Goal: Transaction & Acquisition: Download file/media

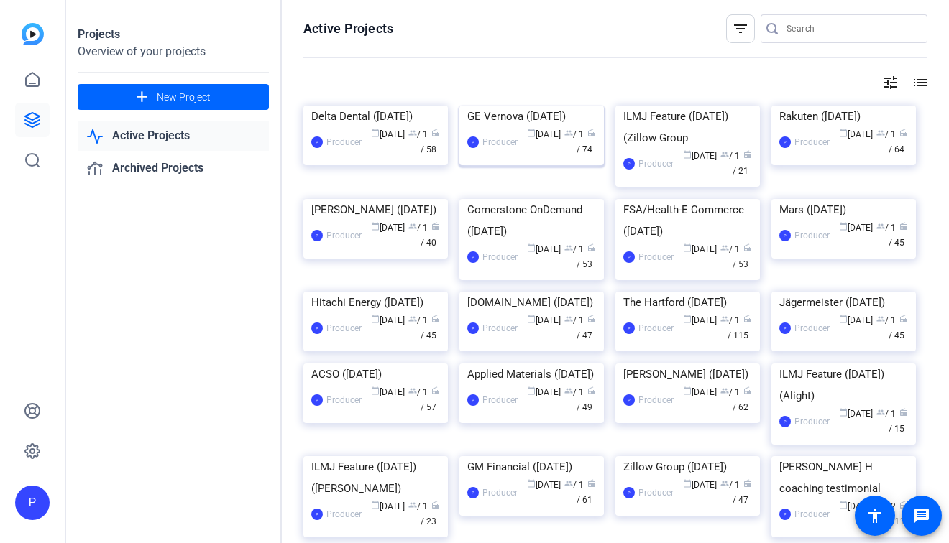
click at [494, 127] on div "GE Vernova ([DATE])" at bounding box center [531, 117] width 129 height 22
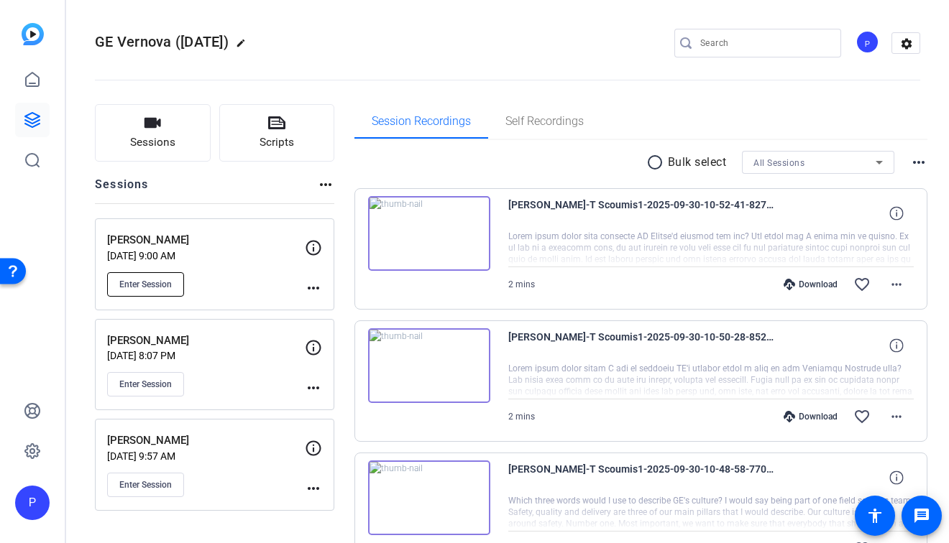
click at [145, 286] on span "Enter Session" at bounding box center [145, 285] width 52 height 12
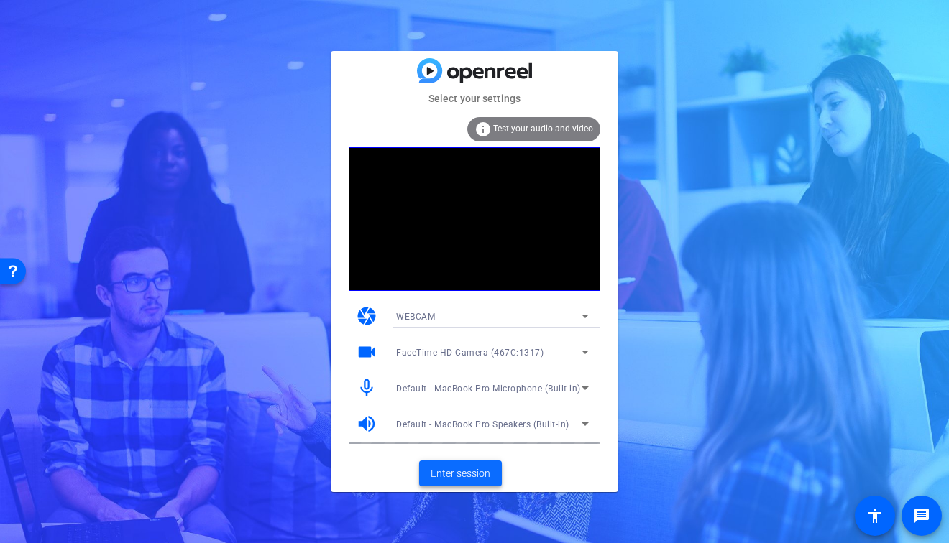
click at [477, 477] on span "Enter session" at bounding box center [461, 473] width 60 height 15
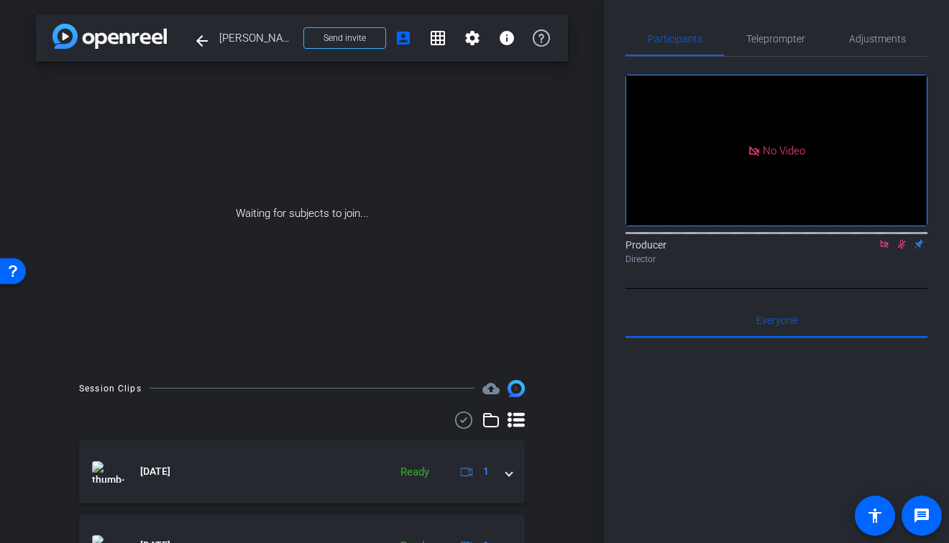
click at [882, 249] on icon at bounding box center [884, 244] width 12 height 10
click at [883, 249] on icon at bounding box center [884, 244] width 12 height 10
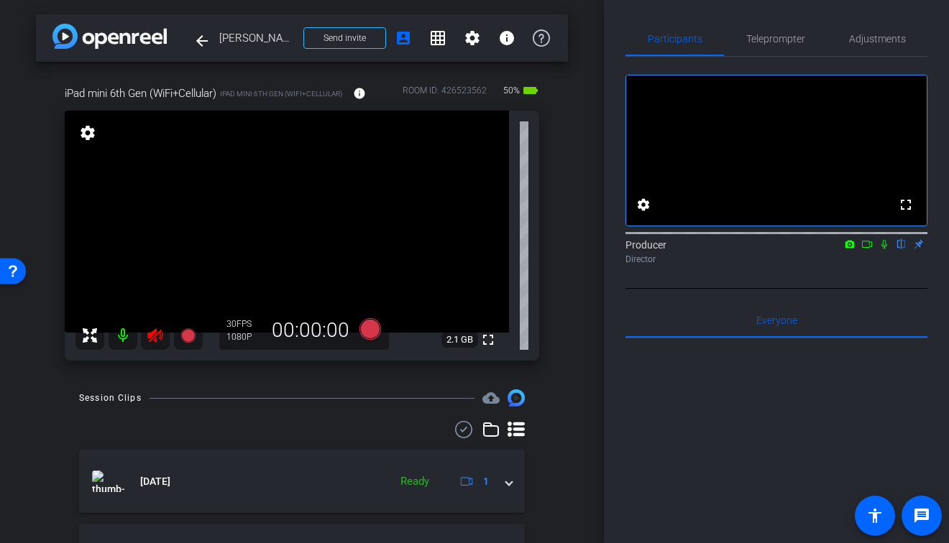
click at [158, 329] on icon at bounding box center [155, 335] width 17 height 17
click at [888, 42] on span "Adjustments" at bounding box center [877, 39] width 57 height 10
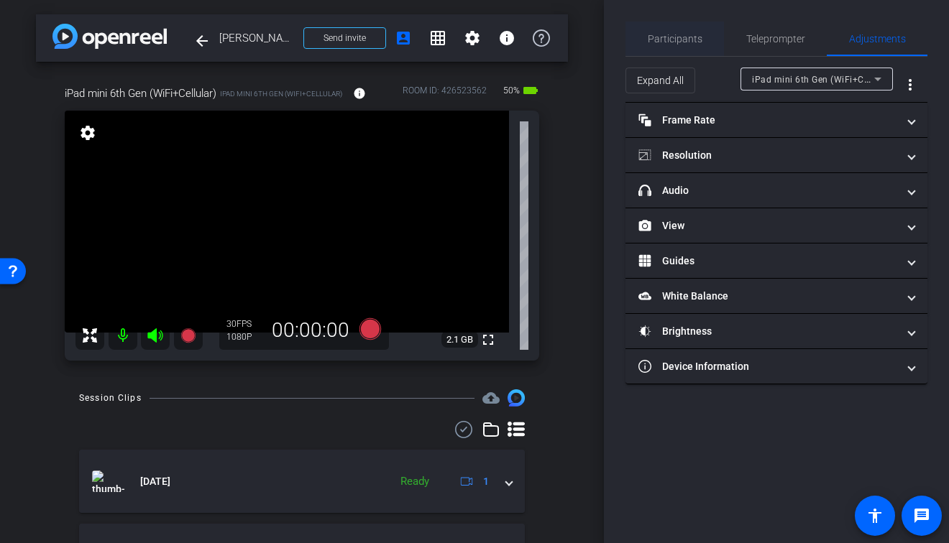
click at [669, 37] on span "Participants" at bounding box center [675, 39] width 55 height 10
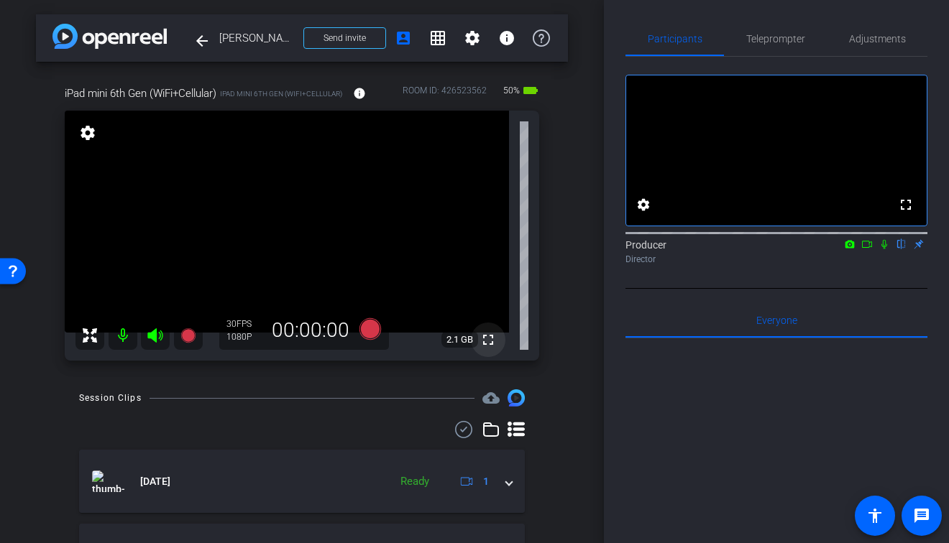
click at [484, 344] on mat-icon "fullscreen" at bounding box center [487, 339] width 17 height 17
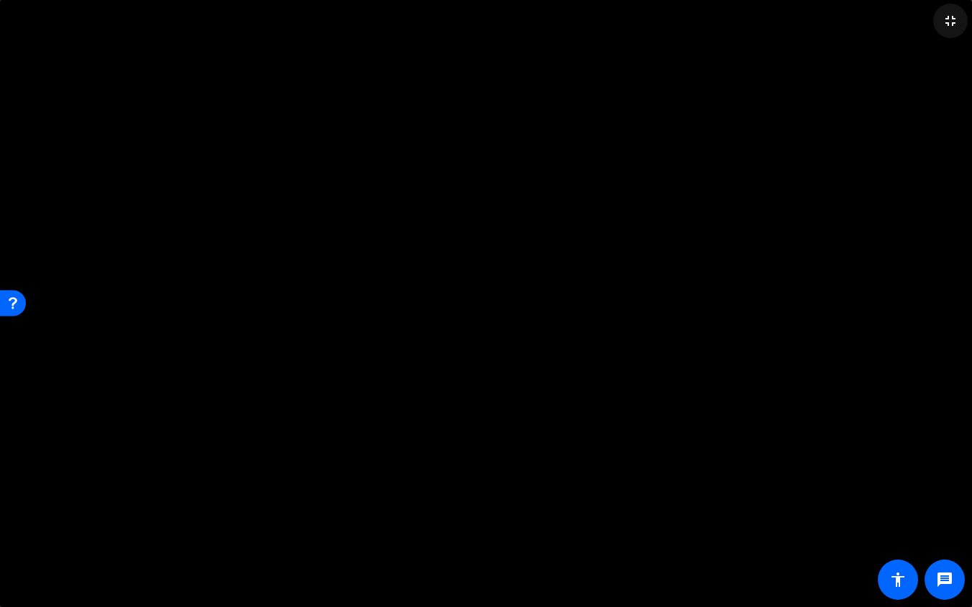
click at [948, 15] on mat-icon "fullscreen_exit" at bounding box center [950, 20] width 17 height 17
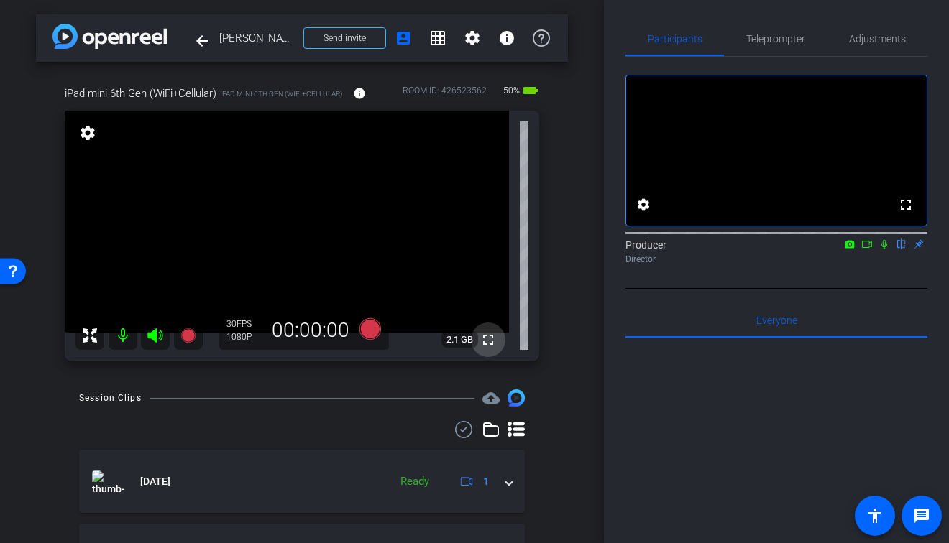
click at [489, 337] on mat-icon "fullscreen" at bounding box center [487, 339] width 17 height 17
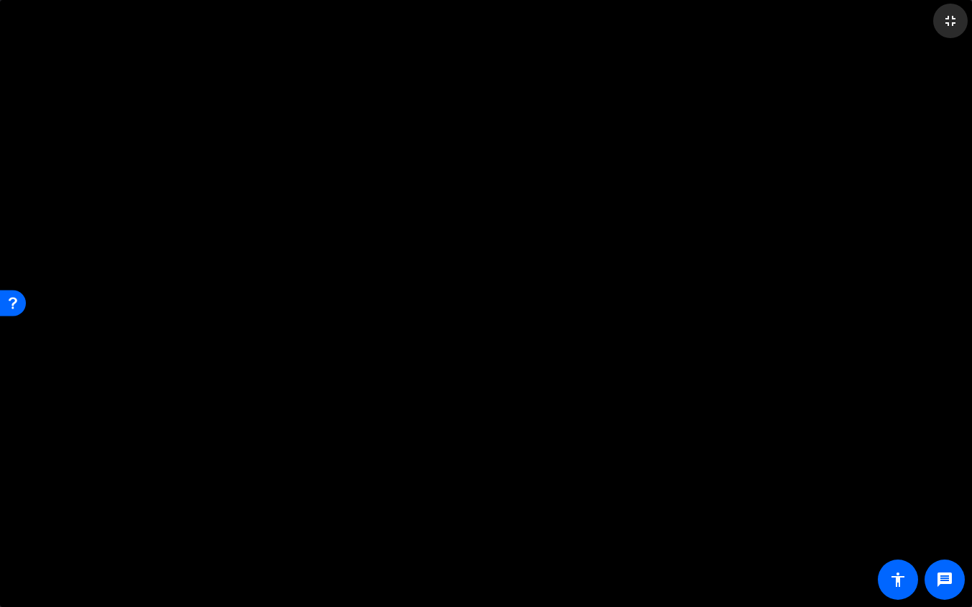
click at [948, 22] on mat-icon "fullscreen_exit" at bounding box center [950, 20] width 17 height 17
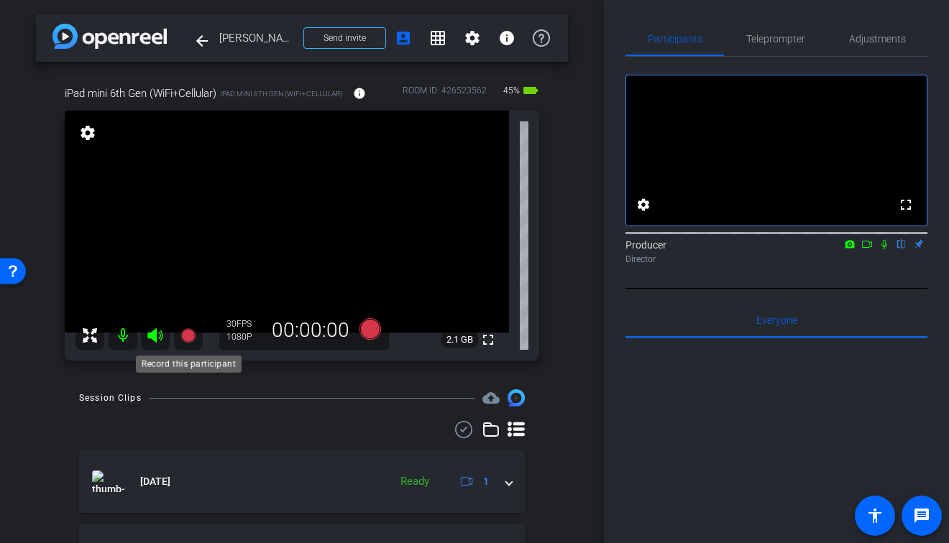
click at [188, 336] on icon at bounding box center [187, 335] width 14 height 14
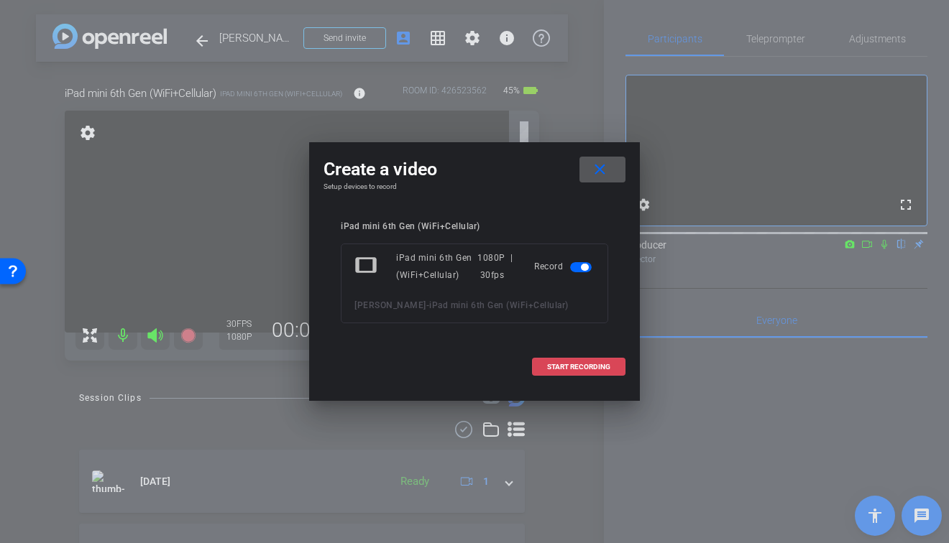
click at [622, 360] on span at bounding box center [579, 367] width 92 height 35
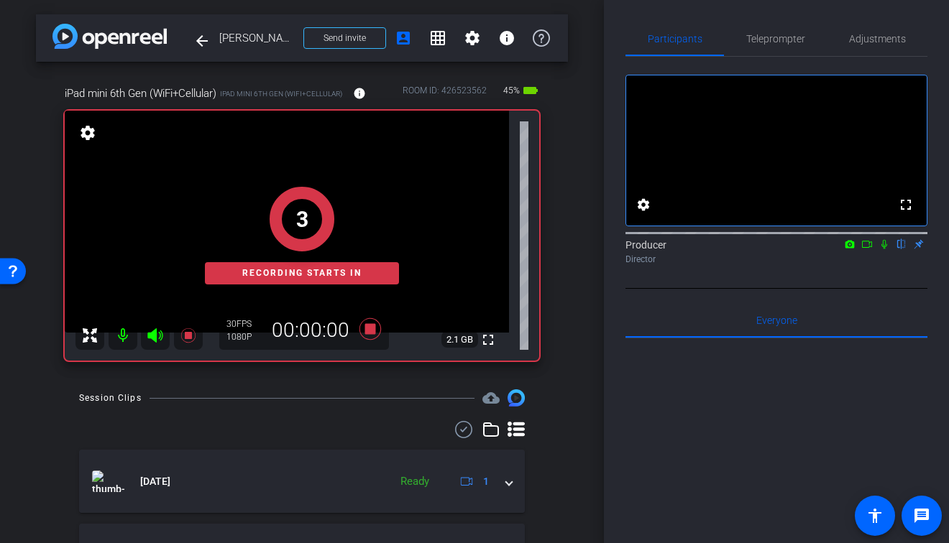
click at [885, 249] on icon at bounding box center [884, 244] width 6 height 9
click at [866, 249] on icon at bounding box center [867, 244] width 12 height 10
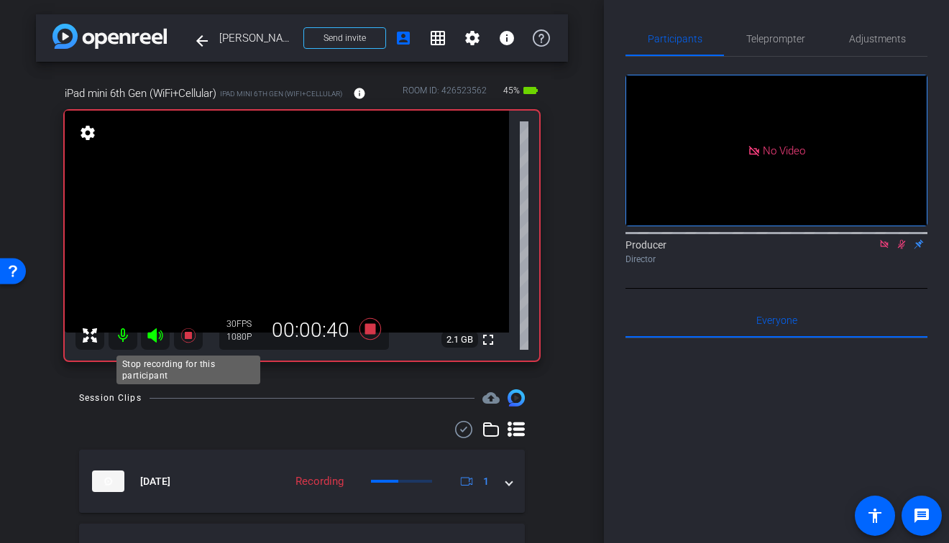
click at [186, 338] on icon at bounding box center [187, 335] width 14 height 14
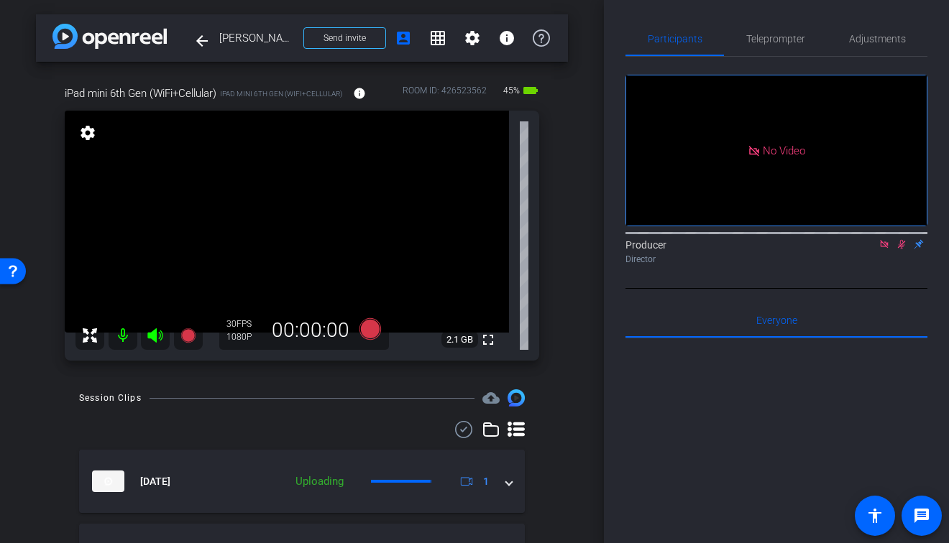
click at [899, 249] on icon at bounding box center [902, 244] width 12 height 10
click at [886, 248] on icon at bounding box center [884, 244] width 8 height 8
click at [489, 344] on mat-icon "fullscreen" at bounding box center [487, 339] width 17 height 17
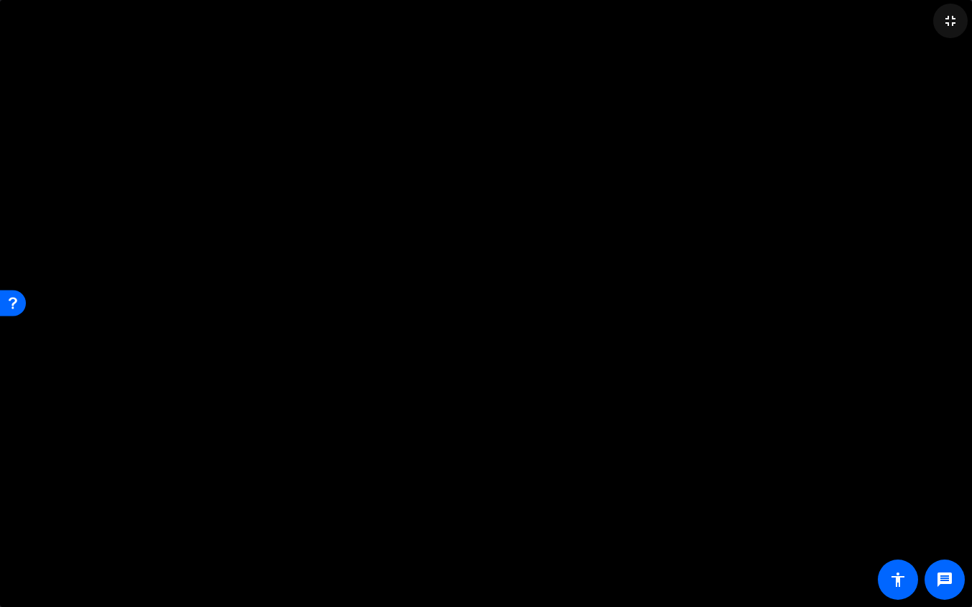
click at [948, 19] on mat-icon "fullscreen_exit" at bounding box center [950, 20] width 17 height 17
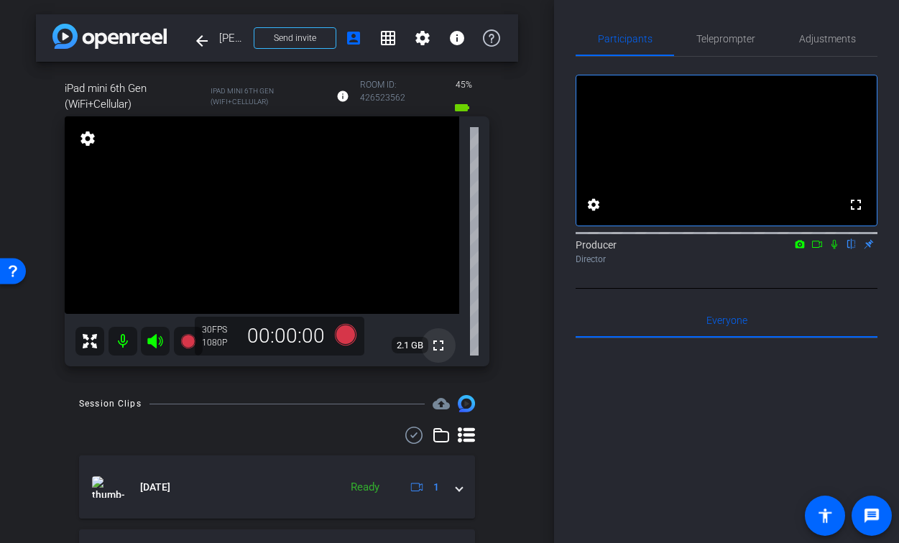
click at [441, 349] on mat-icon "fullscreen" at bounding box center [438, 345] width 17 height 17
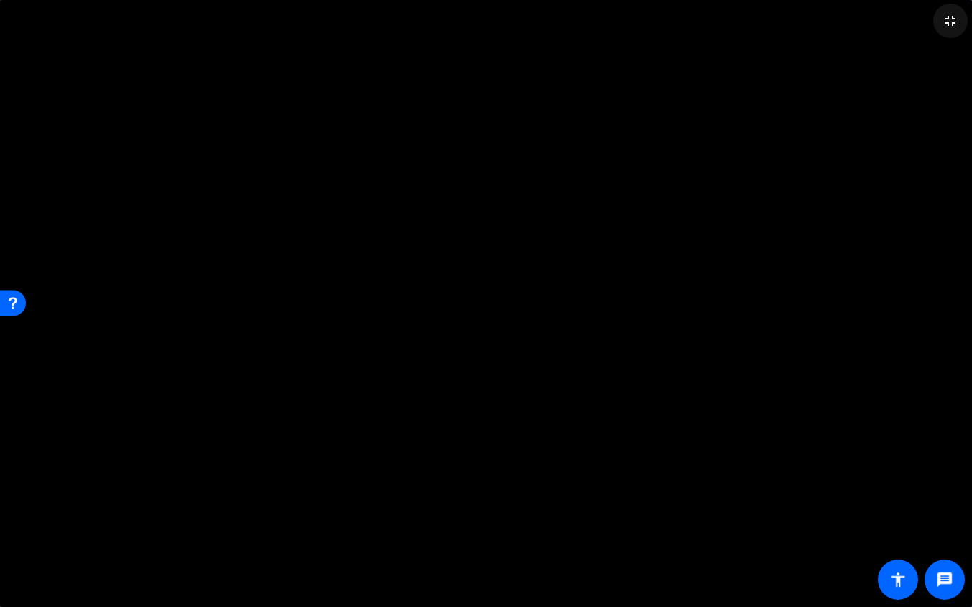
click at [948, 21] on mat-icon "fullscreen_exit" at bounding box center [950, 20] width 17 height 17
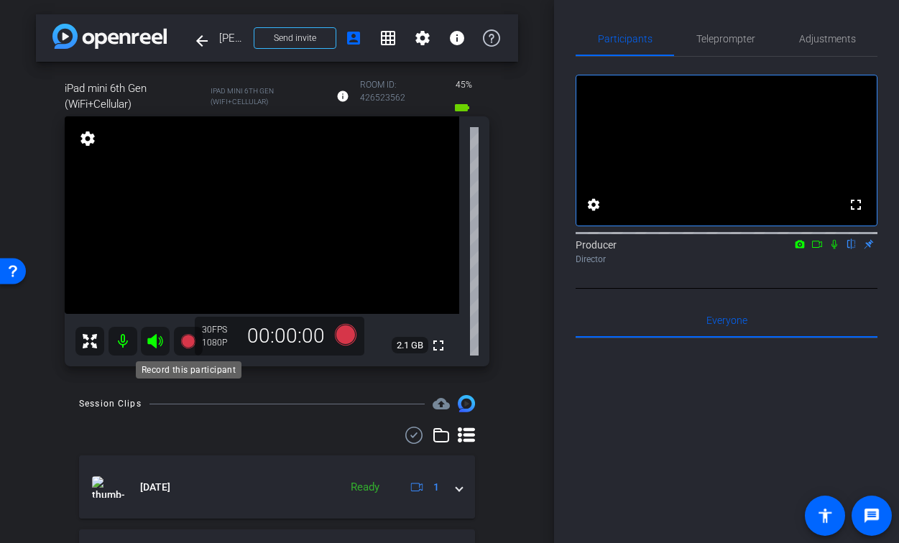
click at [188, 340] on icon at bounding box center [187, 341] width 14 height 14
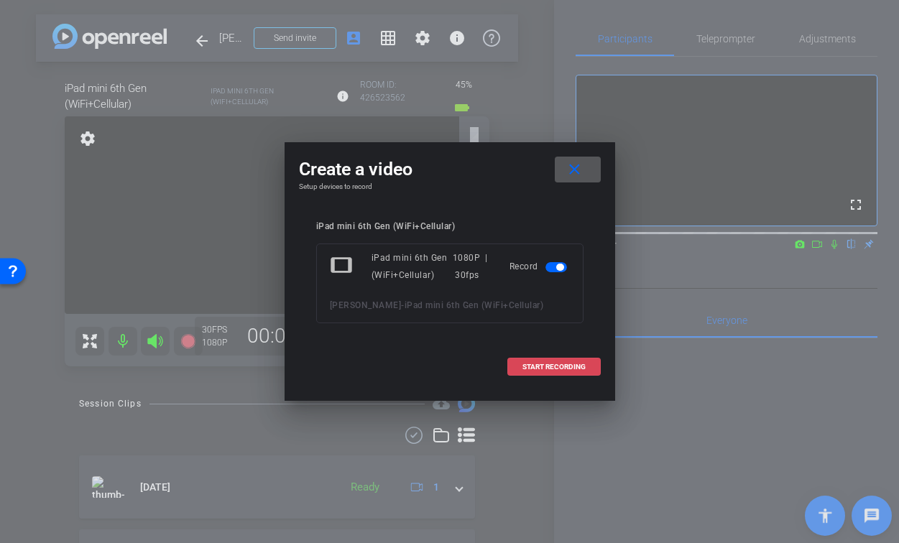
click at [590, 369] on span at bounding box center [554, 367] width 92 height 35
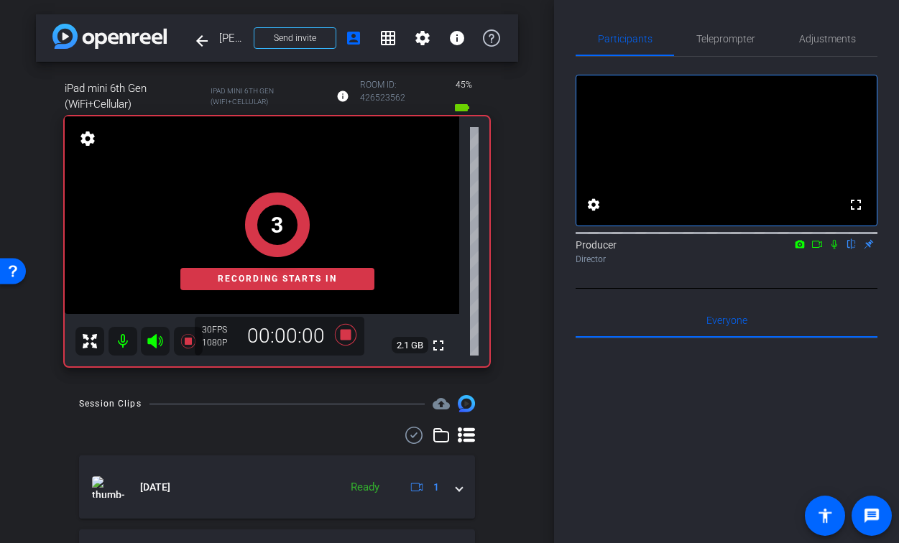
click at [832, 249] on icon at bounding box center [835, 244] width 6 height 9
click at [808, 251] on mat-icon at bounding box center [799, 244] width 17 height 13
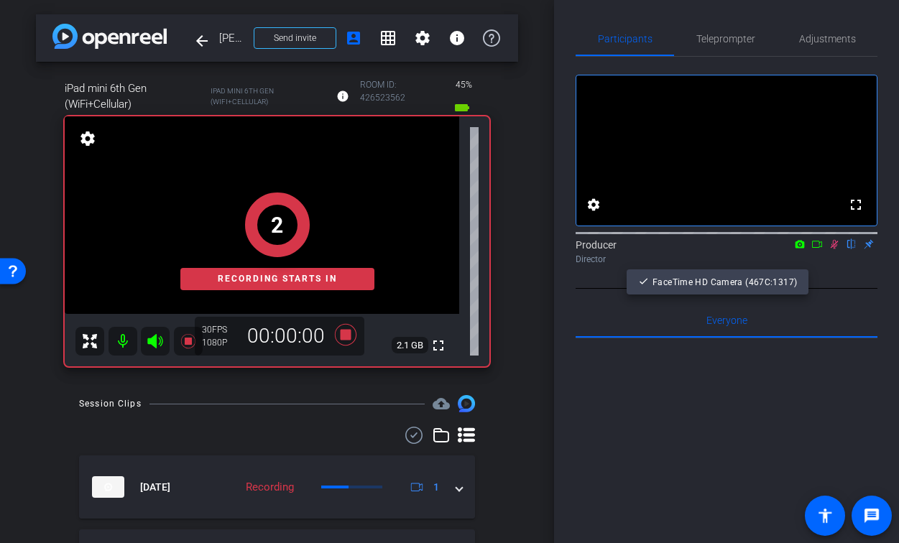
click at [817, 265] on div at bounding box center [449, 271] width 899 height 543
click at [817, 249] on icon at bounding box center [818, 244] width 12 height 10
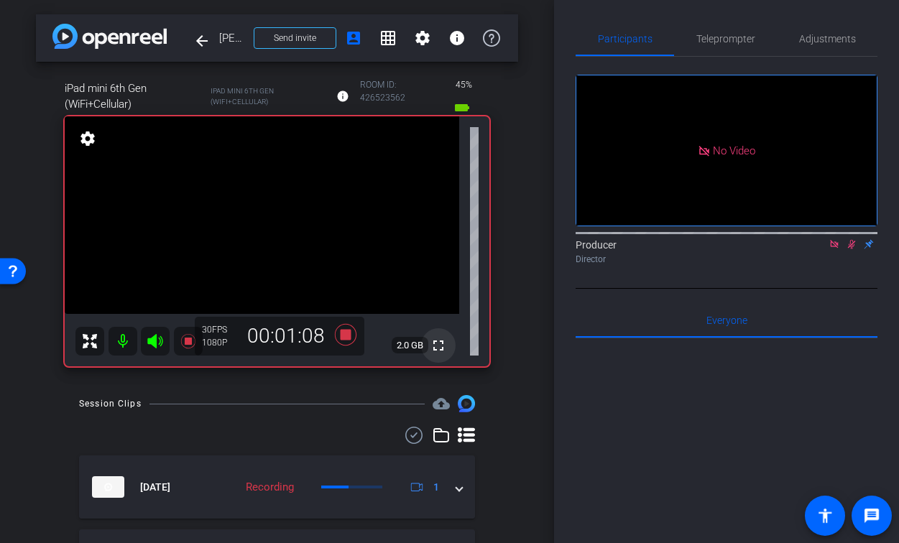
click at [440, 347] on mat-icon "fullscreen" at bounding box center [438, 345] width 17 height 17
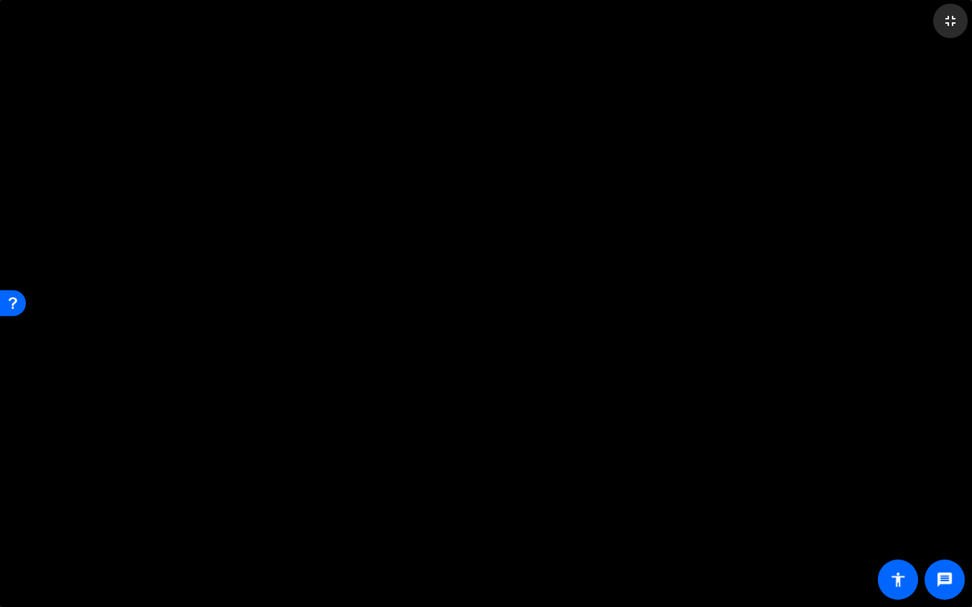
click at [947, 30] on span at bounding box center [950, 21] width 35 height 35
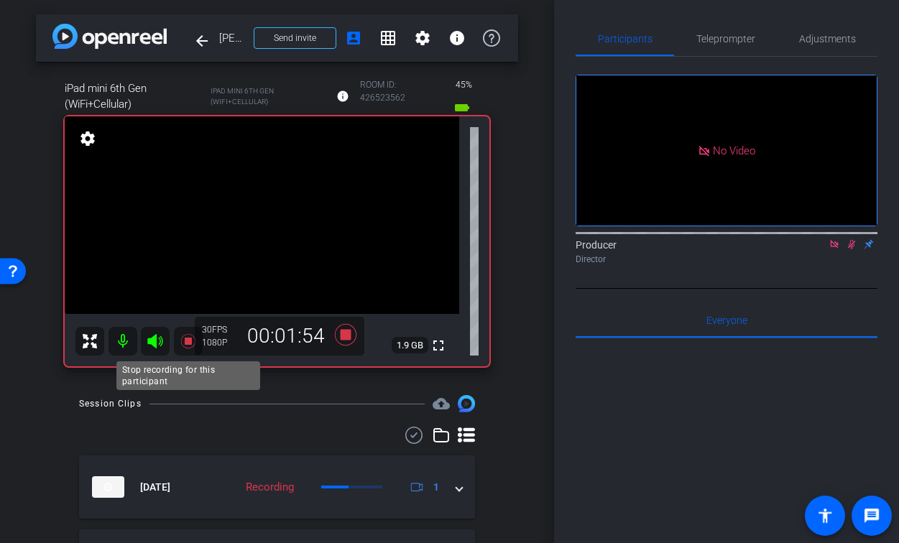
click at [184, 338] on icon at bounding box center [187, 341] width 14 height 14
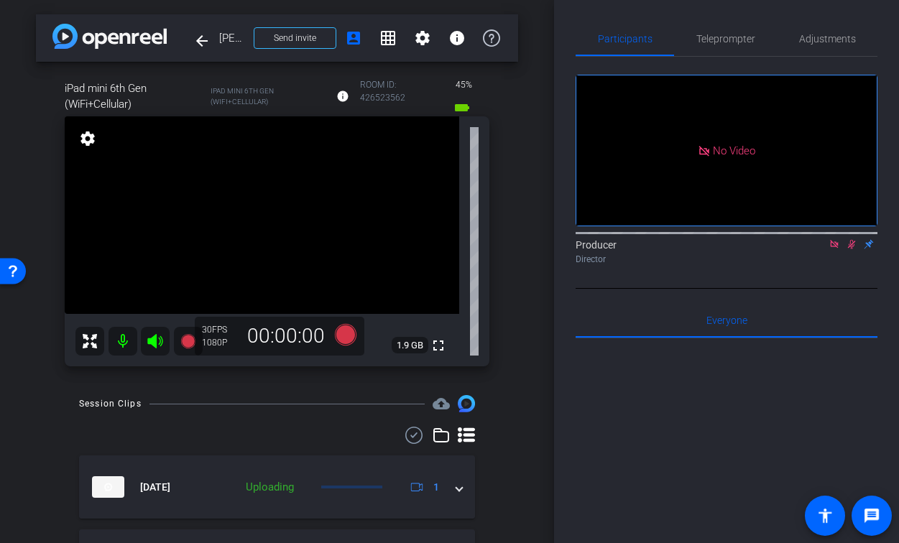
click at [851, 249] on icon at bounding box center [852, 244] width 12 height 10
click at [837, 249] on icon at bounding box center [835, 244] width 12 height 10
click at [443, 346] on mat-icon "fullscreen" at bounding box center [438, 345] width 17 height 17
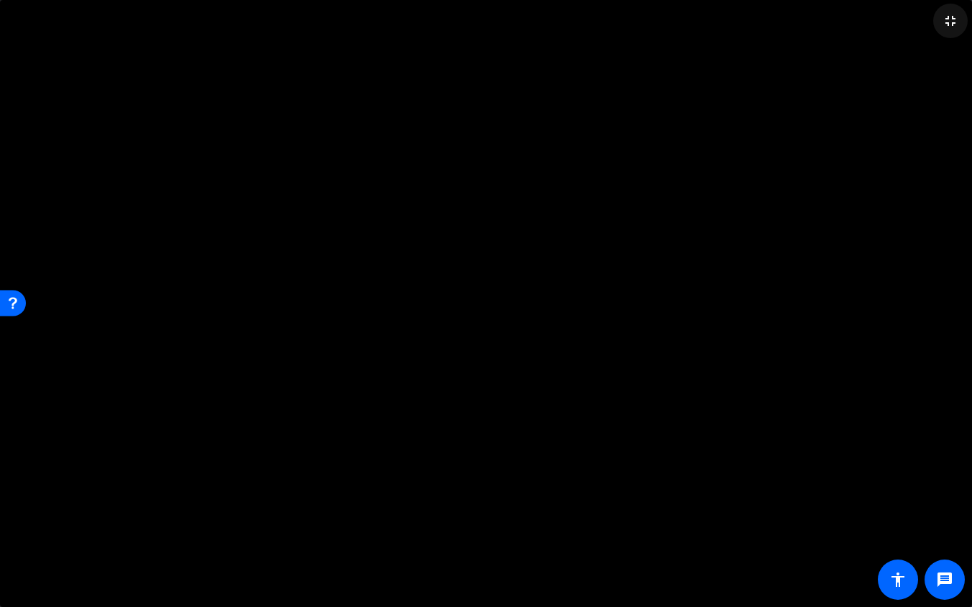
click at [948, 22] on mat-icon "fullscreen_exit" at bounding box center [950, 20] width 17 height 17
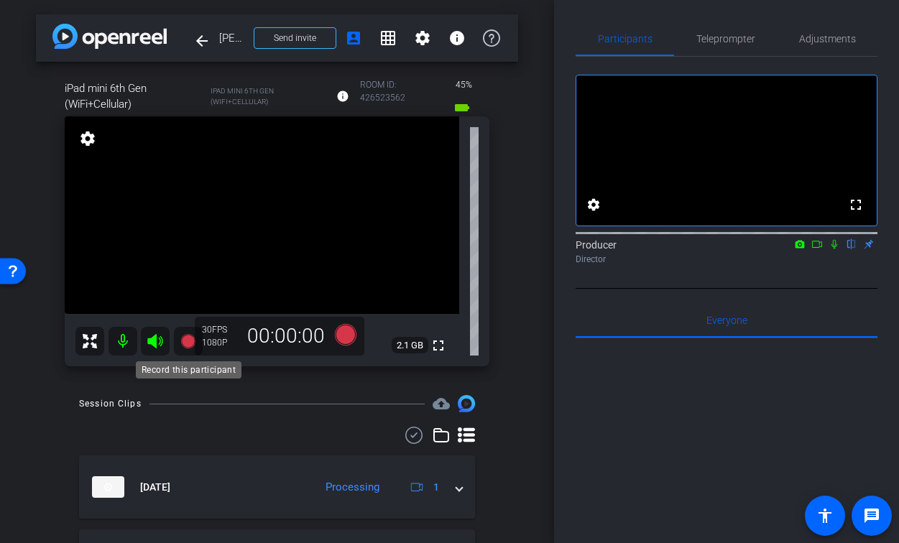
click at [180, 343] on icon at bounding box center [188, 341] width 17 height 17
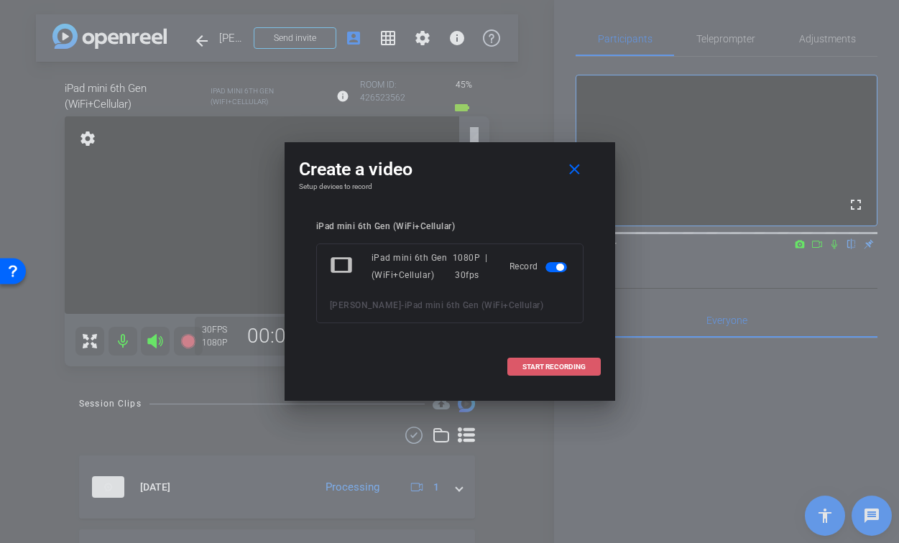
click at [541, 368] on span "START RECORDING" at bounding box center [554, 367] width 63 height 7
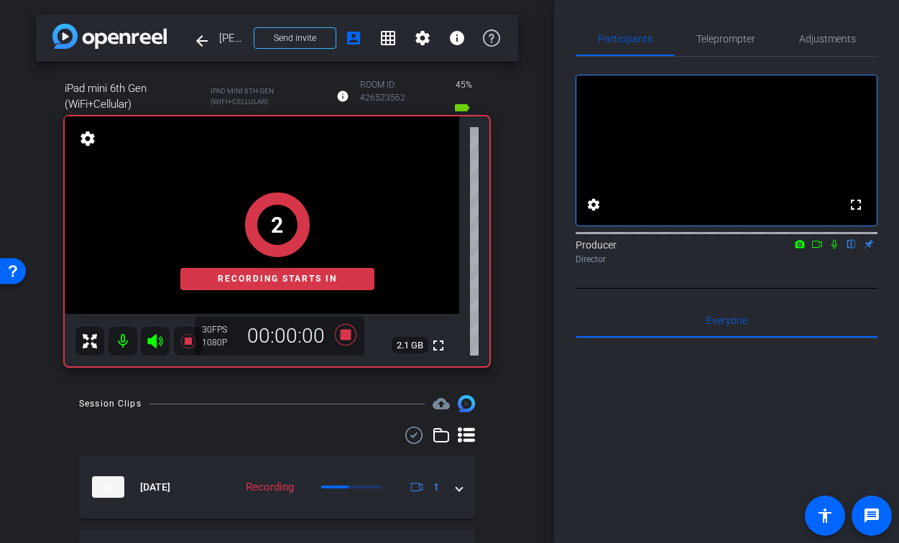
click at [835, 249] on icon at bounding box center [835, 244] width 12 height 10
click at [817, 249] on icon at bounding box center [818, 244] width 12 height 10
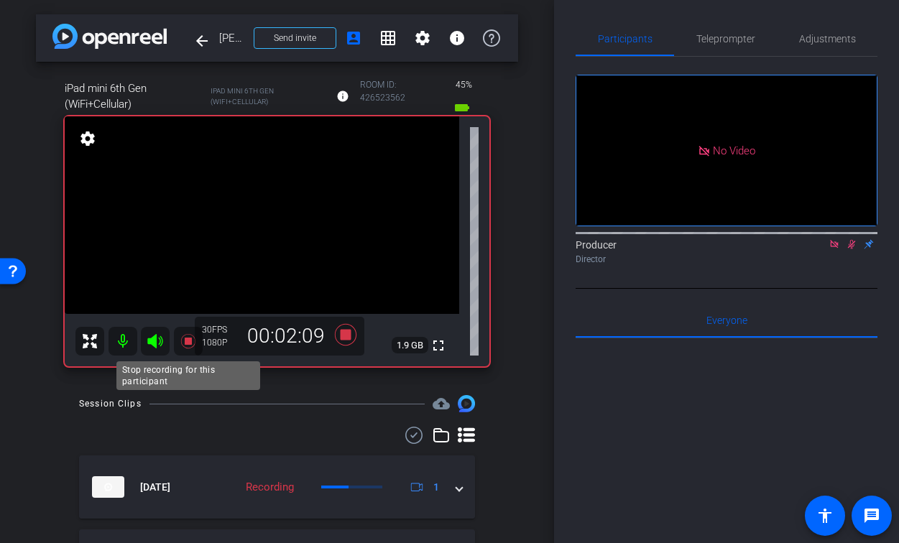
click at [186, 344] on icon at bounding box center [187, 341] width 14 height 14
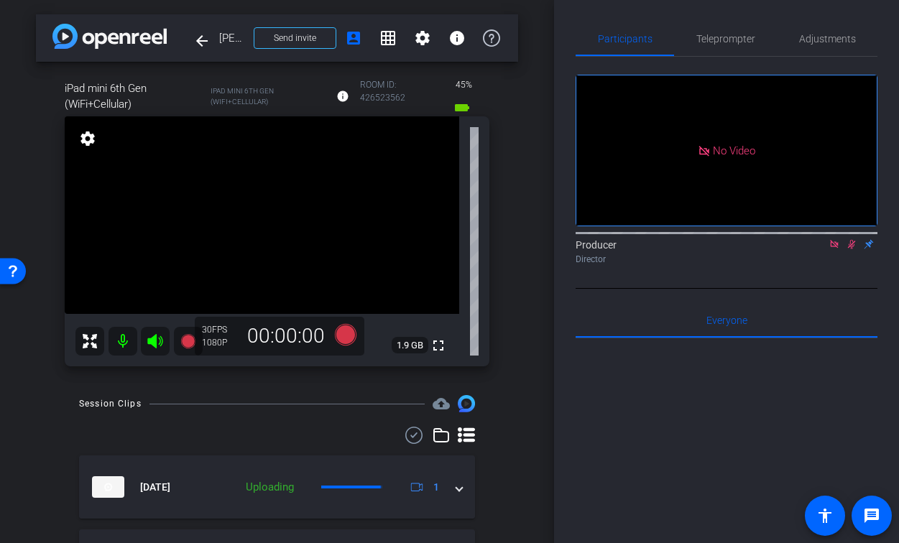
click at [852, 249] on icon at bounding box center [852, 244] width 12 height 10
click at [832, 249] on icon at bounding box center [835, 244] width 12 height 10
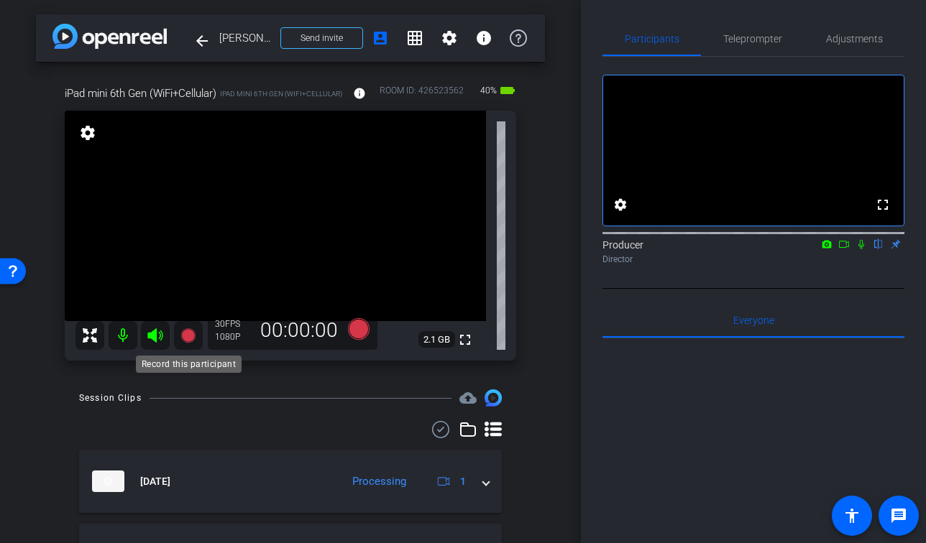
click at [180, 335] on icon at bounding box center [188, 335] width 17 height 17
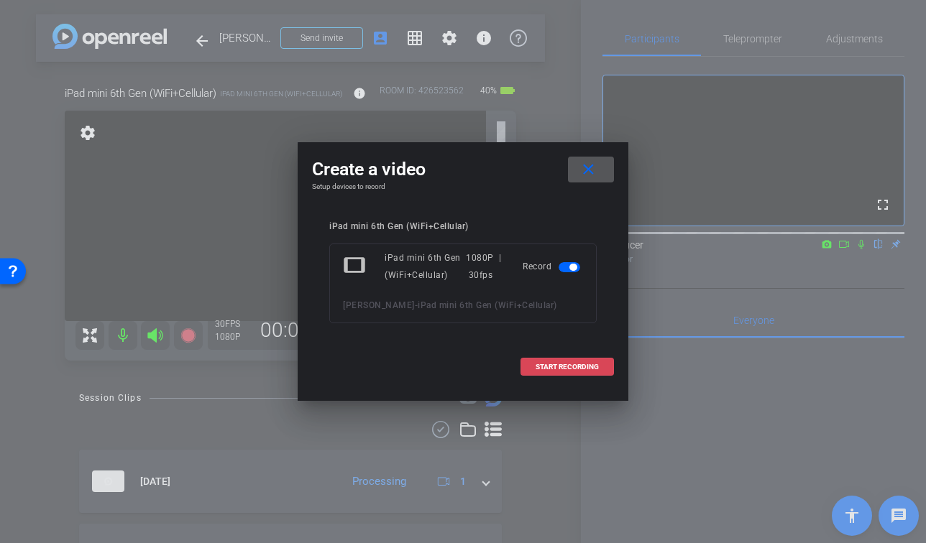
click at [551, 368] on span "START RECORDING" at bounding box center [566, 367] width 63 height 7
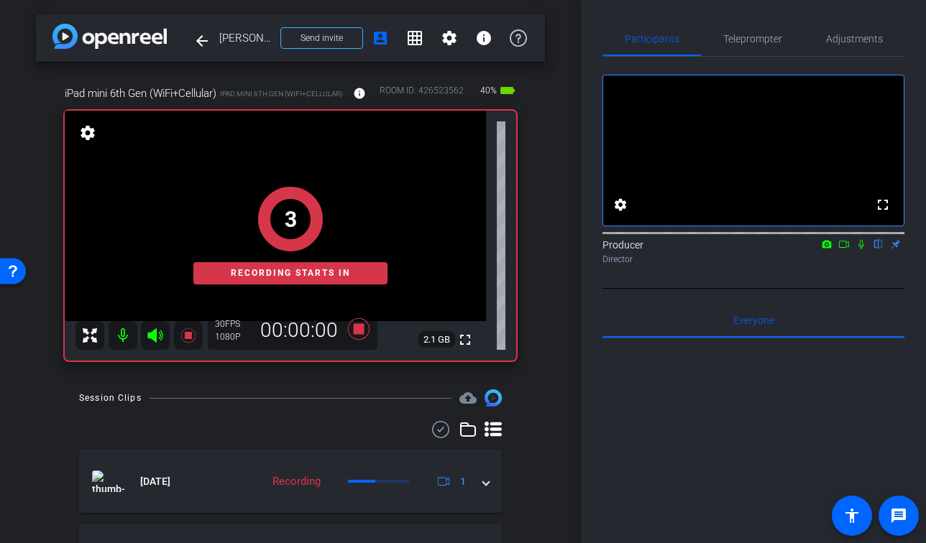
click at [861, 249] on icon at bounding box center [861, 244] width 6 height 9
click at [839, 248] on icon at bounding box center [844, 244] width 10 height 7
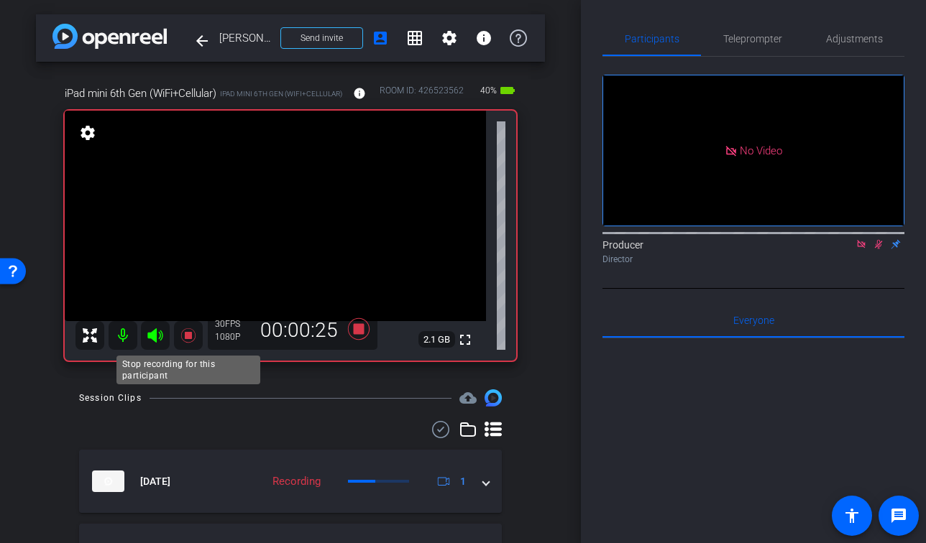
click at [187, 336] on icon at bounding box center [187, 335] width 14 height 14
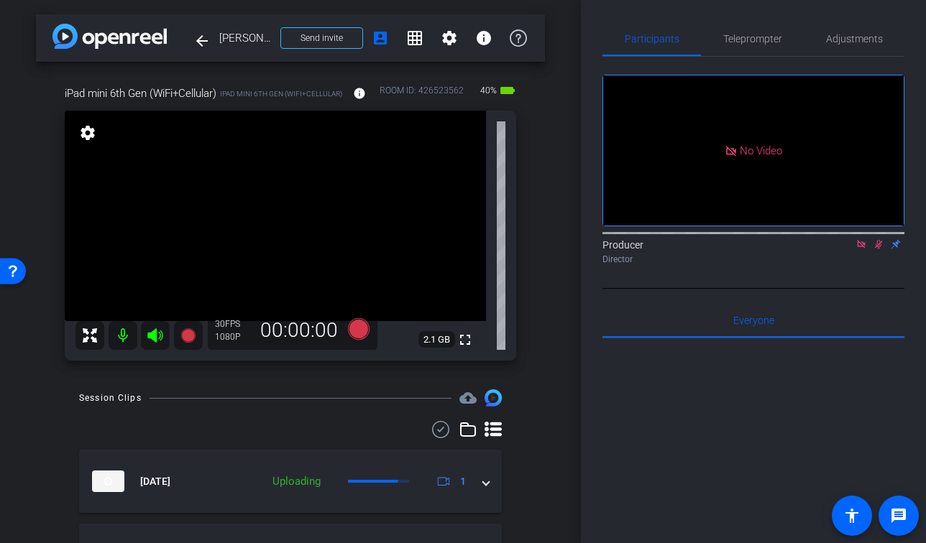
click at [881, 249] on icon at bounding box center [879, 244] width 12 height 10
click at [862, 248] on icon at bounding box center [861, 244] width 8 height 8
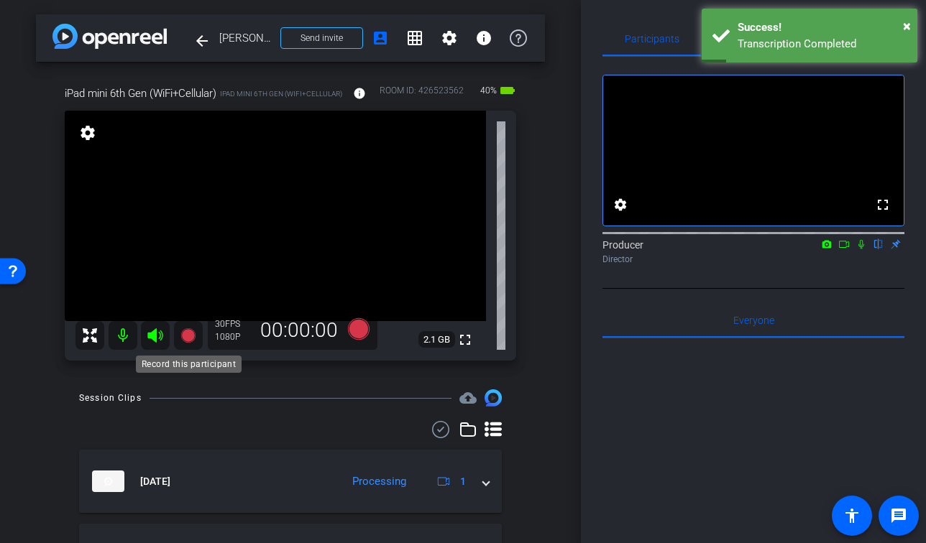
click at [185, 337] on icon at bounding box center [187, 335] width 14 height 14
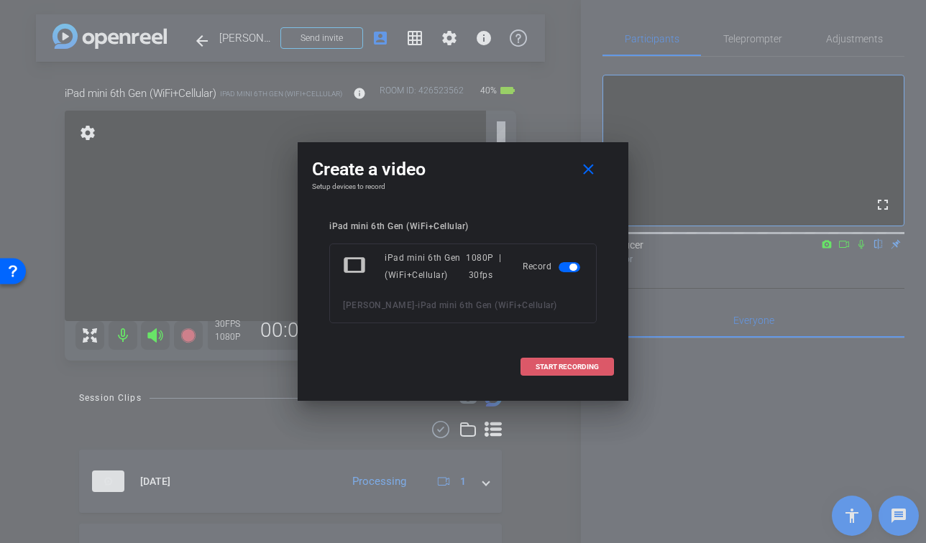
click at [584, 365] on span "START RECORDING" at bounding box center [566, 367] width 63 height 7
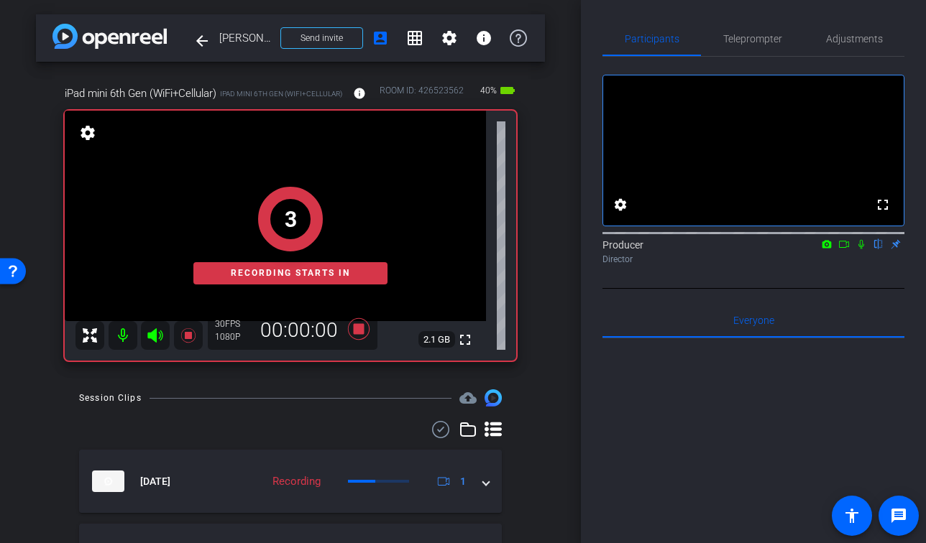
click at [863, 249] on icon at bounding box center [861, 244] width 12 height 10
click at [845, 249] on icon at bounding box center [844, 244] width 12 height 10
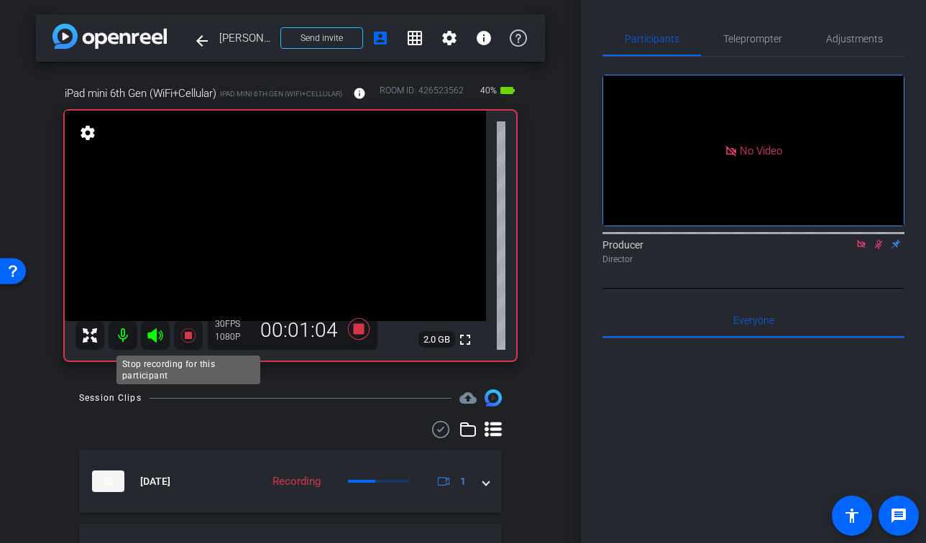
click at [188, 333] on icon at bounding box center [187, 335] width 14 height 14
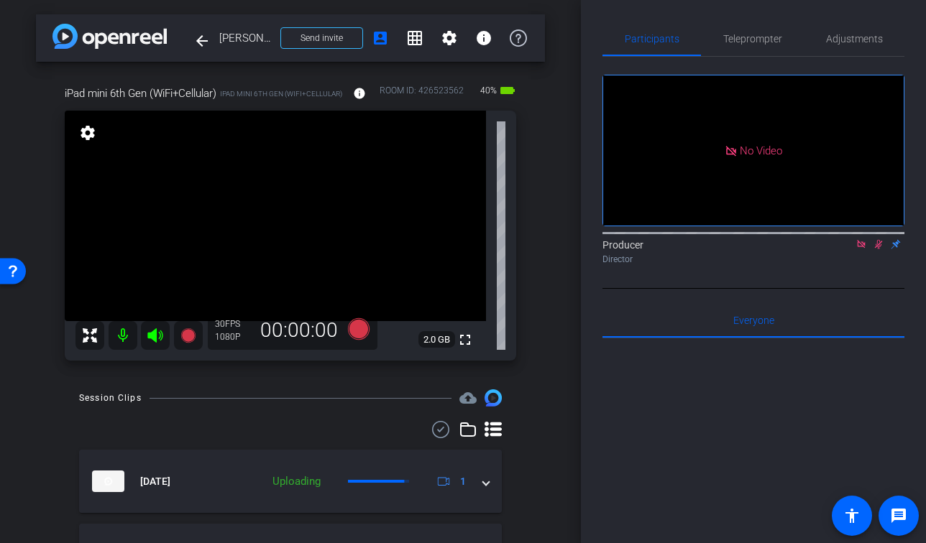
click at [880, 249] on icon at bounding box center [879, 244] width 12 height 10
click at [863, 248] on icon at bounding box center [861, 244] width 8 height 8
click at [191, 336] on icon at bounding box center [187, 335] width 14 height 14
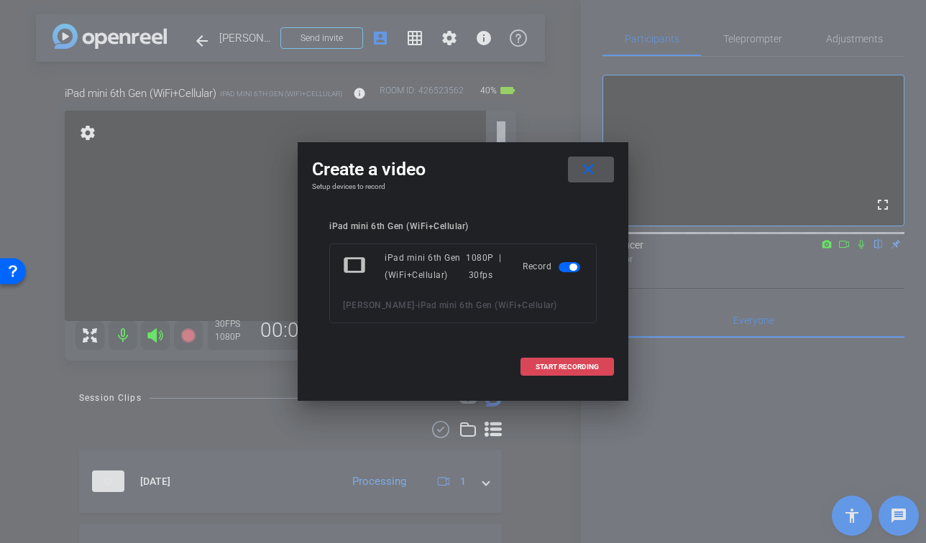
click at [576, 365] on span "START RECORDING" at bounding box center [566, 367] width 63 height 7
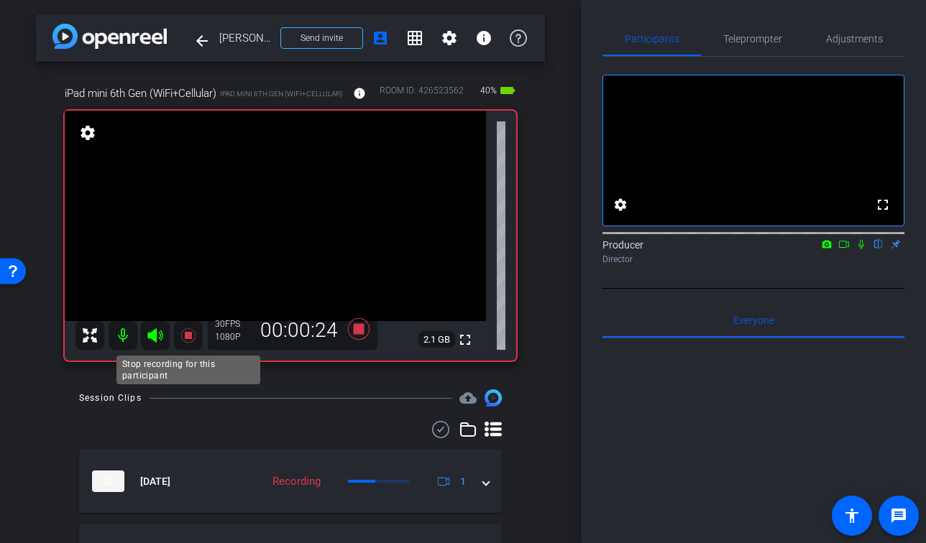
click at [178, 339] on mat-icon at bounding box center [188, 335] width 29 height 29
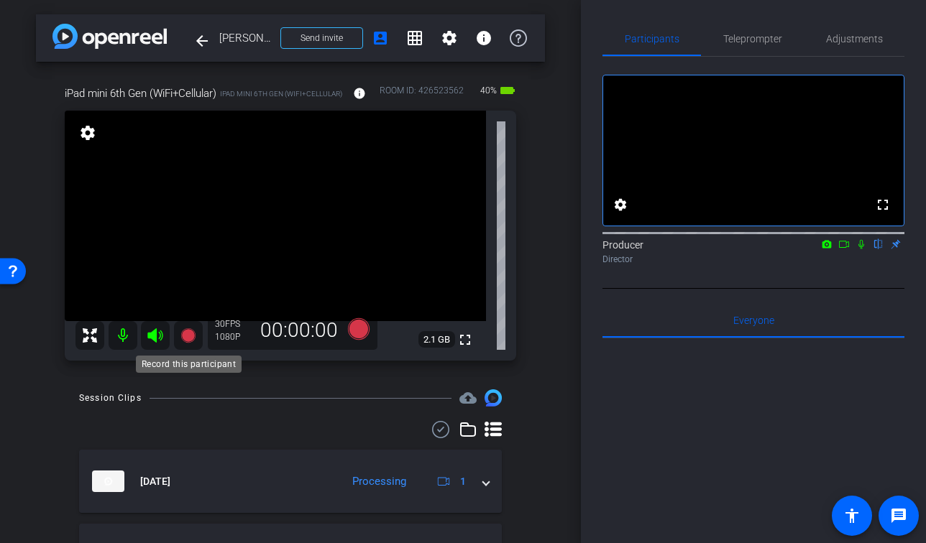
click at [190, 324] on mat-icon at bounding box center [188, 335] width 29 height 29
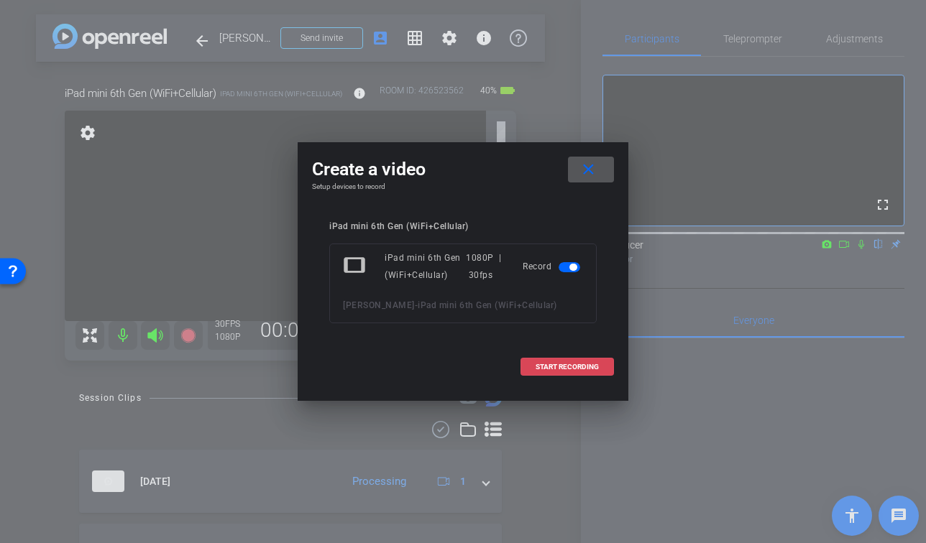
click at [561, 366] on span "START RECORDING" at bounding box center [566, 367] width 63 height 7
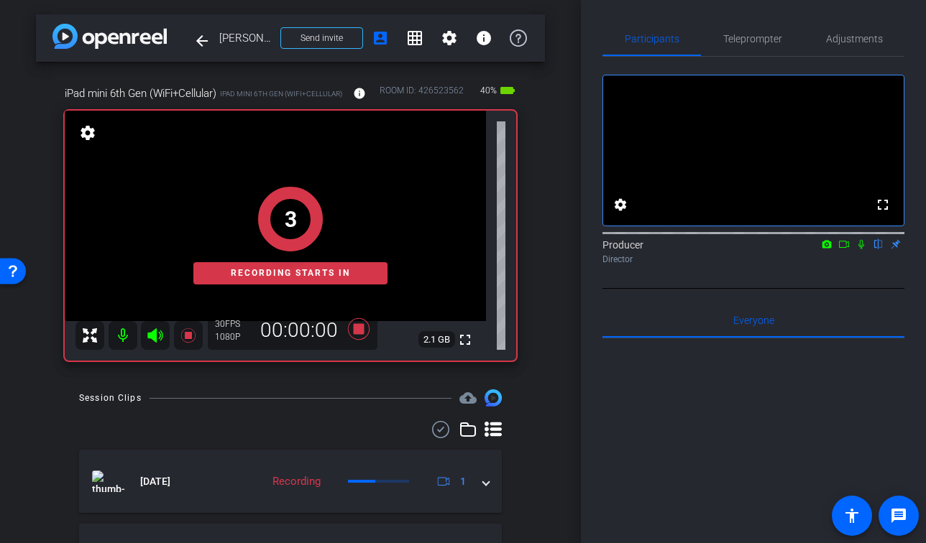
click at [865, 249] on icon at bounding box center [861, 244] width 12 height 10
click at [849, 249] on icon at bounding box center [844, 244] width 12 height 10
click at [923, 275] on div "Participants Teleprompter Adjustments No Video Producer Director Everyone 0 Mar…" at bounding box center [753, 271] width 345 height 543
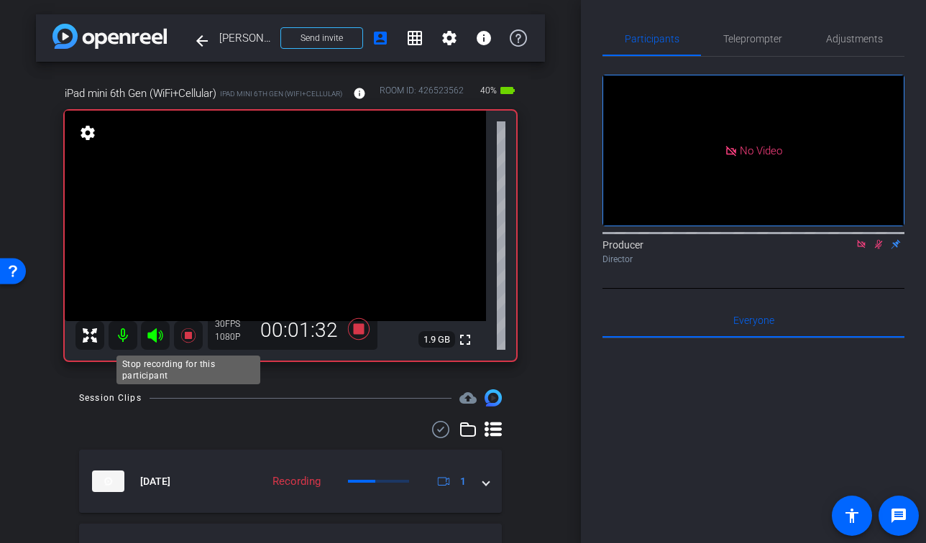
click at [188, 341] on icon at bounding box center [188, 335] width 17 height 17
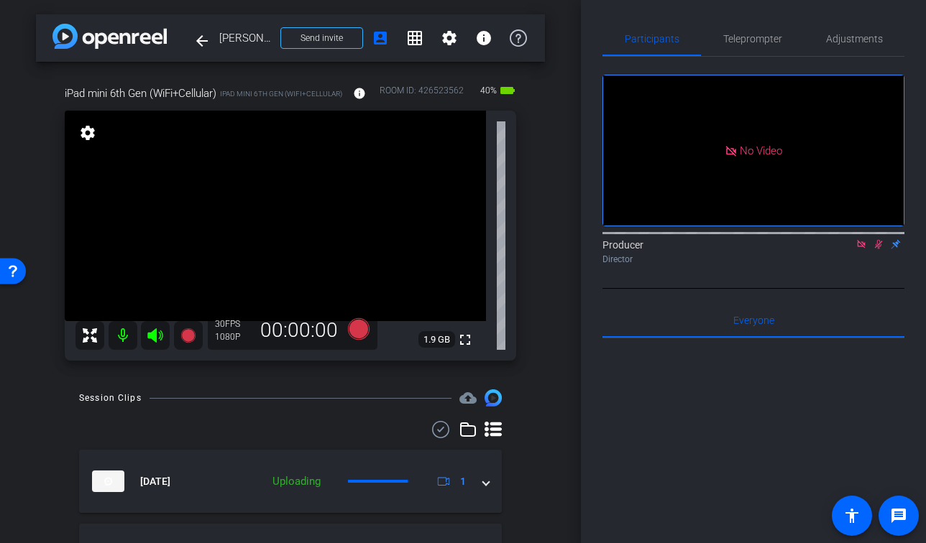
click at [888, 263] on div "Producer Director" at bounding box center [753, 252] width 302 height 28
click at [883, 249] on icon at bounding box center [879, 244] width 12 height 10
click at [865, 249] on icon at bounding box center [861, 244] width 12 height 10
click at [466, 344] on mat-icon "fullscreen" at bounding box center [464, 339] width 17 height 17
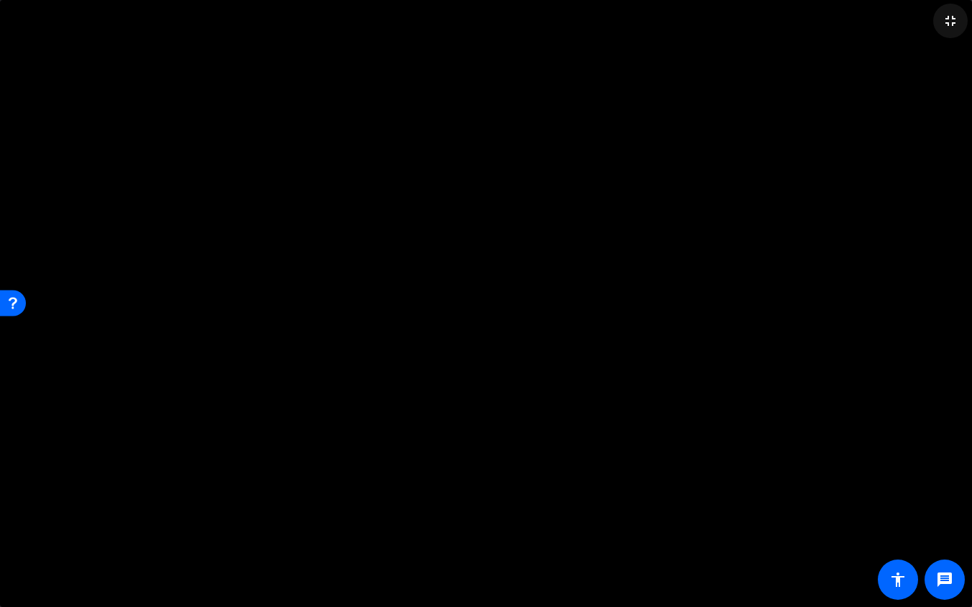
click at [948, 25] on mat-icon "fullscreen_exit" at bounding box center [950, 20] width 17 height 17
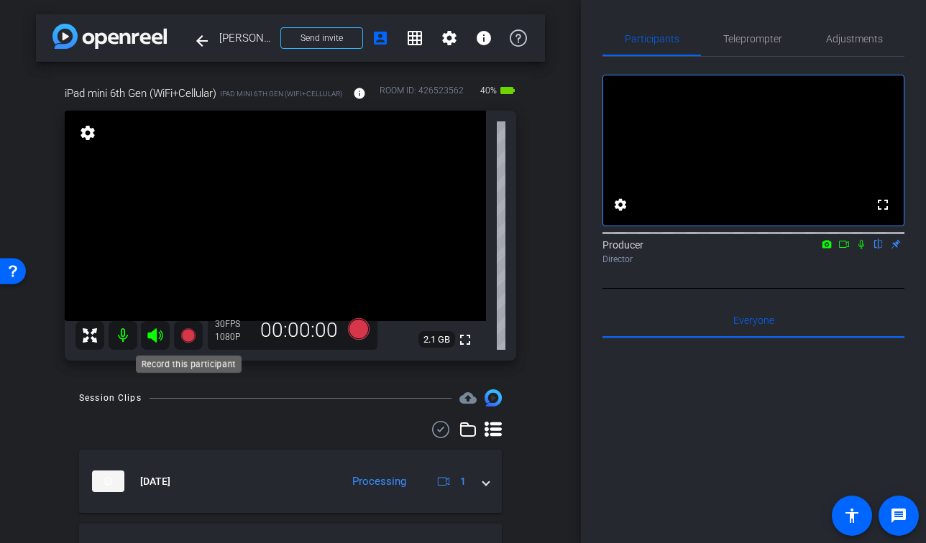
click at [190, 334] on icon at bounding box center [187, 335] width 14 height 14
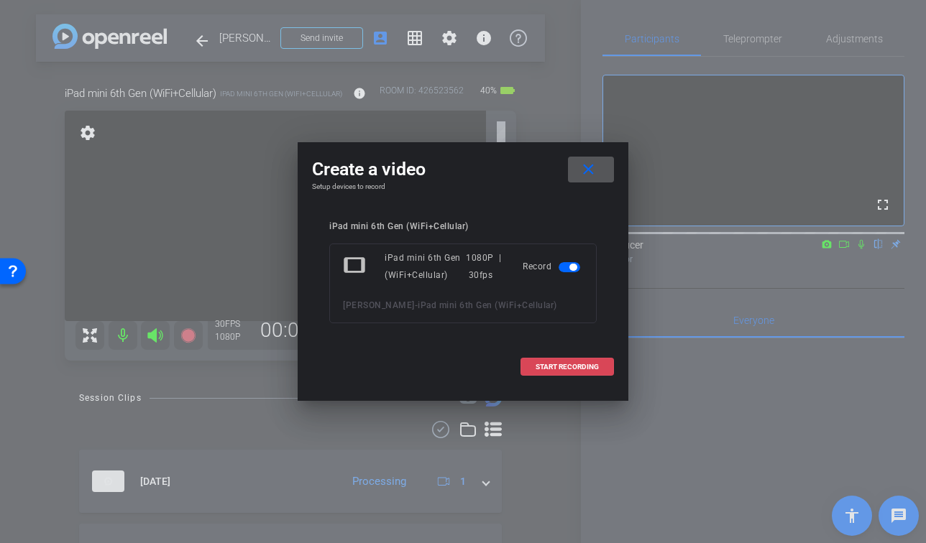
click at [591, 361] on span at bounding box center [567, 367] width 92 height 35
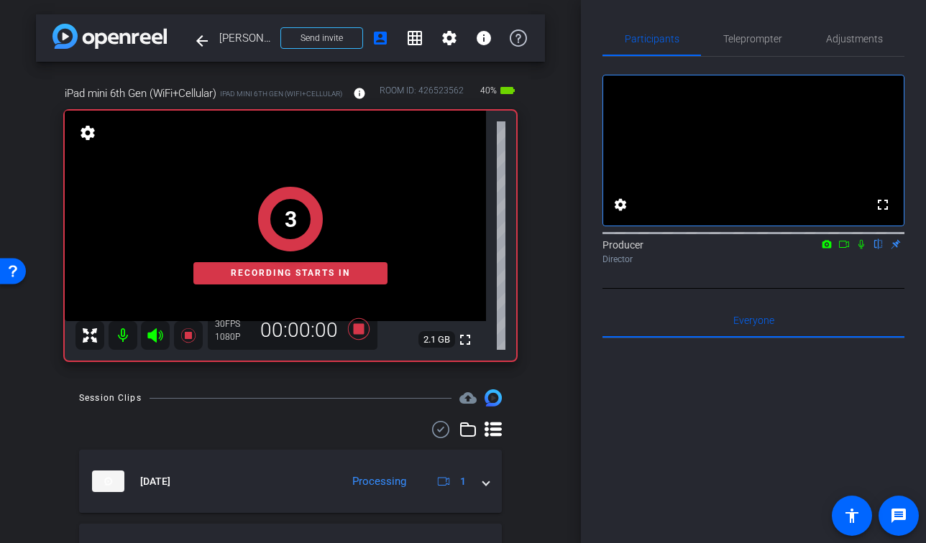
click at [863, 249] on icon at bounding box center [861, 244] width 6 height 9
click at [847, 249] on icon at bounding box center [844, 244] width 12 height 10
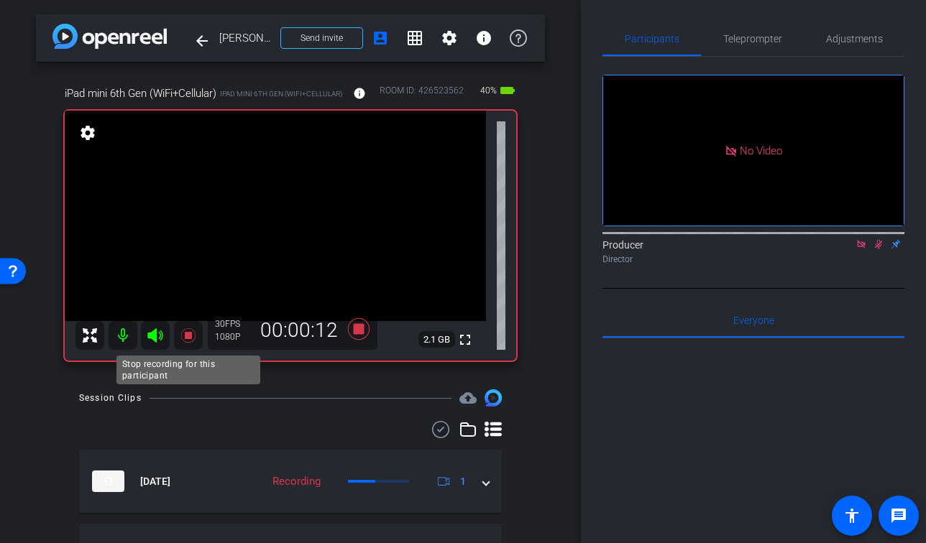
click at [191, 335] on icon at bounding box center [187, 335] width 14 height 14
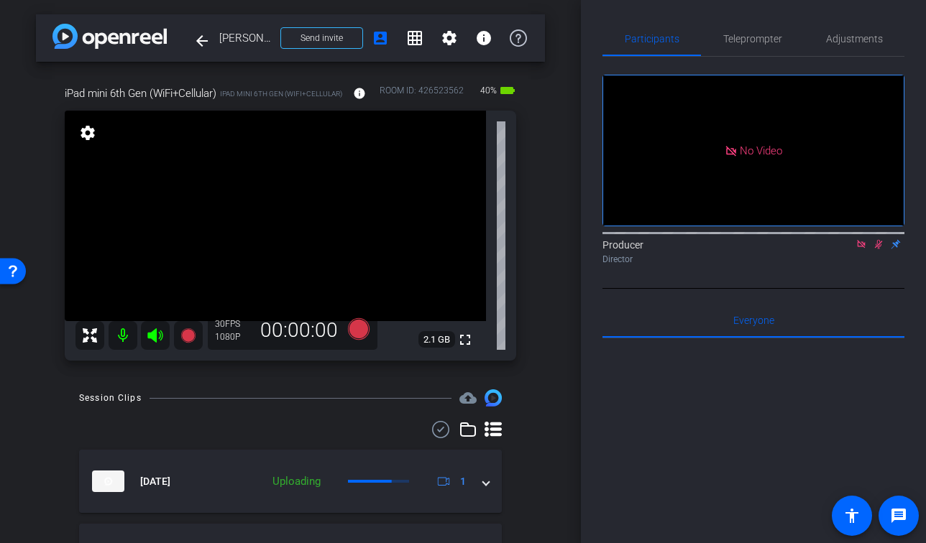
click at [871, 251] on mat-icon at bounding box center [878, 244] width 17 height 13
click at [860, 248] on icon at bounding box center [861, 244] width 8 height 8
click at [350, 400] on div "Session Clips cloud_upload" at bounding box center [290, 398] width 423 height 17
click at [189, 339] on icon at bounding box center [187, 335] width 14 height 14
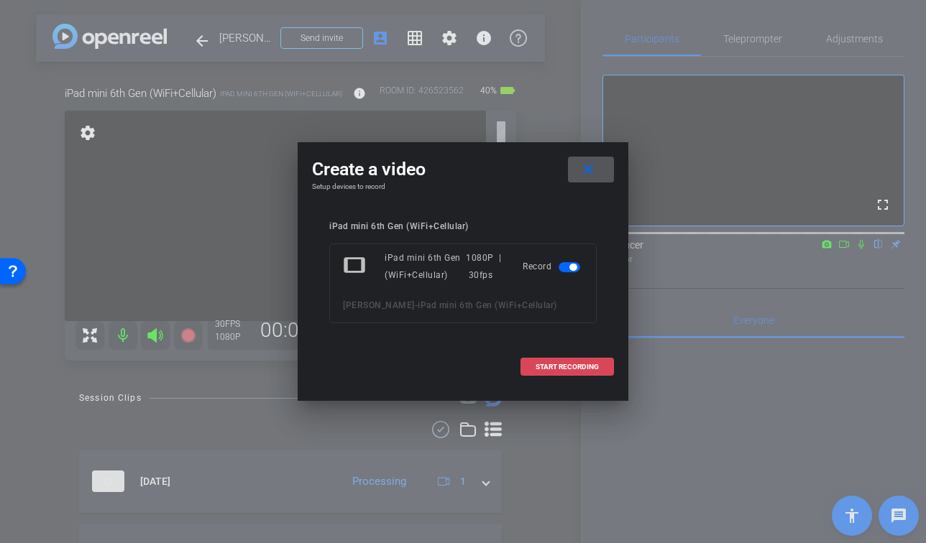
click at [573, 374] on span at bounding box center [567, 367] width 92 height 35
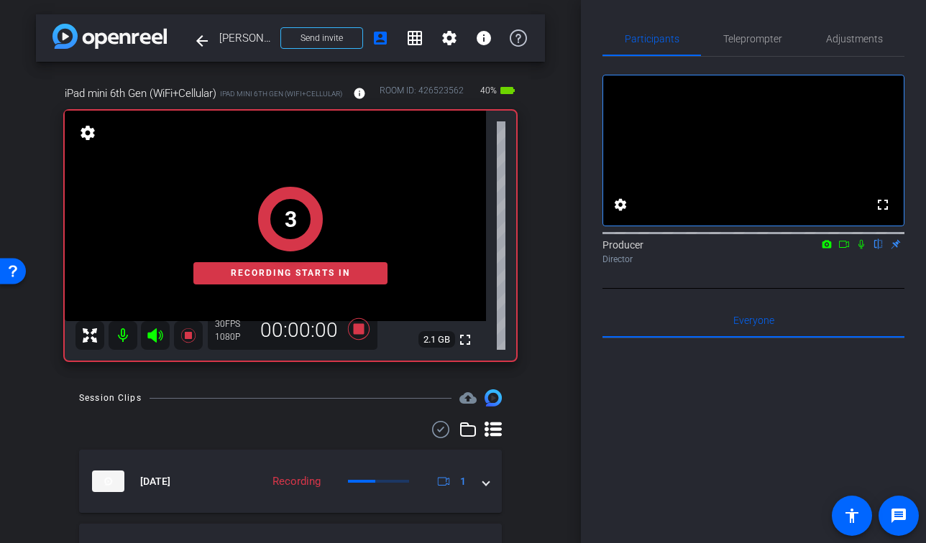
click at [863, 249] on icon at bounding box center [861, 244] width 6 height 9
click at [839, 248] on icon at bounding box center [844, 244] width 10 height 7
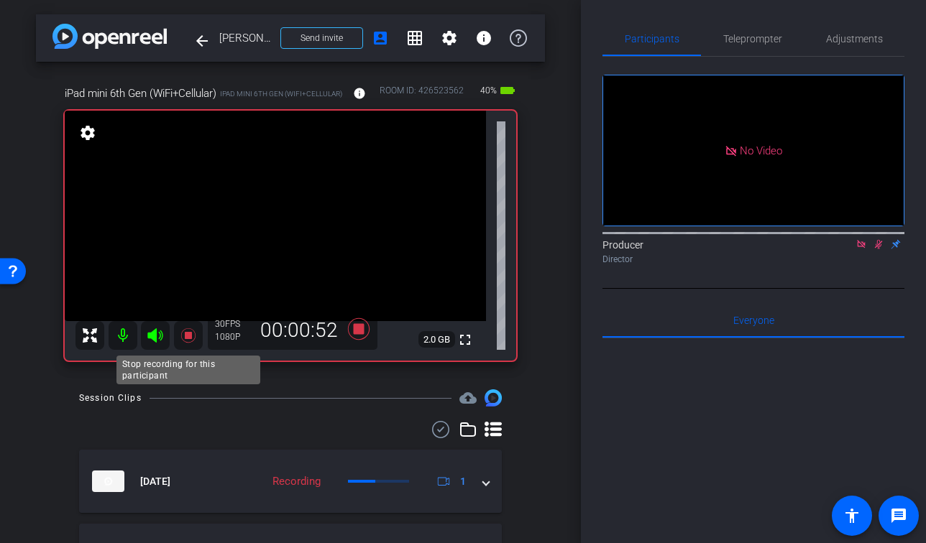
click at [190, 331] on icon at bounding box center [188, 335] width 17 height 17
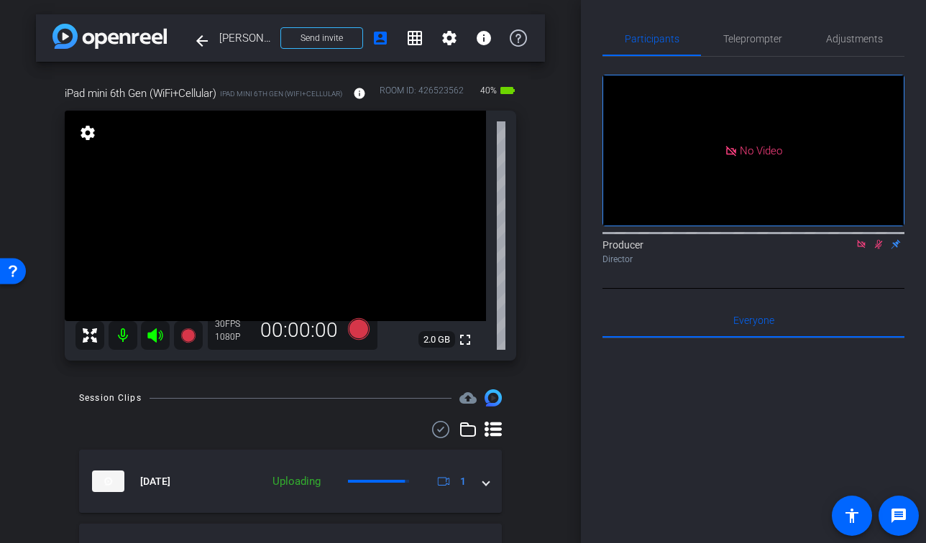
click at [877, 249] on icon at bounding box center [879, 244] width 8 height 9
click at [862, 249] on icon at bounding box center [861, 244] width 12 height 10
click at [190, 334] on icon at bounding box center [187, 335] width 14 height 14
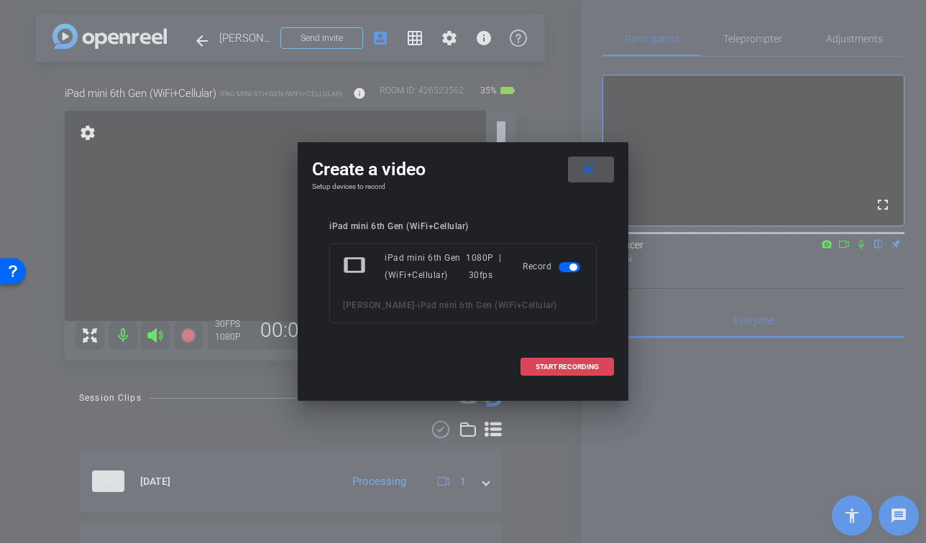
click at [545, 367] on span "START RECORDING" at bounding box center [566, 367] width 63 height 7
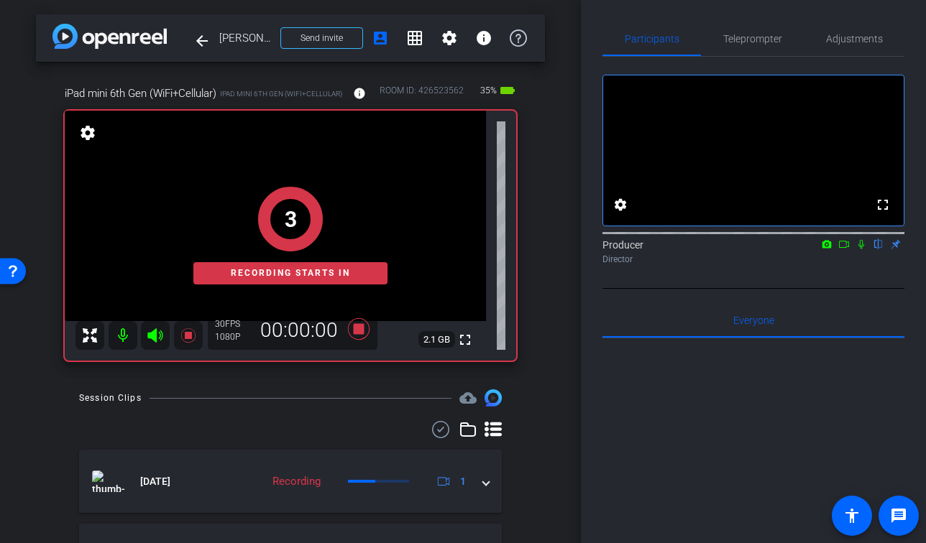
click at [861, 249] on icon at bounding box center [861, 244] width 12 height 10
click at [850, 251] on mat-icon at bounding box center [843, 244] width 17 height 13
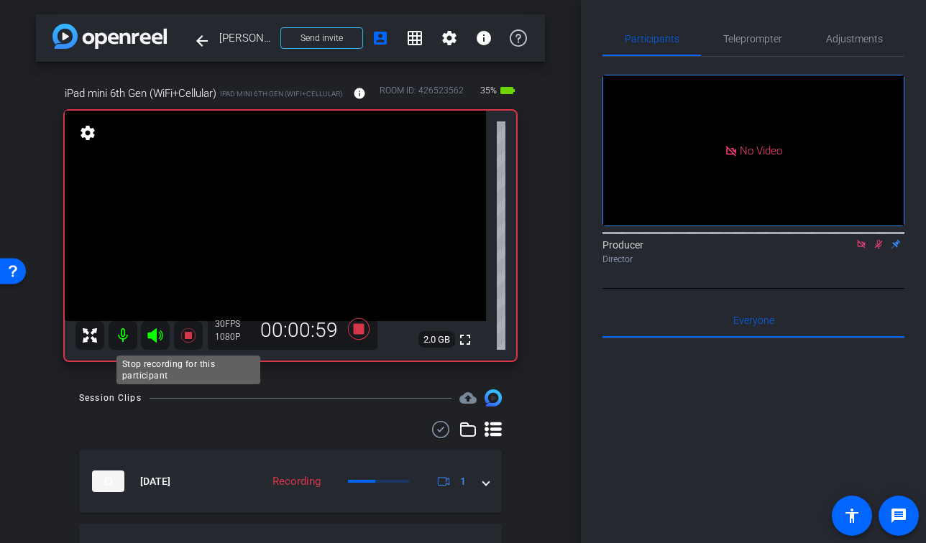
click at [181, 339] on icon at bounding box center [187, 335] width 14 height 14
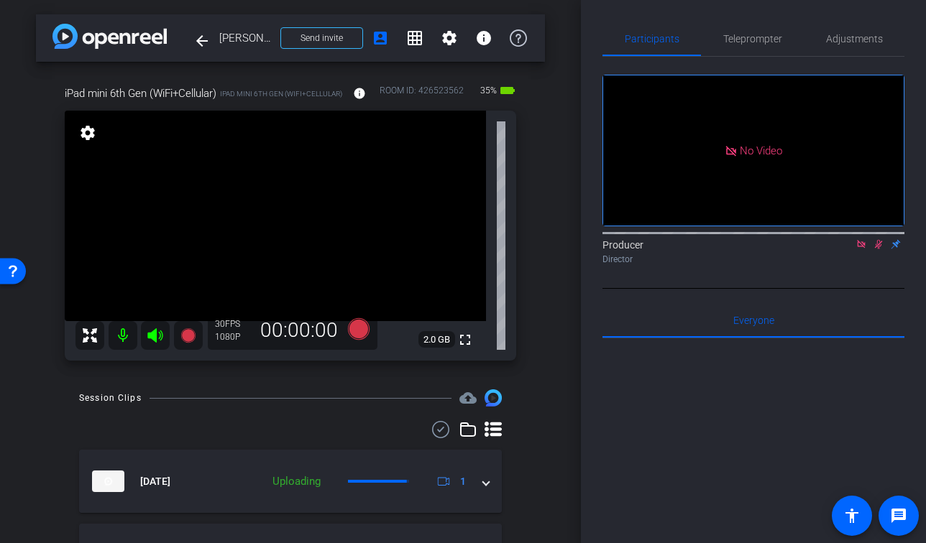
click at [879, 249] on icon at bounding box center [879, 244] width 8 height 9
click at [860, 248] on icon at bounding box center [861, 244] width 8 height 8
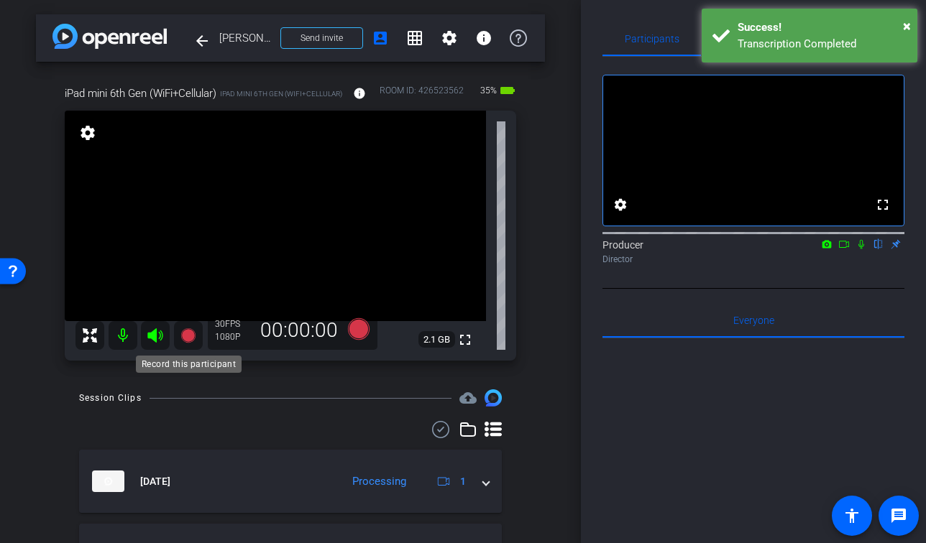
click at [188, 331] on icon at bounding box center [187, 335] width 14 height 14
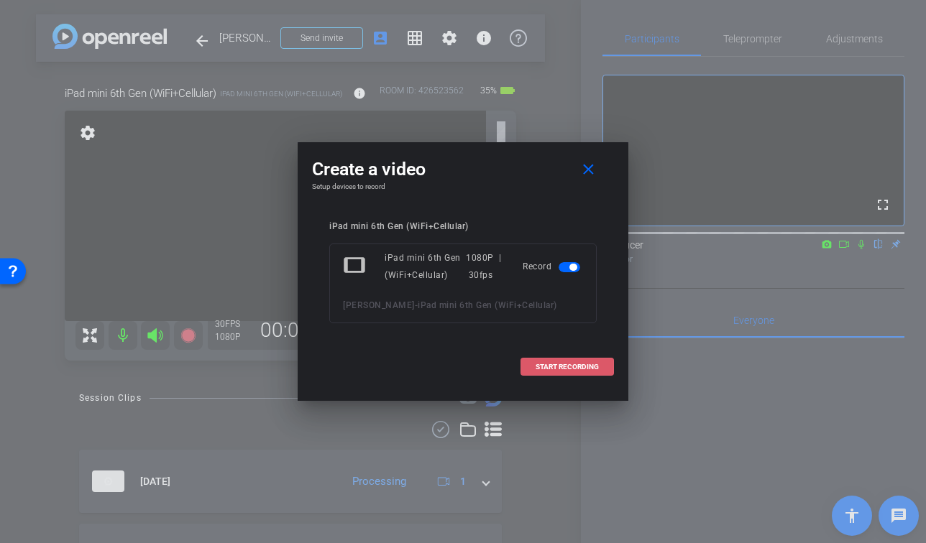
click at [562, 367] on span "START RECORDING" at bounding box center [566, 367] width 63 height 7
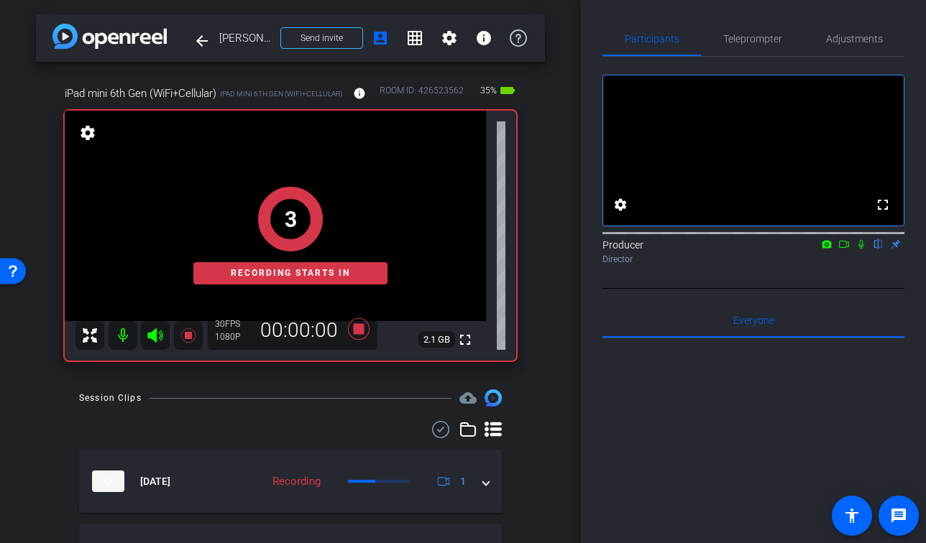
click at [864, 249] on icon at bounding box center [861, 244] width 12 height 10
click at [840, 249] on icon at bounding box center [844, 244] width 12 height 10
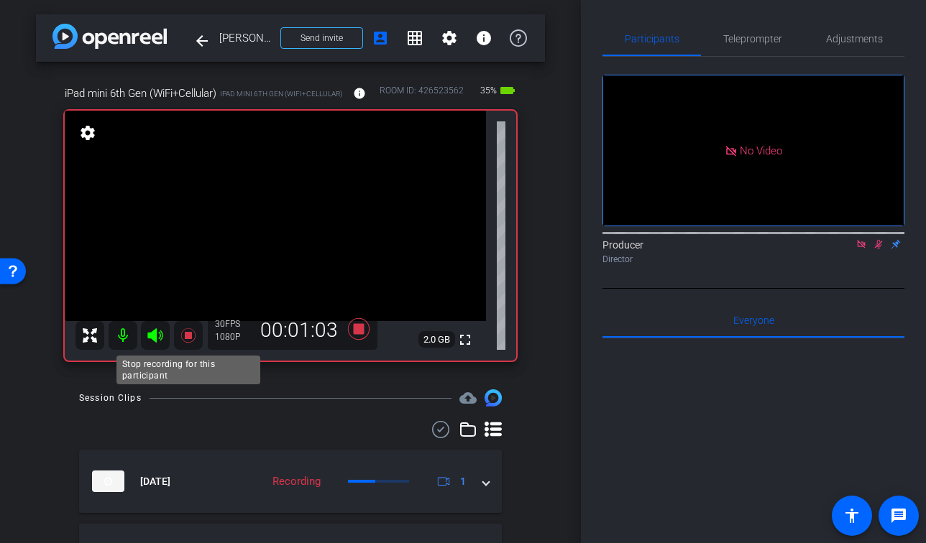
click at [188, 336] on icon at bounding box center [187, 335] width 14 height 14
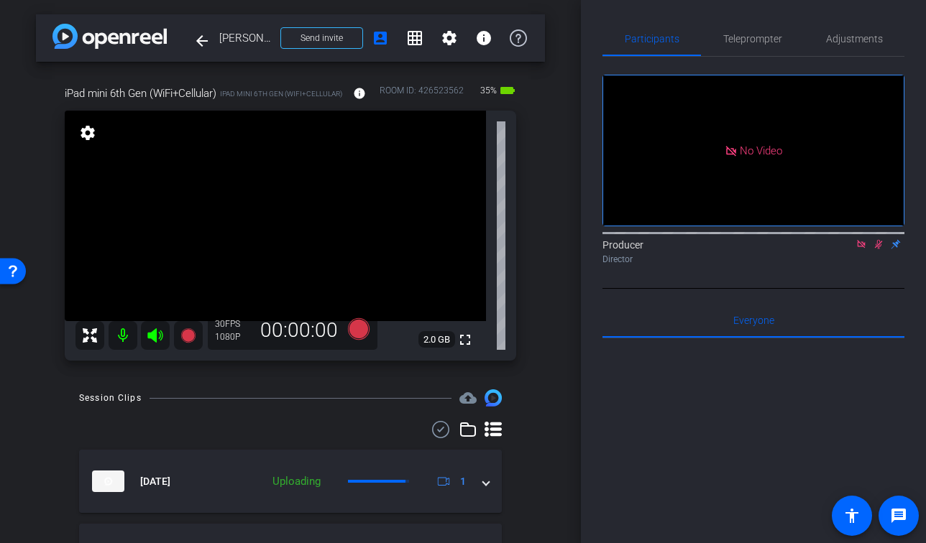
click at [876, 249] on icon at bounding box center [879, 244] width 8 height 9
click at [860, 249] on icon at bounding box center [861, 244] width 12 height 10
click at [465, 341] on mat-icon "fullscreen" at bounding box center [464, 339] width 17 height 17
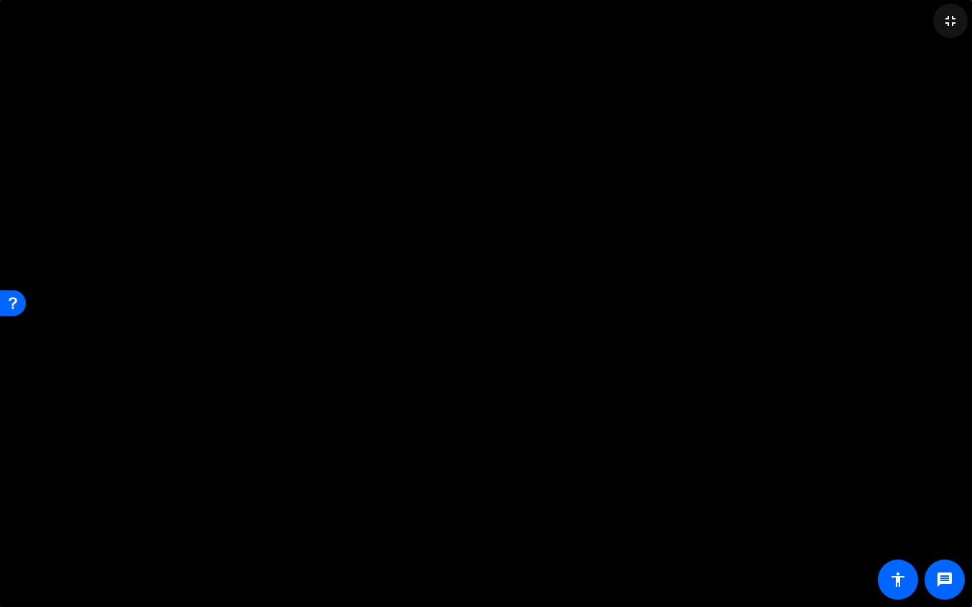
click at [948, 25] on mat-icon "fullscreen_exit" at bounding box center [950, 20] width 17 height 17
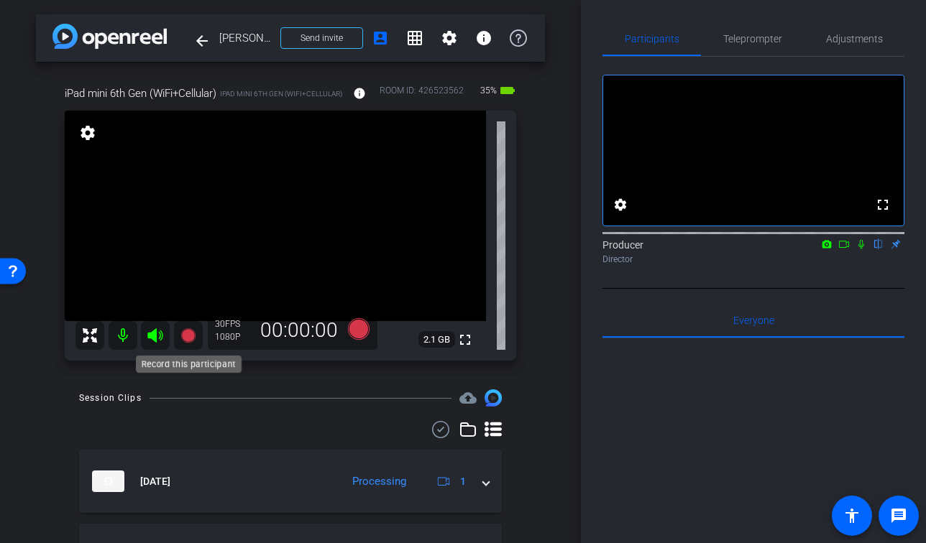
click at [190, 327] on icon at bounding box center [188, 335] width 17 height 17
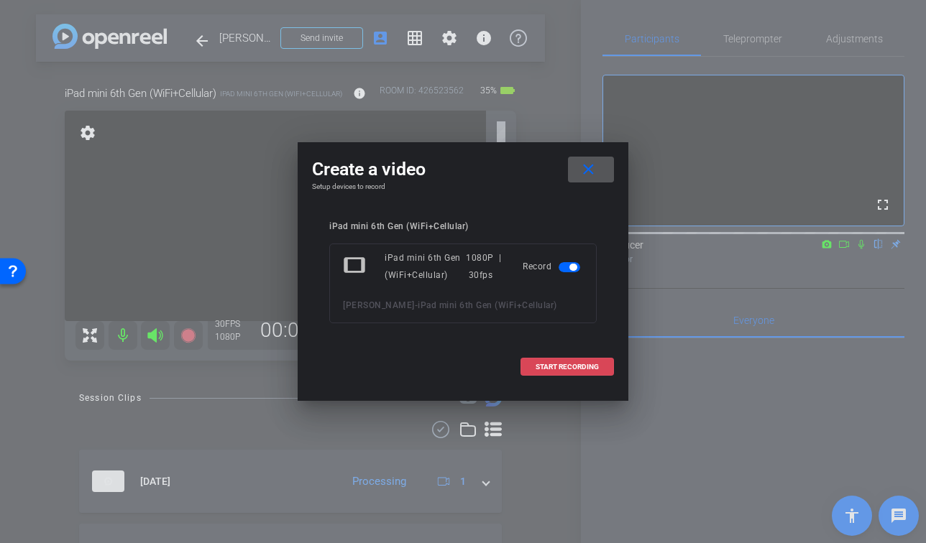
click at [595, 372] on span at bounding box center [567, 367] width 92 height 35
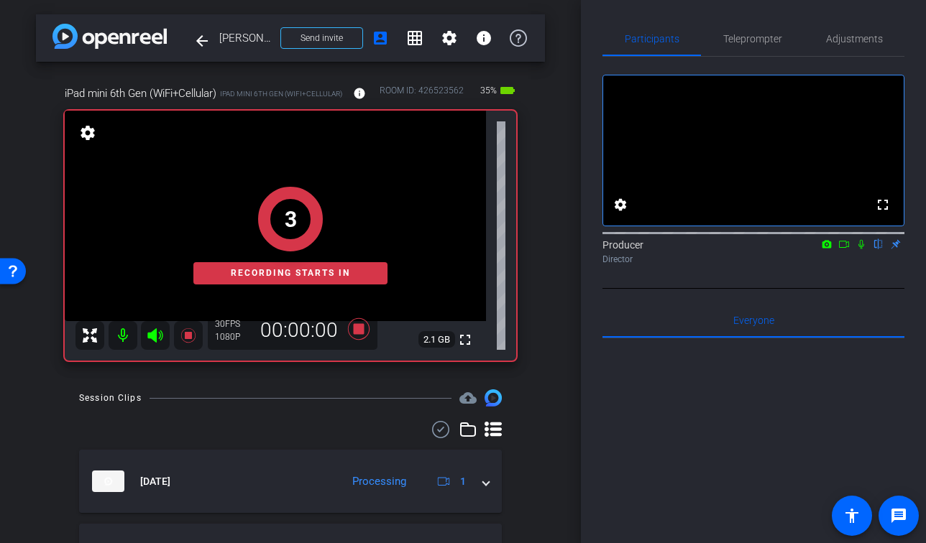
click at [863, 249] on icon at bounding box center [861, 244] width 6 height 9
click at [845, 249] on icon at bounding box center [844, 244] width 12 height 10
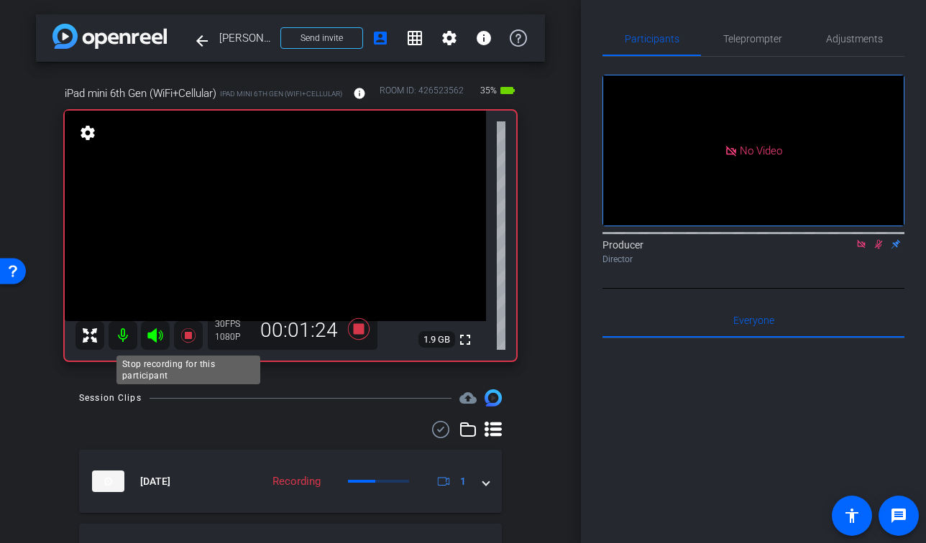
click at [187, 337] on icon at bounding box center [187, 335] width 14 height 14
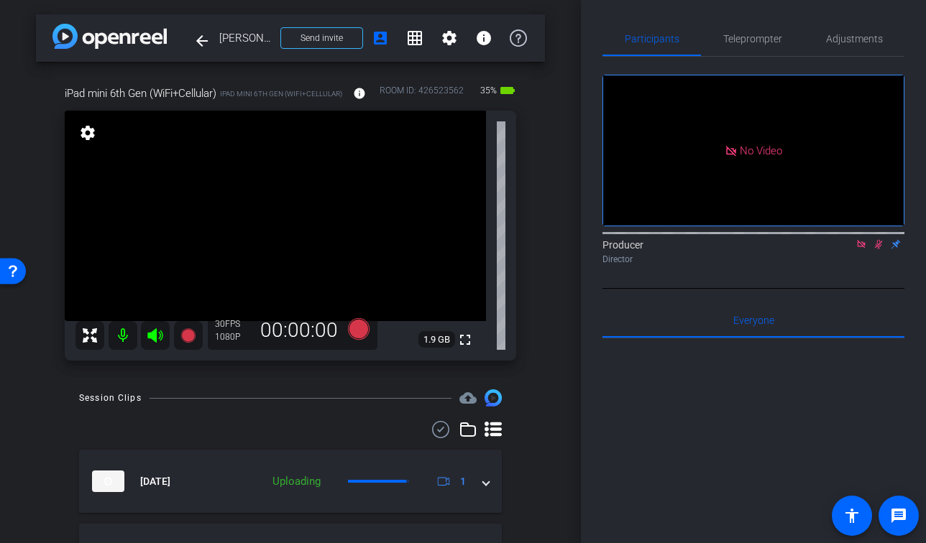
click at [878, 249] on icon at bounding box center [879, 244] width 12 height 10
click at [863, 248] on icon at bounding box center [861, 244] width 8 height 8
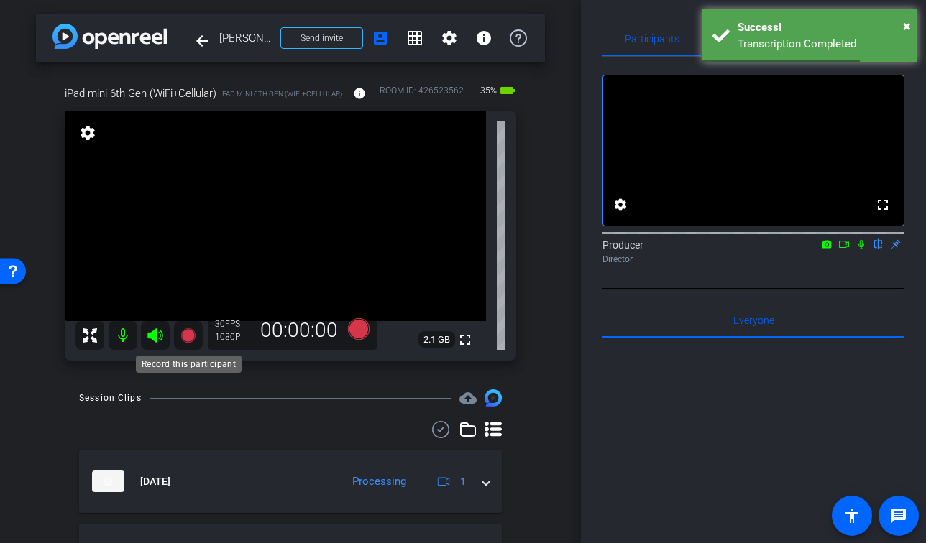
click at [188, 341] on icon at bounding box center [187, 335] width 14 height 14
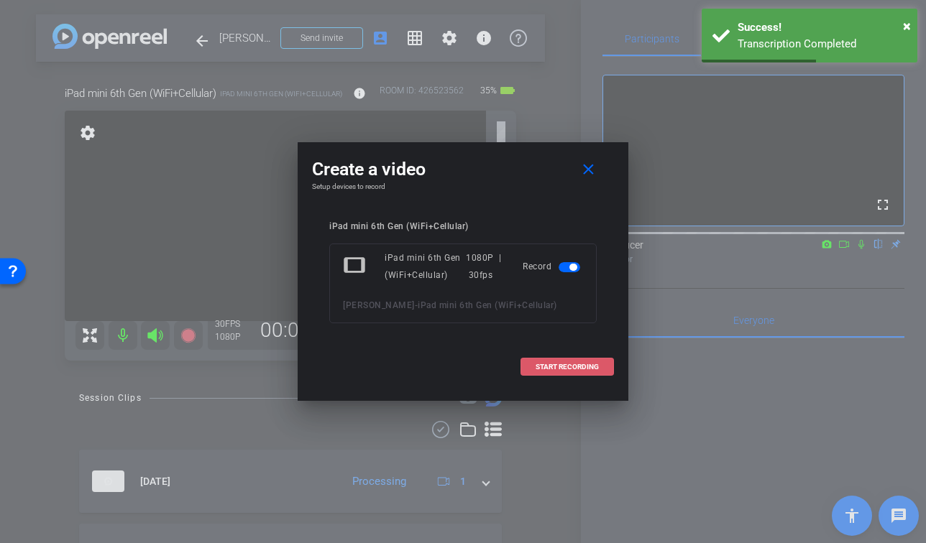
click at [556, 372] on span at bounding box center [567, 367] width 92 height 35
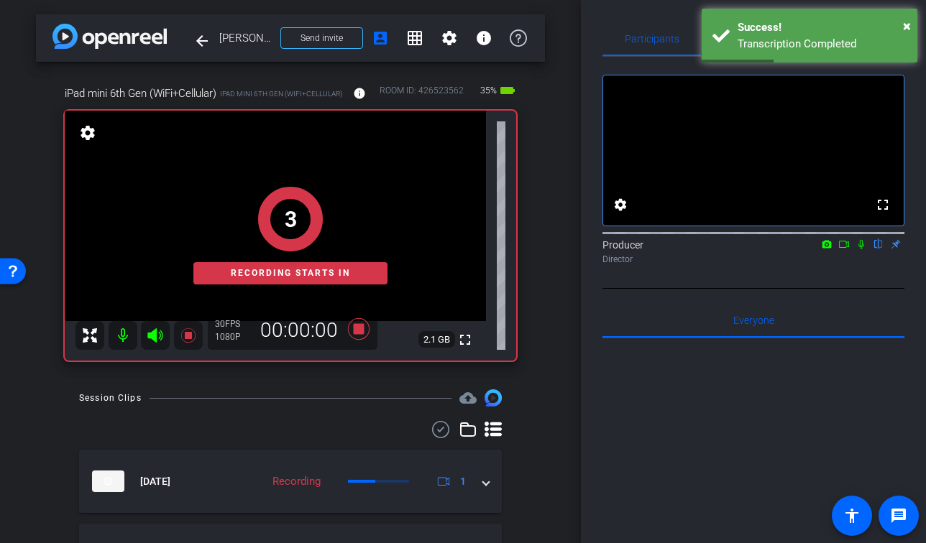
click at [856, 249] on icon at bounding box center [861, 244] width 12 height 10
click at [846, 249] on icon at bounding box center [844, 244] width 12 height 10
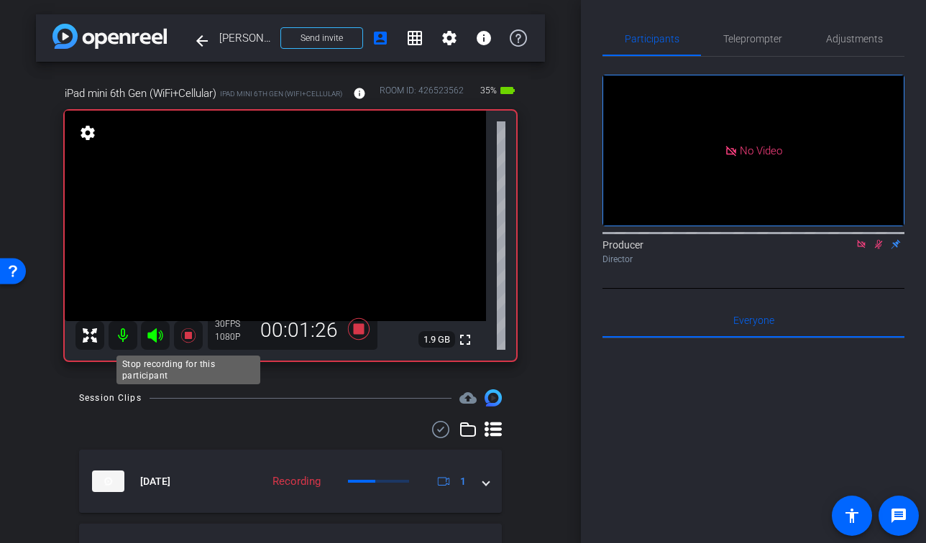
click at [191, 333] on icon at bounding box center [187, 335] width 14 height 14
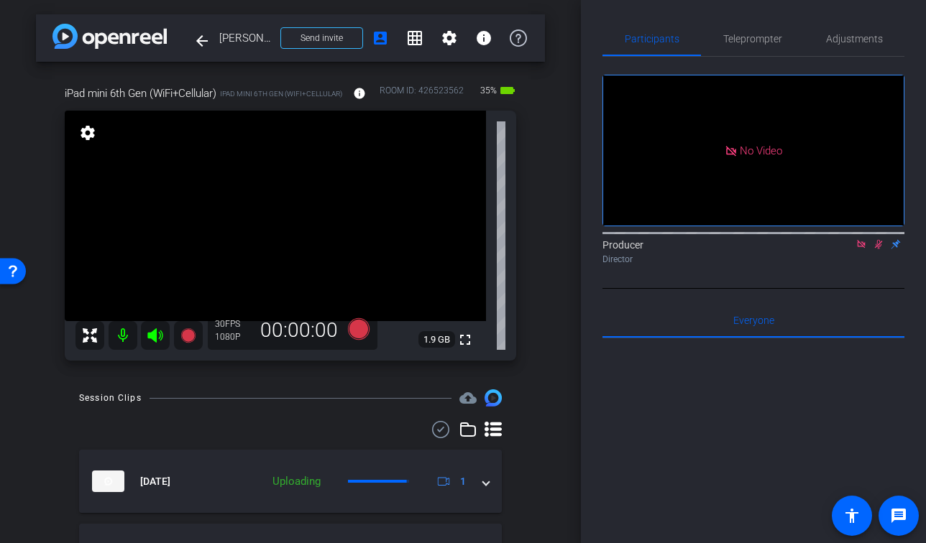
click at [877, 249] on icon at bounding box center [879, 244] width 12 height 10
click at [861, 249] on icon at bounding box center [861, 244] width 12 height 10
click at [471, 338] on mat-icon "fullscreen" at bounding box center [464, 339] width 17 height 17
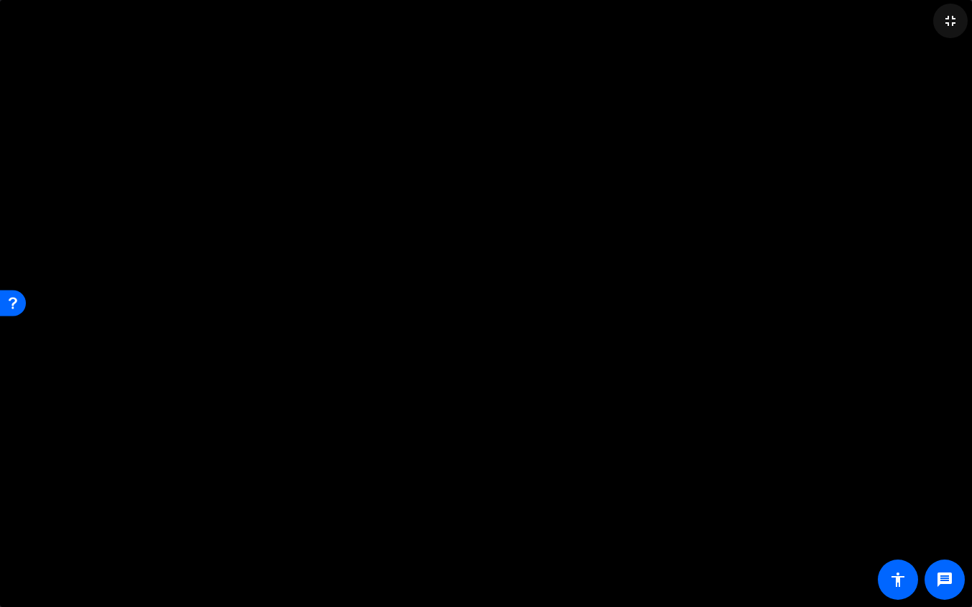
click at [948, 28] on mat-icon "fullscreen_exit" at bounding box center [950, 20] width 17 height 17
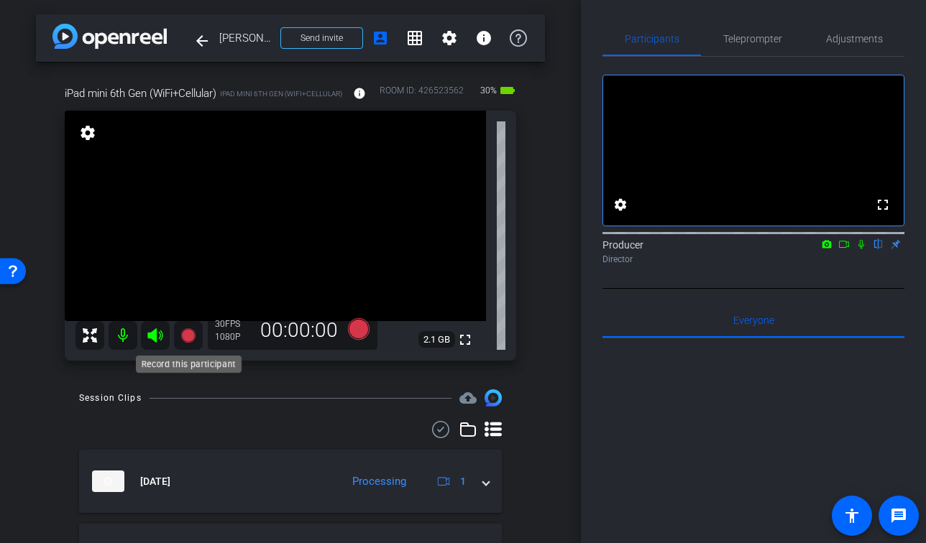
click at [188, 340] on icon at bounding box center [187, 335] width 14 height 14
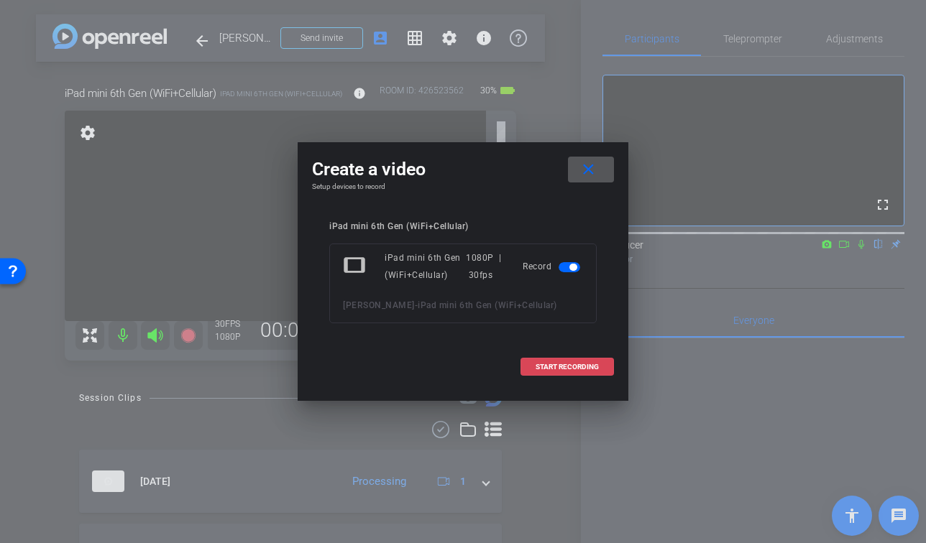
click at [599, 365] on span at bounding box center [567, 367] width 92 height 35
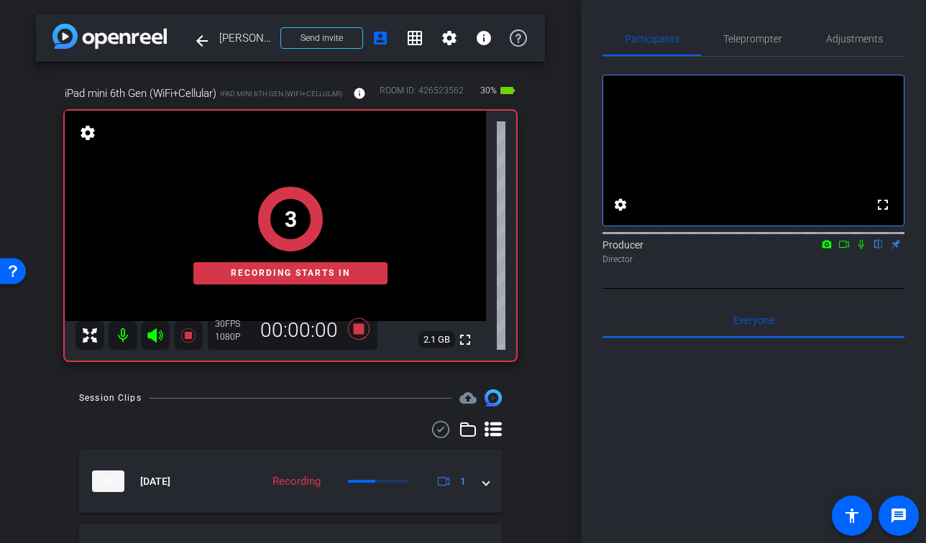
click at [861, 249] on icon at bounding box center [861, 244] width 6 height 9
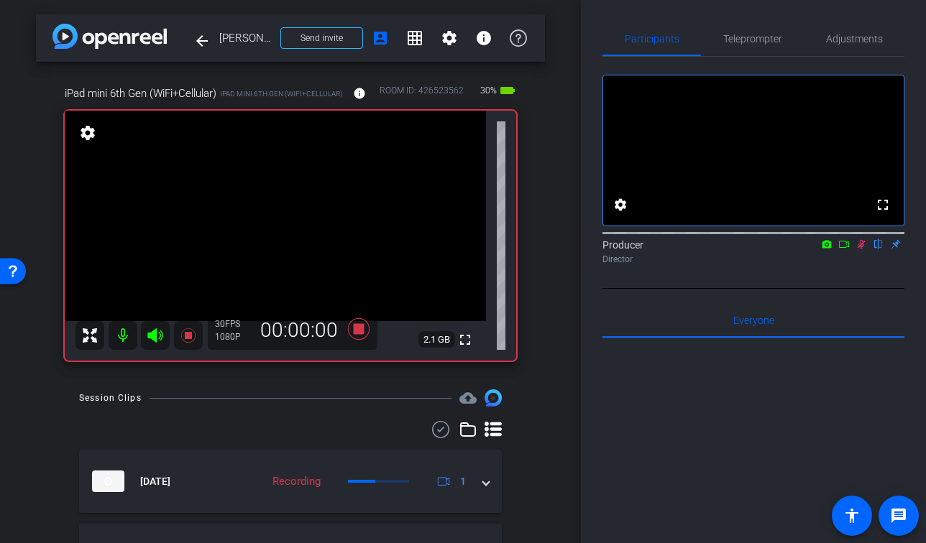
click at [860, 249] on icon at bounding box center [862, 244] width 8 height 9
click at [858, 249] on icon at bounding box center [861, 244] width 12 height 10
click at [846, 248] on icon at bounding box center [844, 244] width 10 height 7
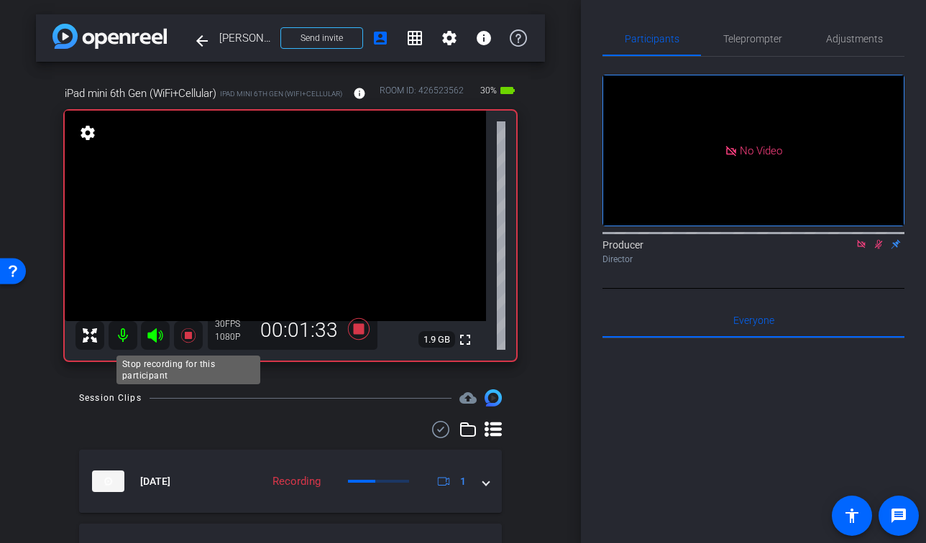
click at [181, 334] on icon at bounding box center [188, 335] width 17 height 17
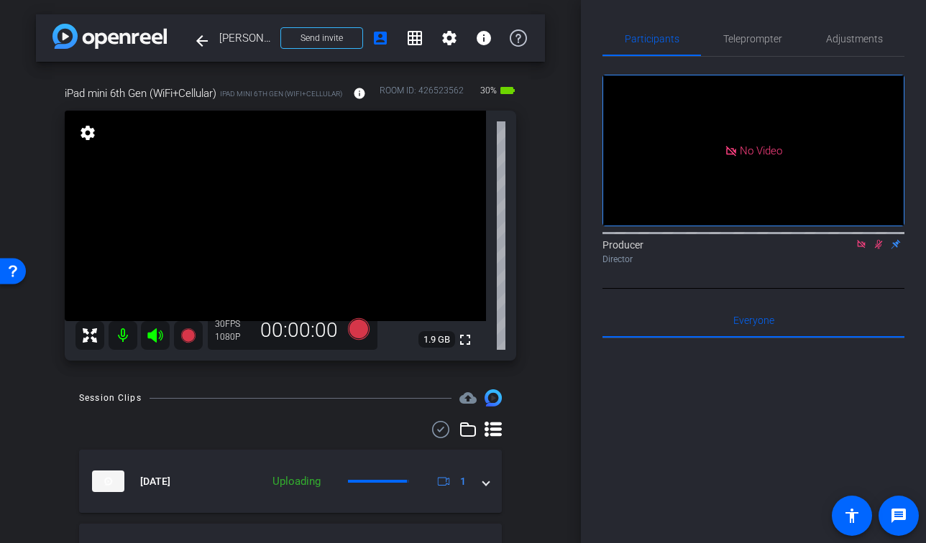
click at [878, 249] on icon at bounding box center [879, 244] width 8 height 9
click at [865, 249] on icon at bounding box center [861, 244] width 12 height 10
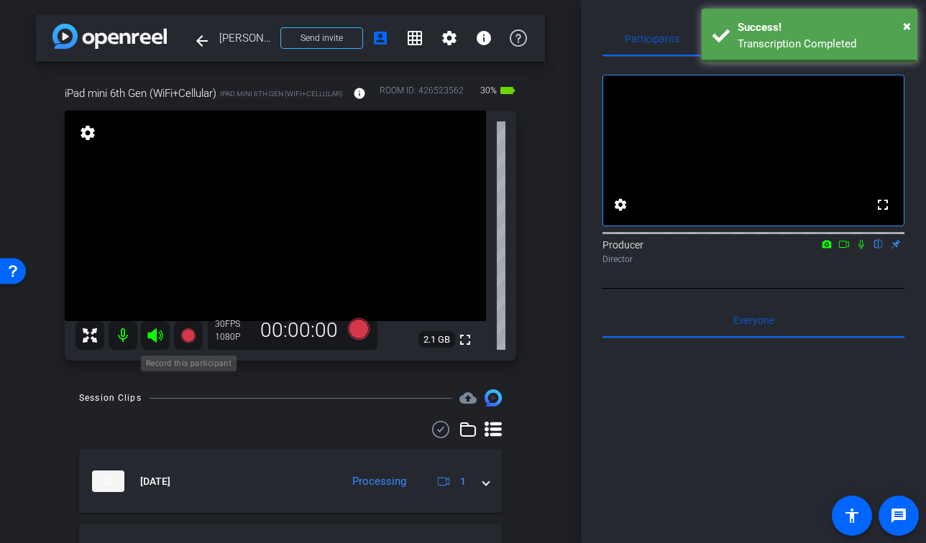
click at [189, 336] on icon at bounding box center [187, 335] width 14 height 14
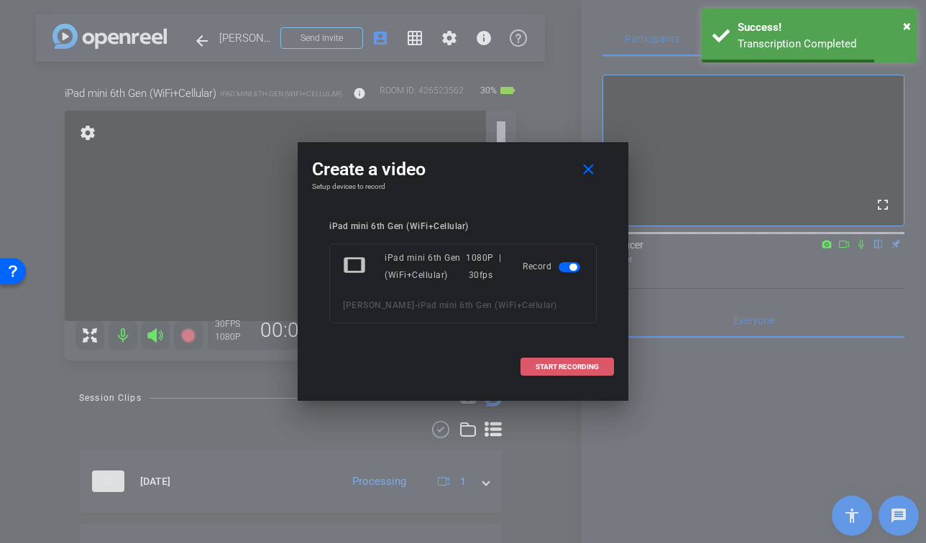
click at [571, 367] on span "START RECORDING" at bounding box center [566, 367] width 63 height 7
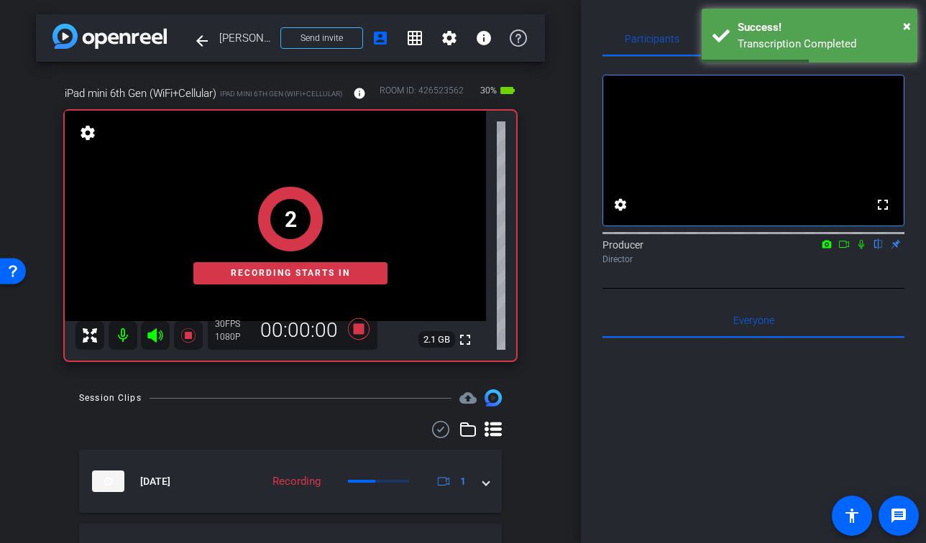
click at [855, 249] on icon at bounding box center [861, 244] width 12 height 10
click at [846, 249] on icon at bounding box center [844, 244] width 12 height 10
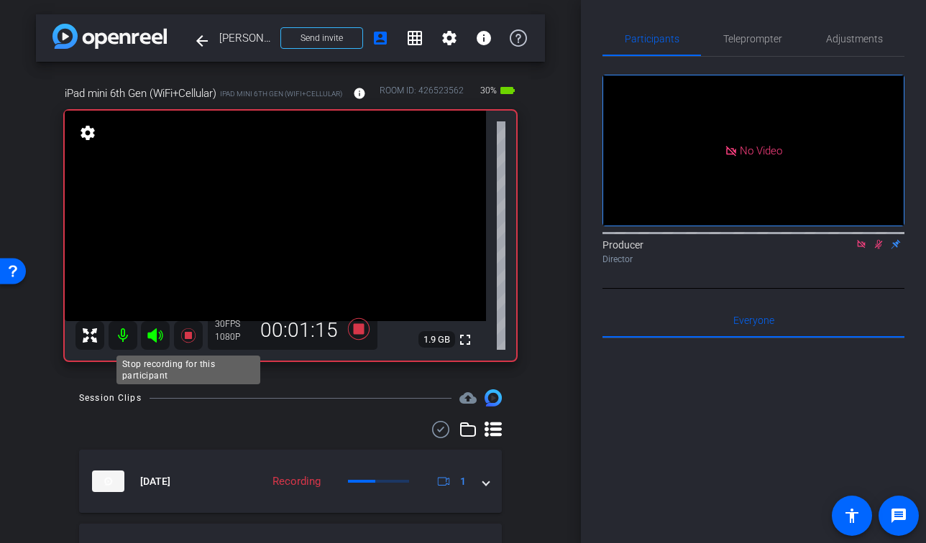
click at [186, 336] on icon at bounding box center [187, 335] width 14 height 14
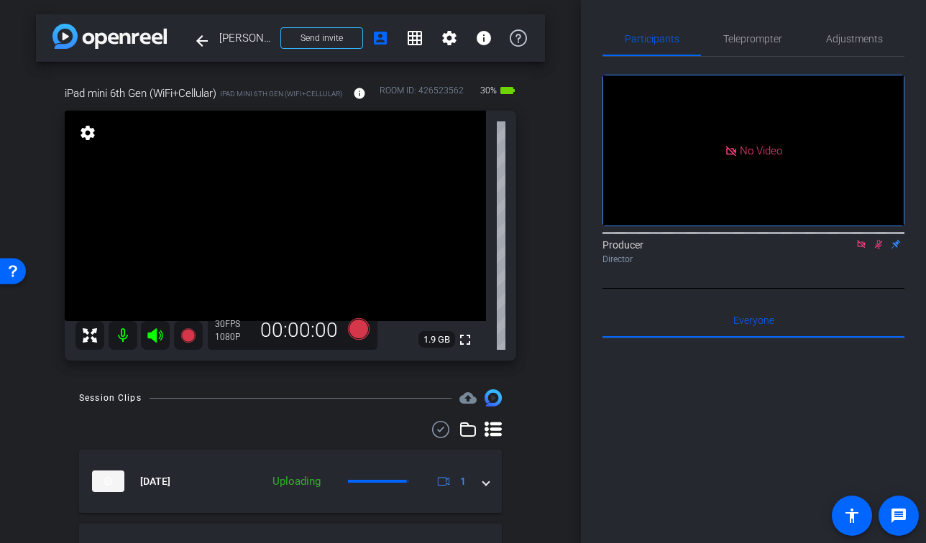
click at [877, 249] on icon at bounding box center [879, 244] width 8 height 9
click at [861, 248] on icon at bounding box center [861, 244] width 8 height 8
click at [465, 343] on mat-icon "fullscreen" at bounding box center [464, 339] width 17 height 17
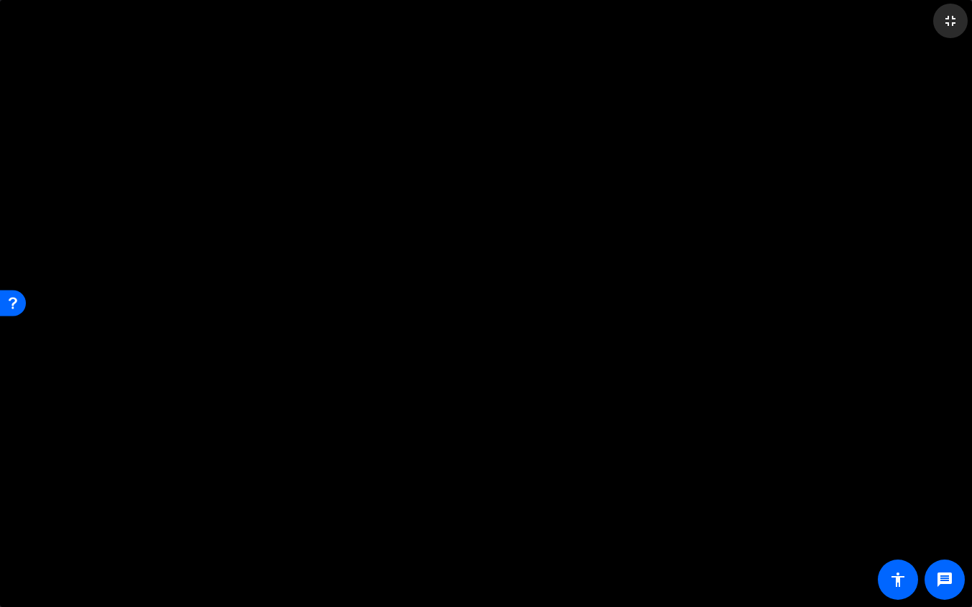
click at [947, 24] on mat-icon "fullscreen_exit" at bounding box center [950, 20] width 17 height 17
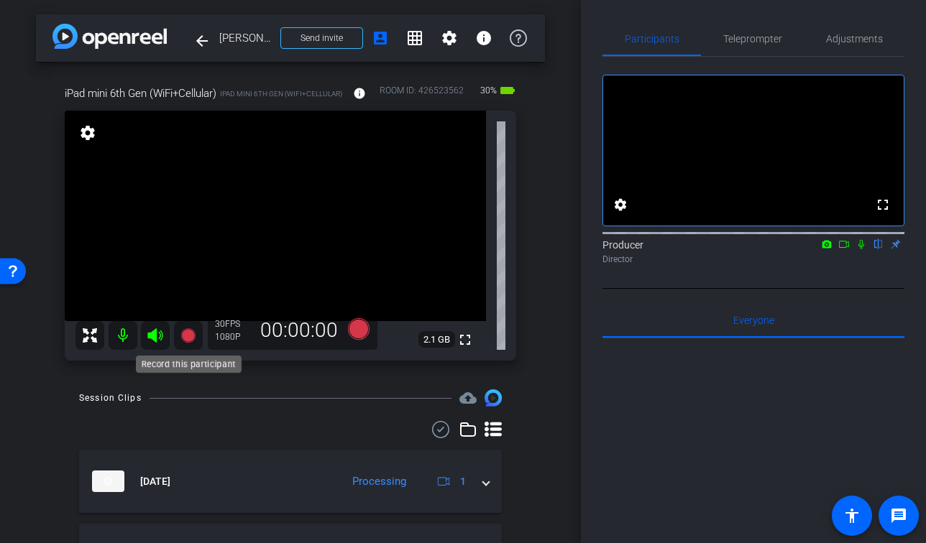
click at [189, 339] on icon at bounding box center [187, 335] width 14 height 14
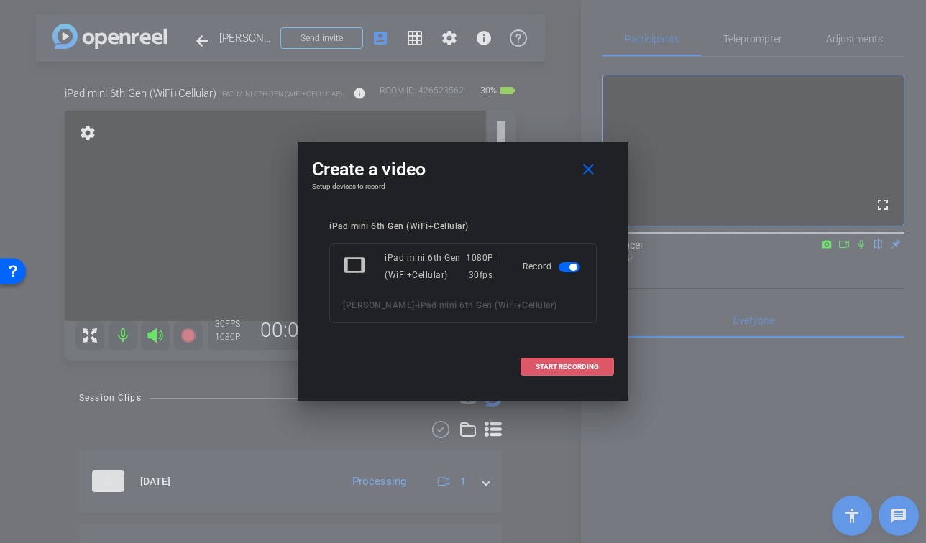
click at [589, 374] on span at bounding box center [567, 367] width 92 height 35
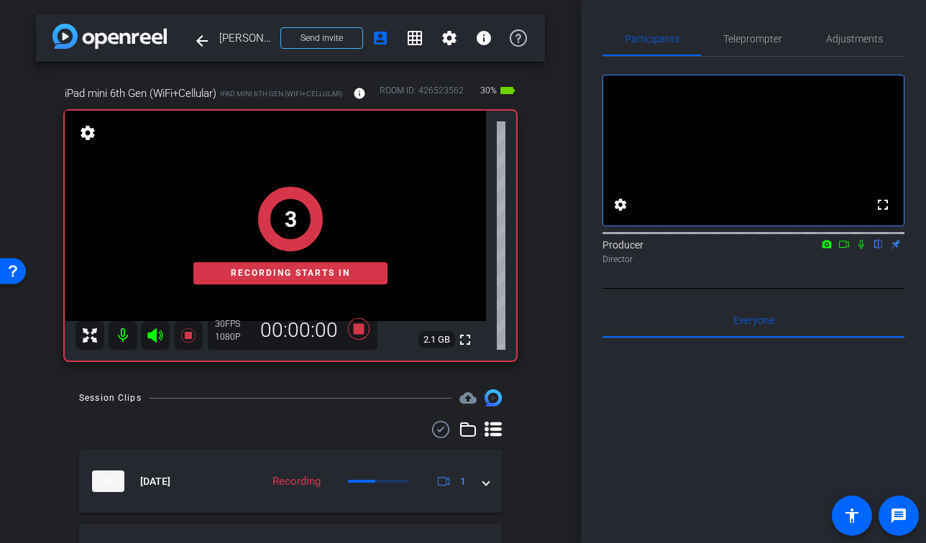
click at [863, 249] on icon at bounding box center [861, 244] width 12 height 10
click at [850, 251] on mat-icon at bounding box center [843, 244] width 17 height 13
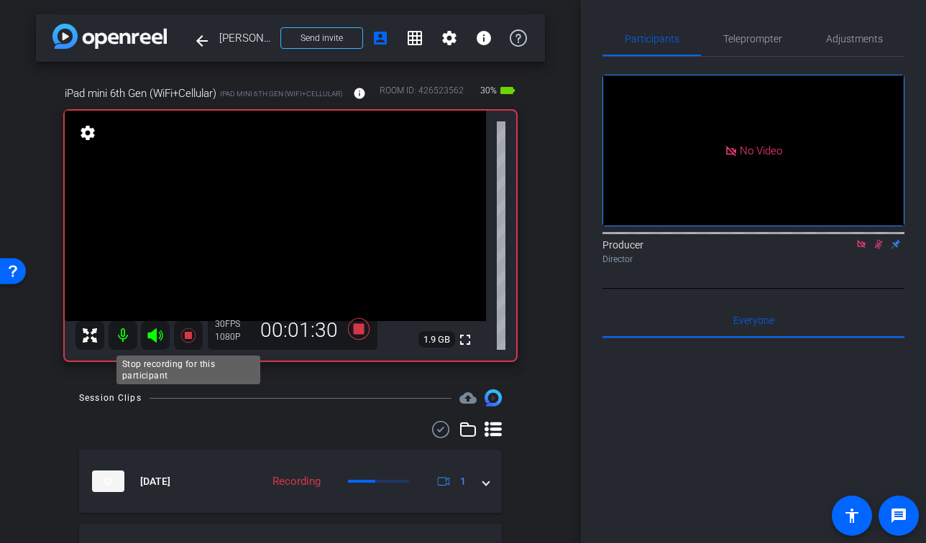
click at [193, 338] on icon at bounding box center [188, 335] width 17 height 17
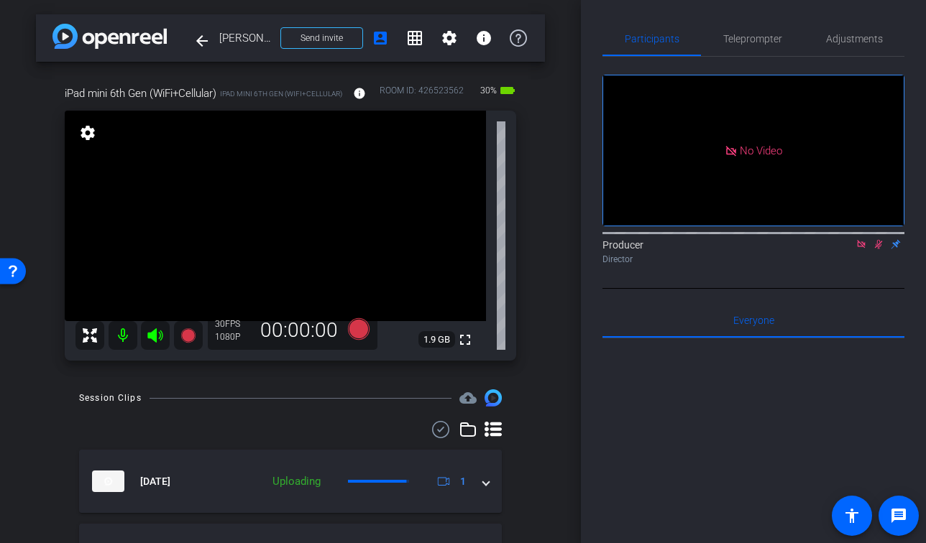
click at [878, 249] on icon at bounding box center [879, 244] width 8 height 9
click at [858, 249] on icon at bounding box center [861, 244] width 12 height 10
click at [182, 340] on icon at bounding box center [187, 335] width 14 height 14
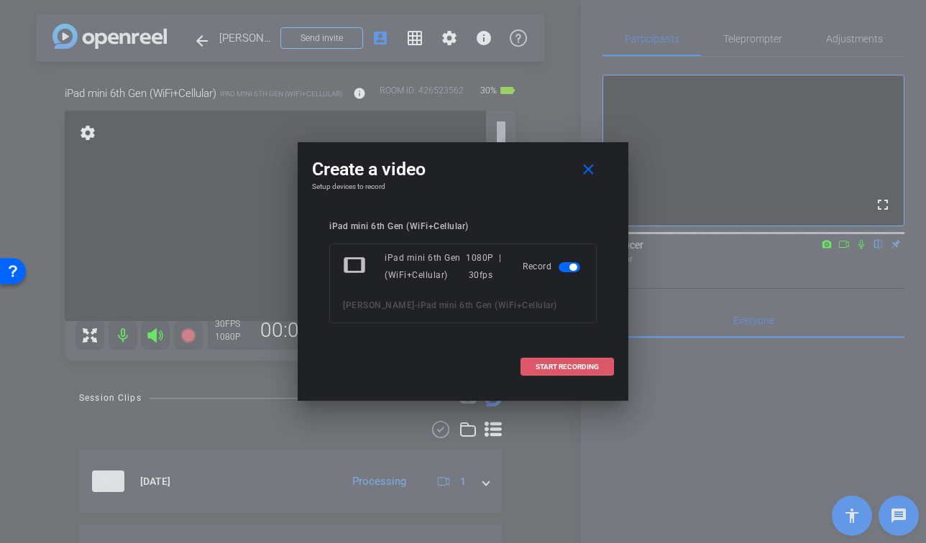
click at [584, 371] on span "START RECORDING" at bounding box center [566, 367] width 63 height 7
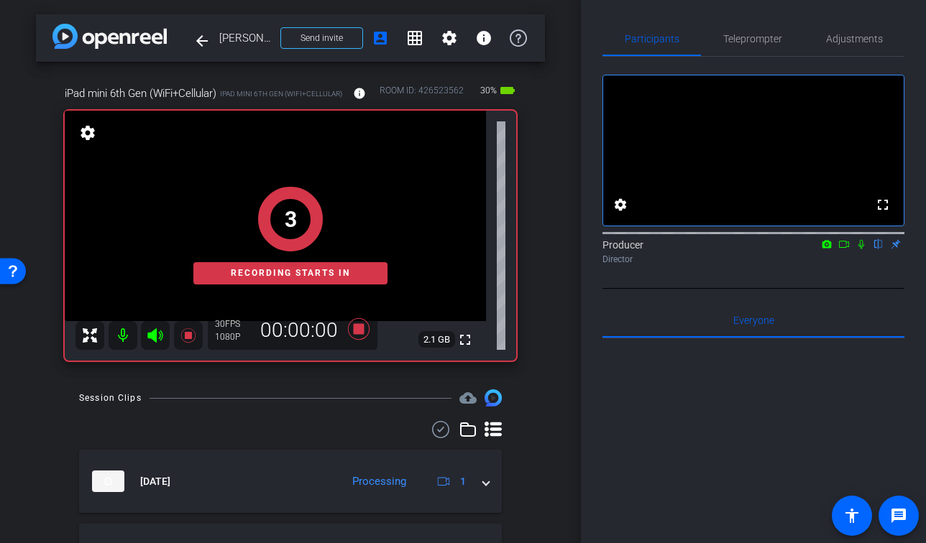
click at [865, 249] on icon at bounding box center [861, 244] width 12 height 10
click at [847, 249] on icon at bounding box center [844, 244] width 12 height 10
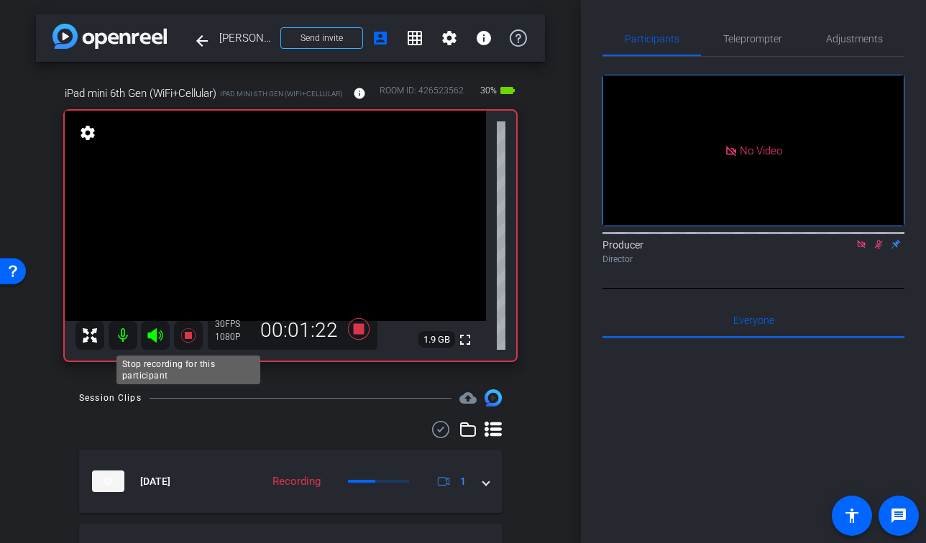
click at [188, 338] on icon at bounding box center [187, 335] width 14 height 14
click at [874, 251] on mat-icon at bounding box center [878, 244] width 17 height 13
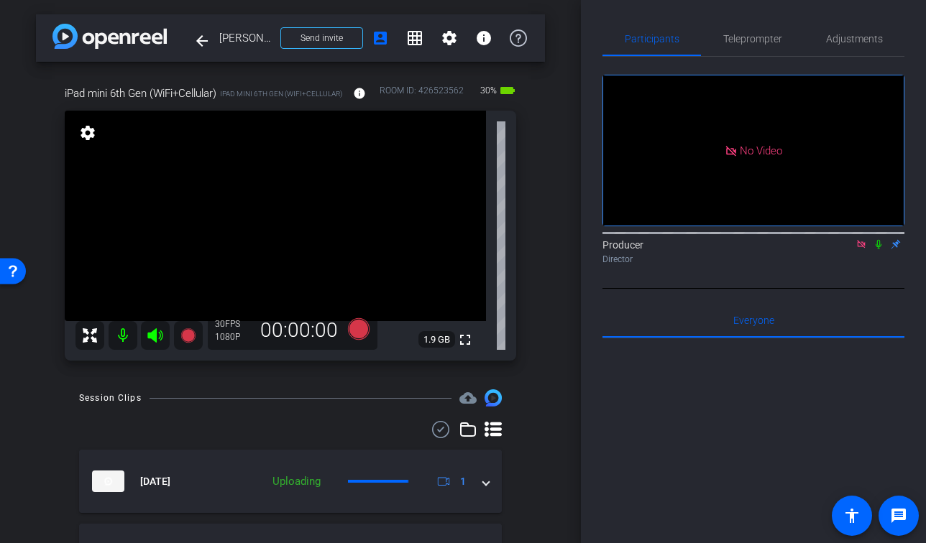
click at [863, 249] on icon at bounding box center [861, 244] width 12 height 10
click at [863, 249] on icon at bounding box center [861, 244] width 6 height 9
click at [860, 249] on icon at bounding box center [861, 244] width 12 height 10
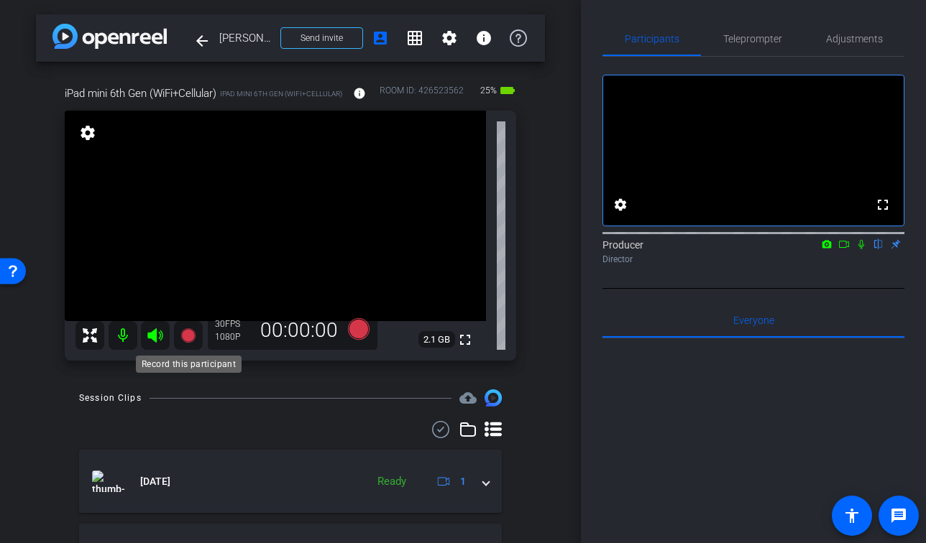
click at [185, 332] on icon at bounding box center [187, 335] width 14 height 14
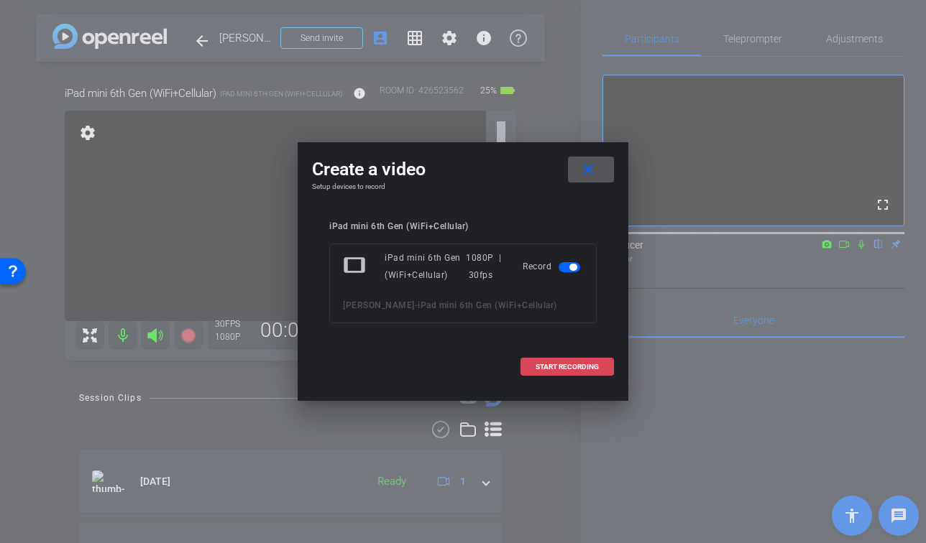
click at [565, 370] on span "START RECORDING" at bounding box center [566, 367] width 63 height 7
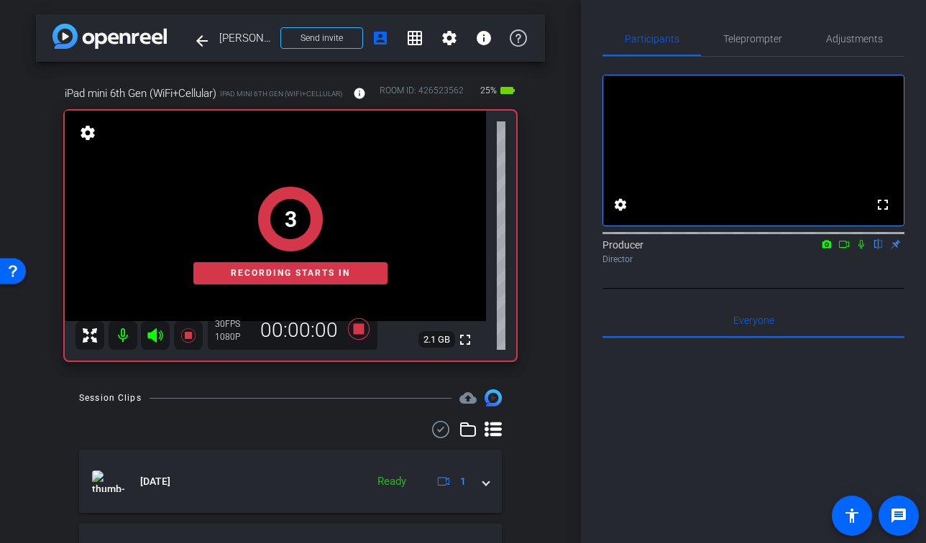
click at [861, 249] on icon at bounding box center [861, 244] width 12 height 10
click at [846, 249] on icon at bounding box center [844, 244] width 12 height 10
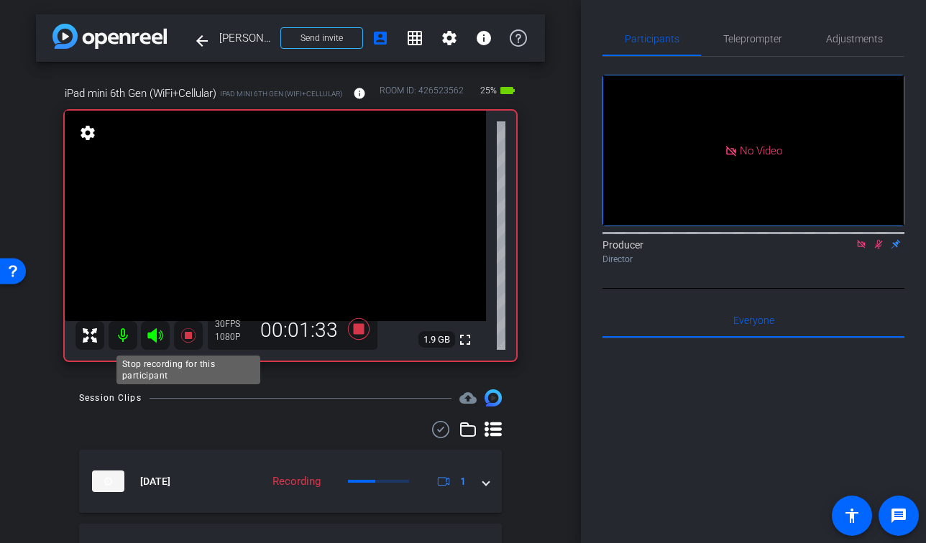
click at [183, 339] on icon at bounding box center [188, 335] width 17 height 17
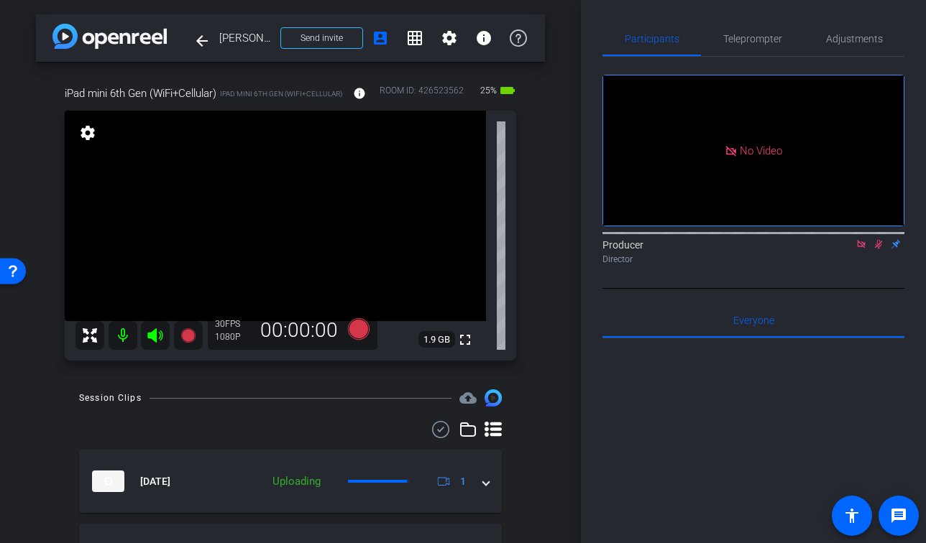
click at [879, 249] on icon at bounding box center [879, 244] width 8 height 9
click at [858, 249] on icon at bounding box center [861, 244] width 12 height 10
click at [194, 337] on icon at bounding box center [188, 335] width 17 height 17
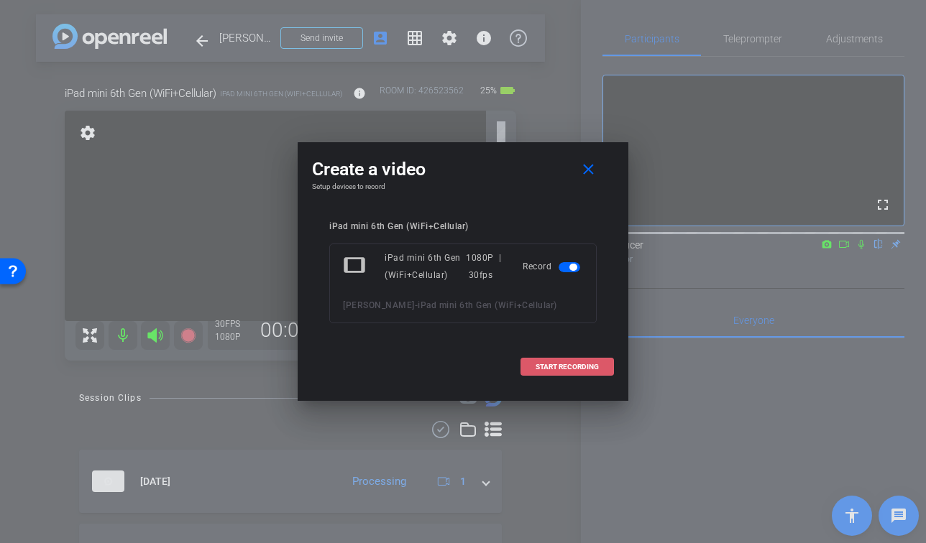
click at [607, 370] on span at bounding box center [567, 367] width 92 height 35
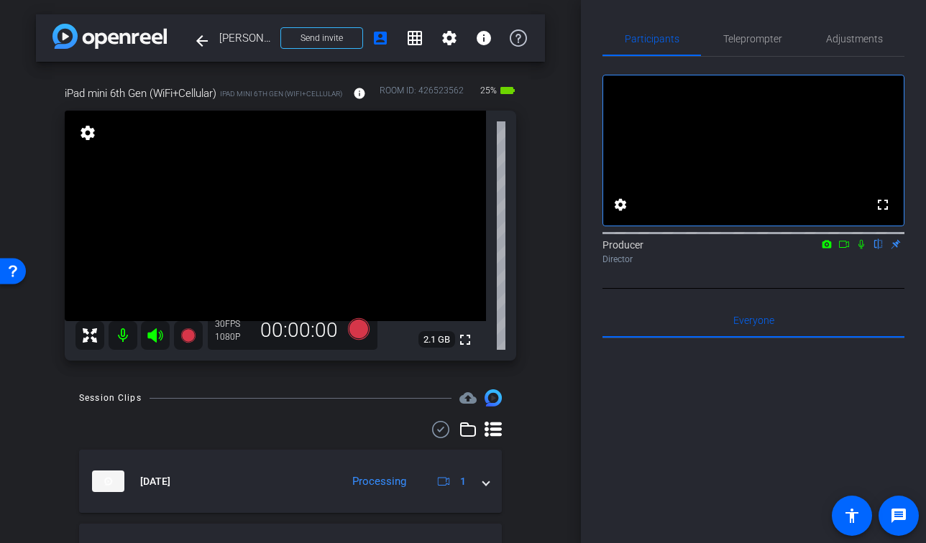
click at [859, 249] on icon at bounding box center [861, 244] width 12 height 10
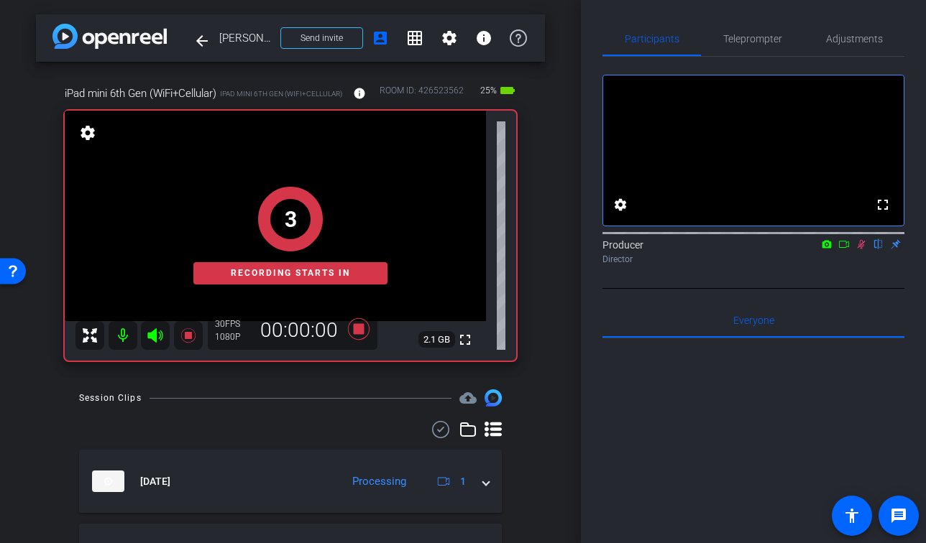
click at [847, 249] on icon at bounding box center [844, 244] width 12 height 10
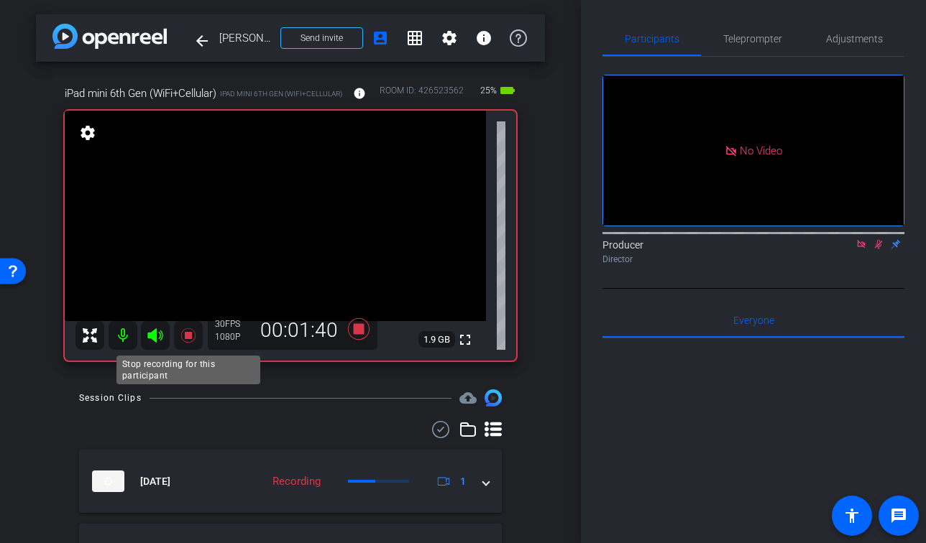
click at [185, 339] on icon at bounding box center [188, 335] width 17 height 17
click at [881, 249] on icon at bounding box center [879, 244] width 12 height 10
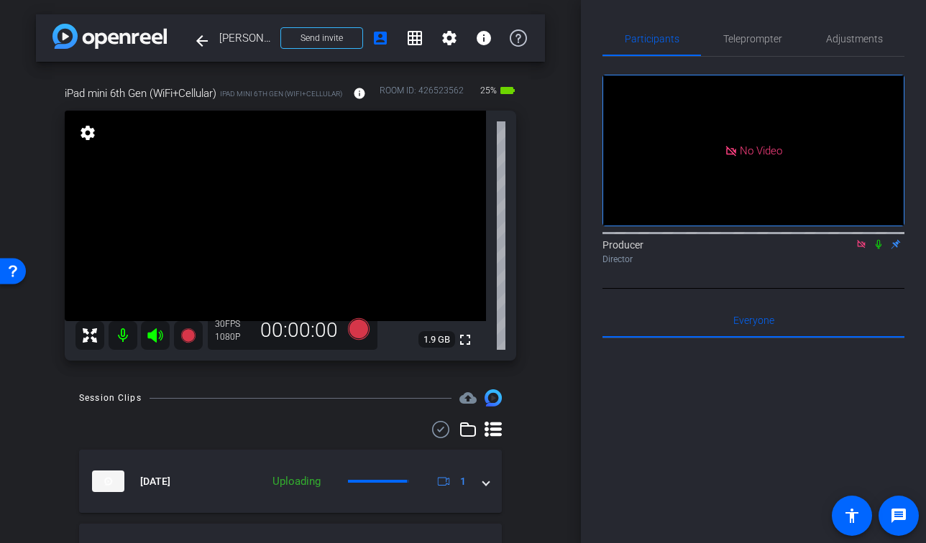
click at [864, 248] on icon at bounding box center [861, 244] width 8 height 8
click at [182, 331] on icon at bounding box center [187, 335] width 14 height 14
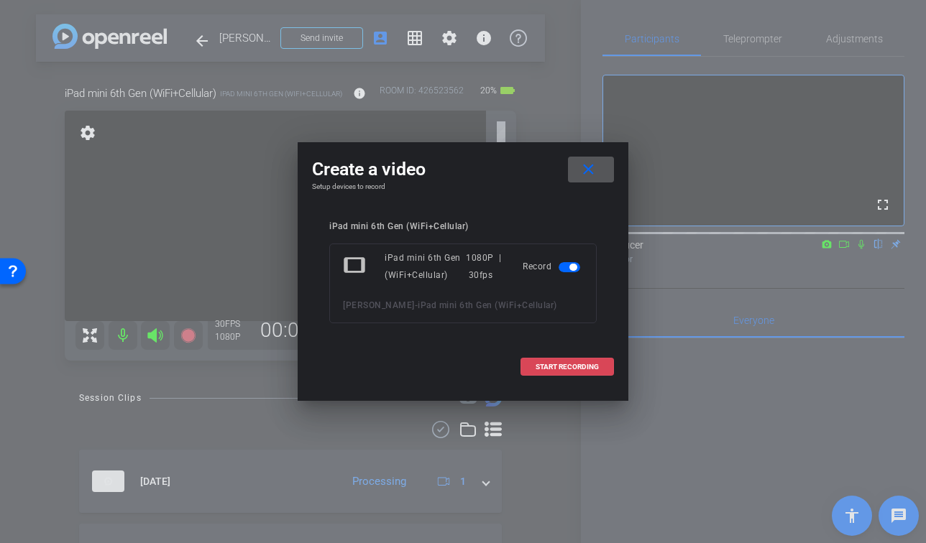
click at [551, 364] on span "START RECORDING" at bounding box center [566, 367] width 63 height 7
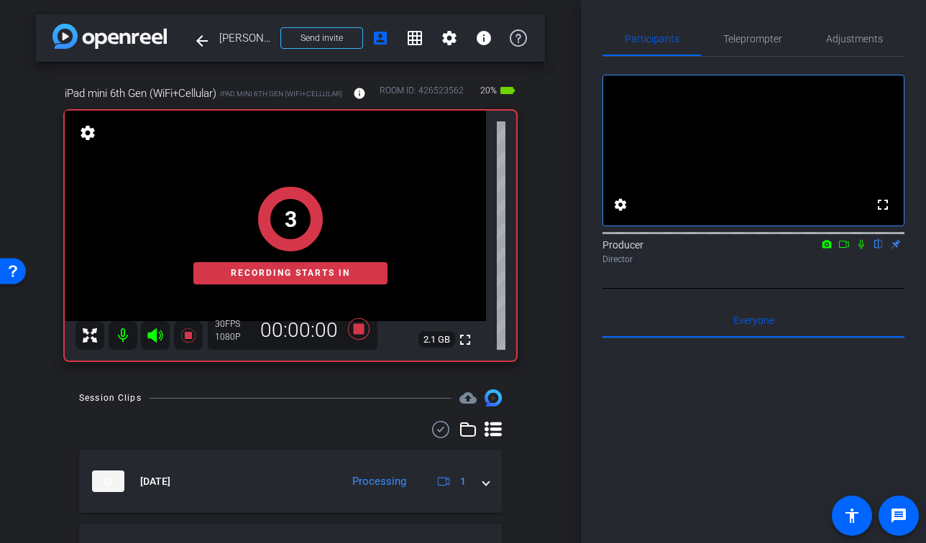
click at [861, 249] on icon at bounding box center [861, 244] width 12 height 10
click at [845, 249] on icon at bounding box center [844, 244] width 12 height 10
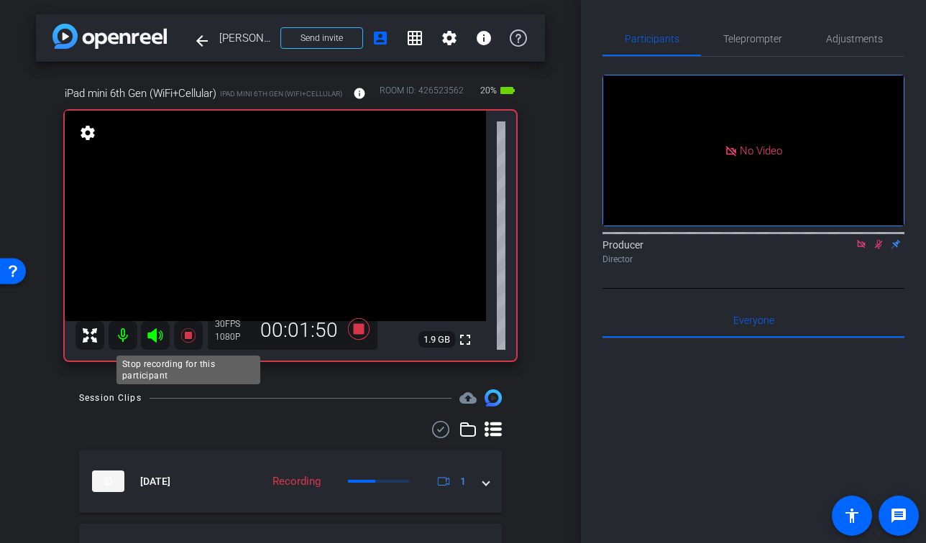
click at [196, 341] on mat-icon at bounding box center [188, 335] width 29 height 29
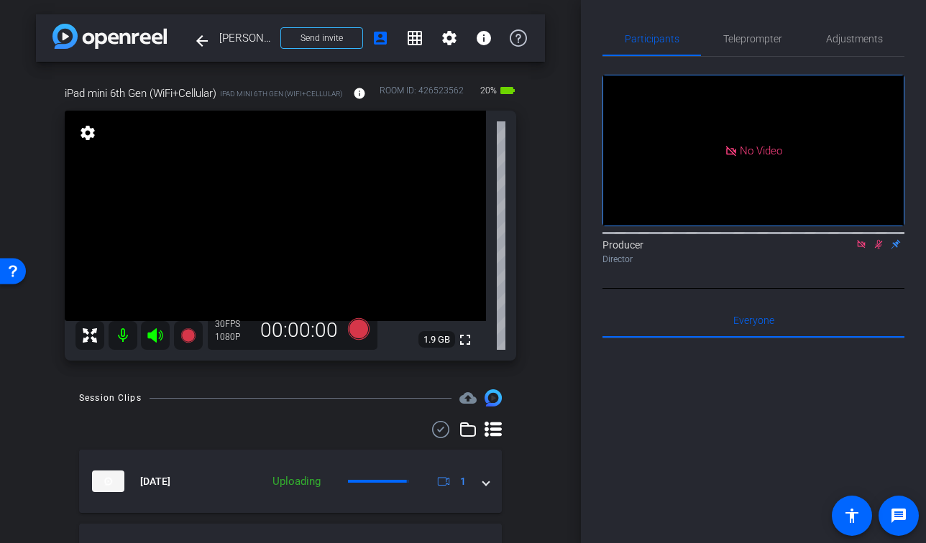
click at [879, 249] on icon at bounding box center [879, 244] width 12 height 10
click at [863, 248] on icon at bounding box center [861, 244] width 8 height 8
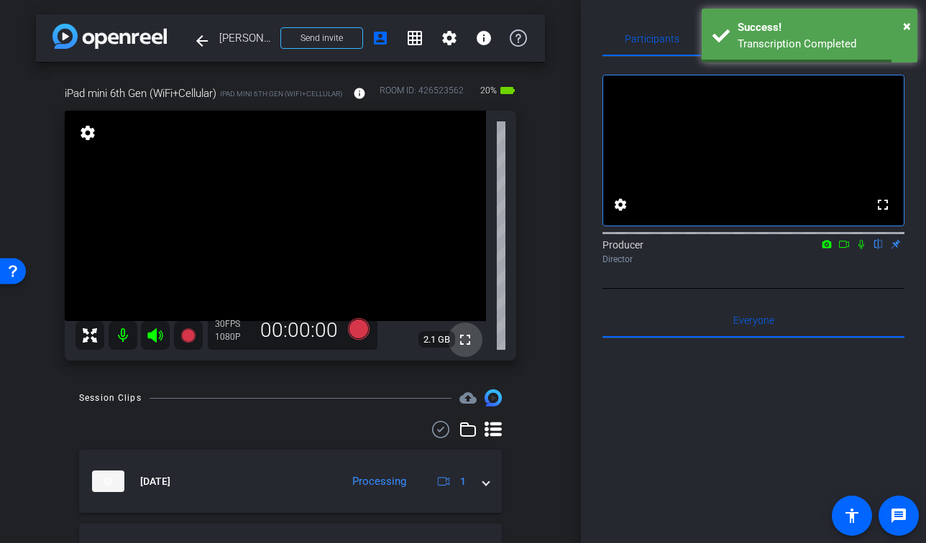
click at [470, 343] on mat-icon "fullscreen" at bounding box center [464, 339] width 17 height 17
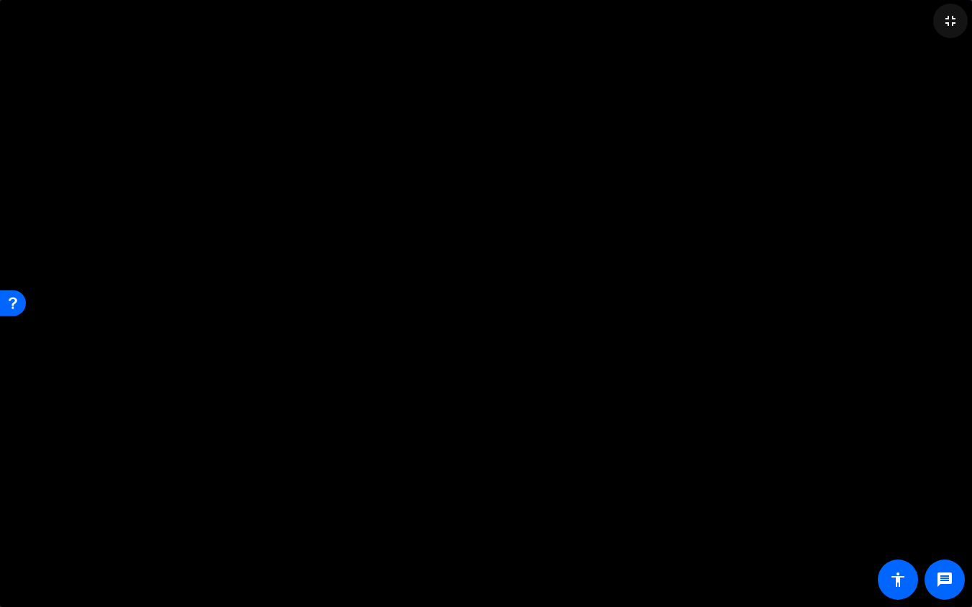
click at [942, 25] on mat-icon "fullscreen_exit" at bounding box center [950, 20] width 17 height 17
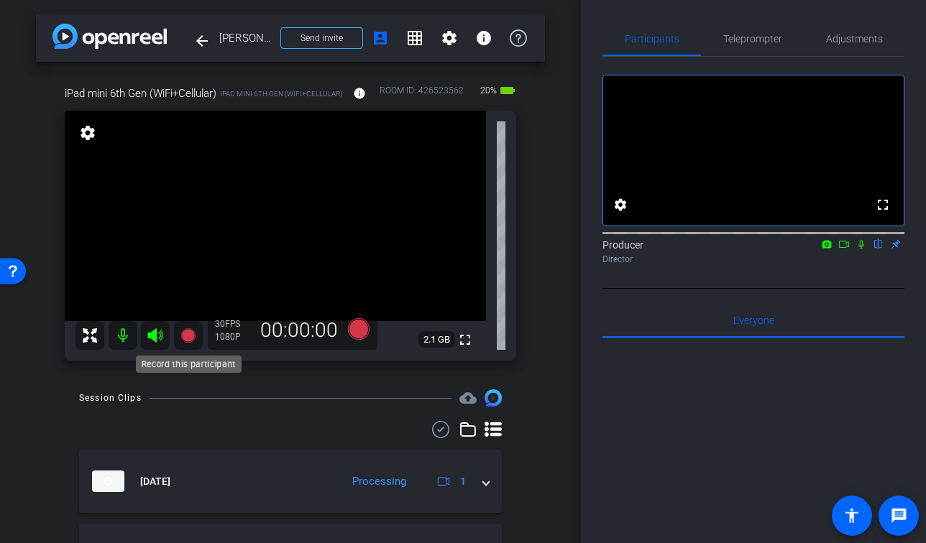
click at [183, 340] on icon at bounding box center [188, 335] width 17 height 17
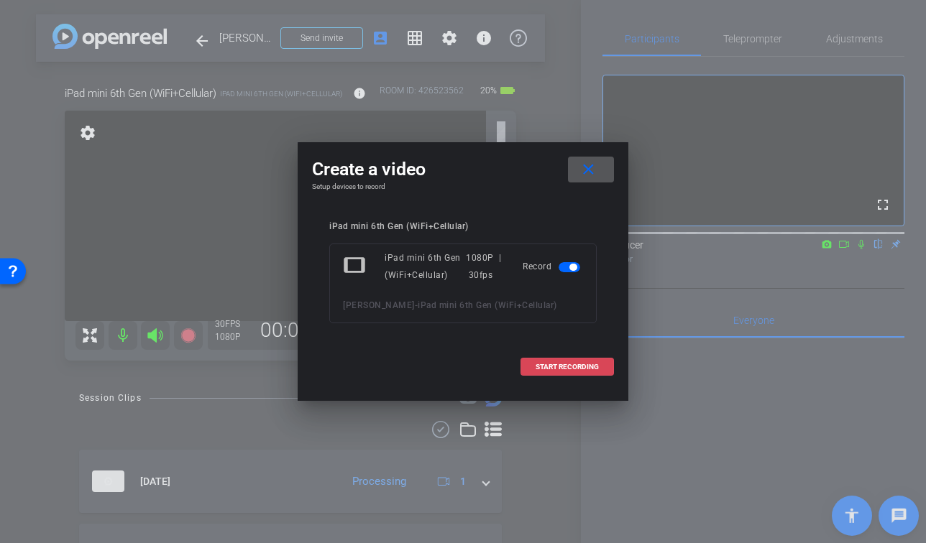
click at [553, 362] on span at bounding box center [567, 367] width 92 height 35
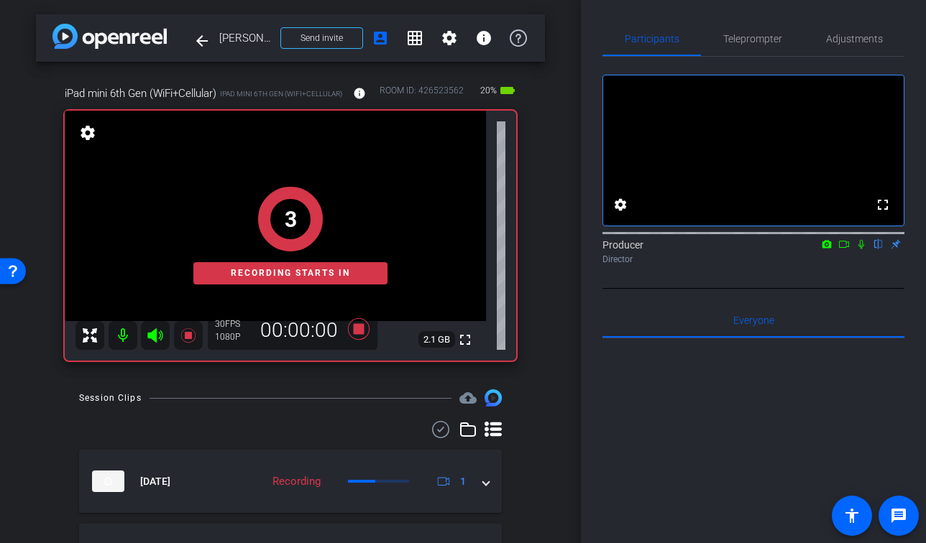
click at [861, 249] on icon at bounding box center [861, 244] width 6 height 9
click at [846, 249] on icon at bounding box center [844, 244] width 12 height 10
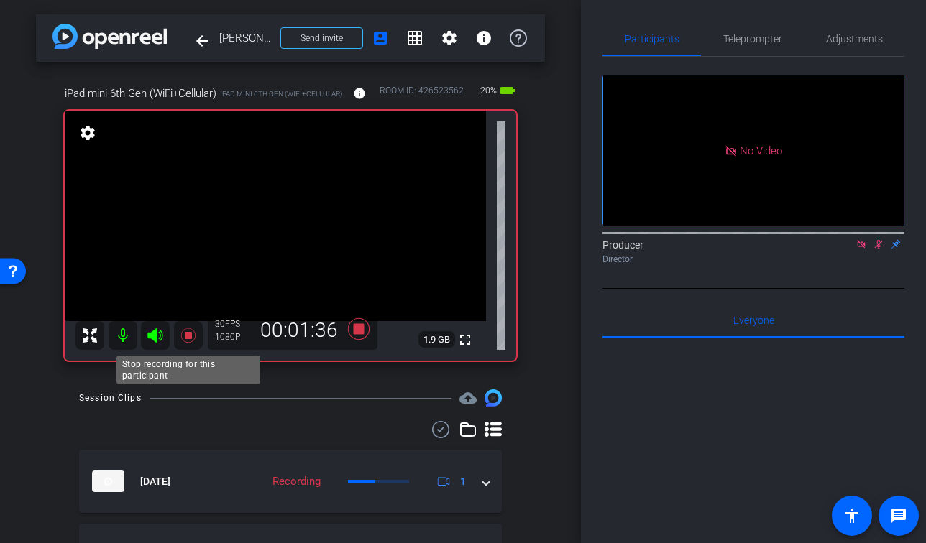
click at [187, 336] on icon at bounding box center [187, 335] width 14 height 14
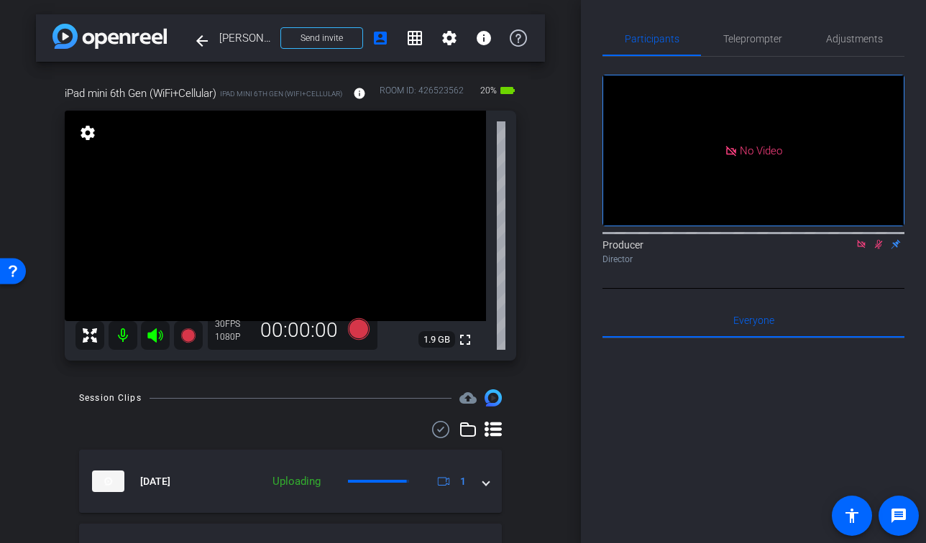
click at [879, 251] on mat-icon at bounding box center [878, 244] width 17 height 13
click at [860, 249] on icon at bounding box center [861, 244] width 12 height 10
click at [464, 335] on mat-icon "fullscreen" at bounding box center [464, 339] width 17 height 17
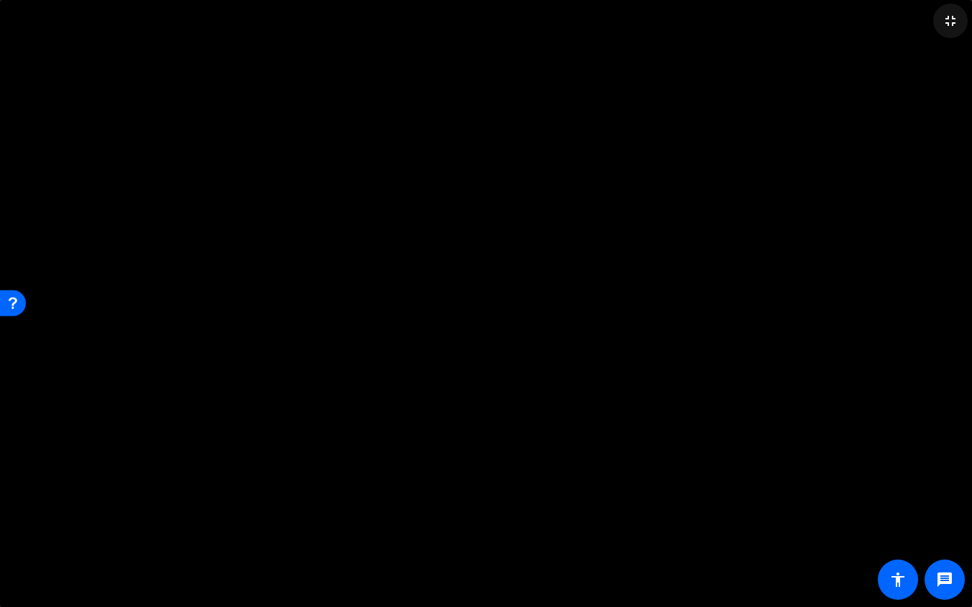
click at [943, 31] on span at bounding box center [950, 21] width 35 height 35
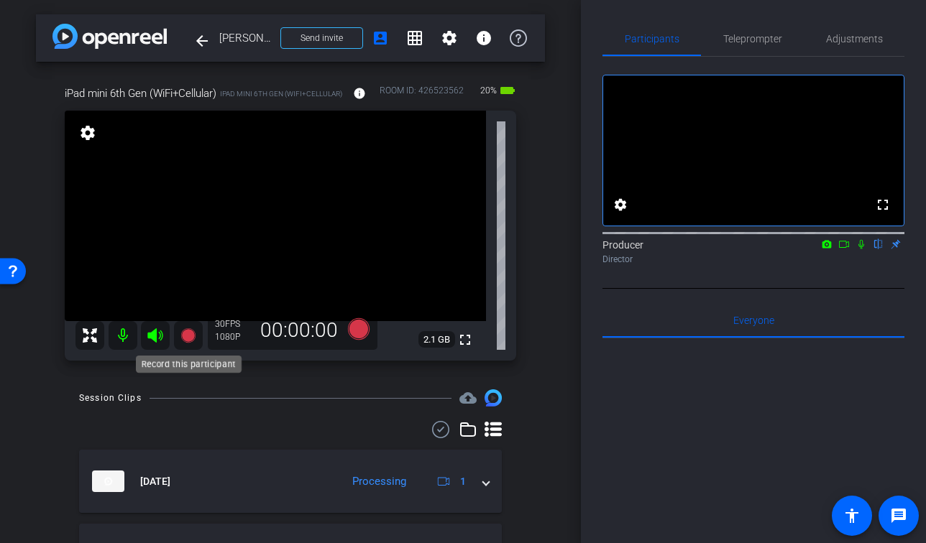
click at [185, 336] on icon at bounding box center [187, 335] width 14 height 14
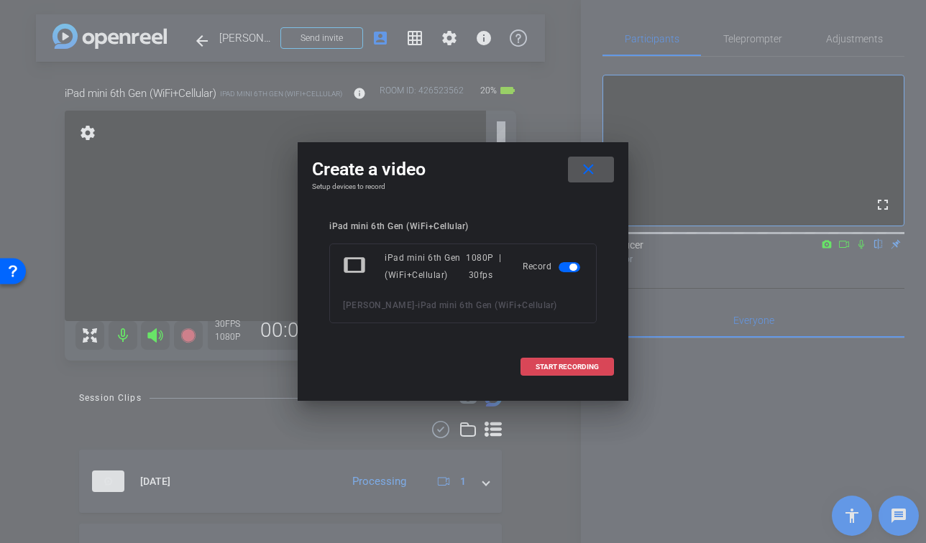
click at [553, 364] on span "START RECORDING" at bounding box center [566, 367] width 63 height 7
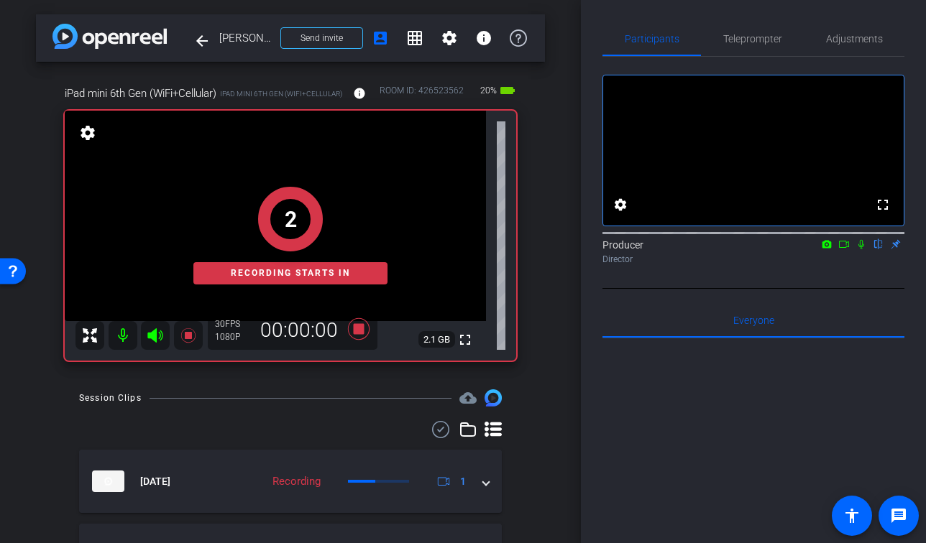
click at [857, 251] on mat-icon at bounding box center [860, 244] width 17 height 13
click at [837, 251] on mat-icon at bounding box center [843, 244] width 17 height 13
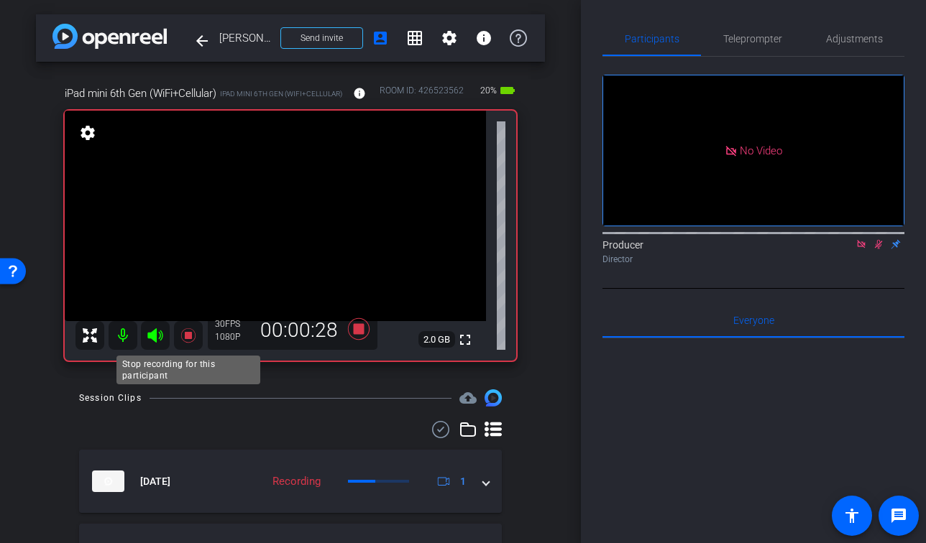
click at [190, 335] on icon at bounding box center [187, 335] width 14 height 14
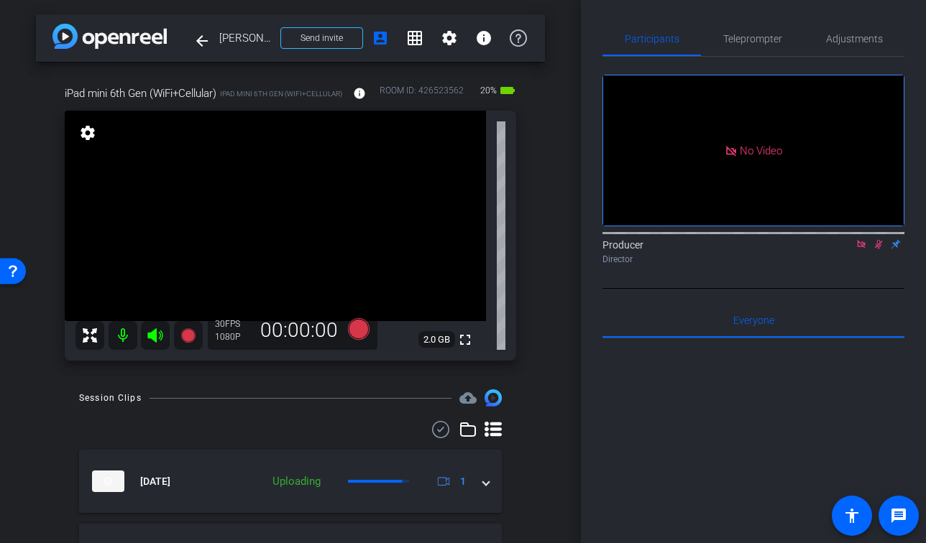
click at [875, 249] on icon at bounding box center [879, 244] width 12 height 10
click at [864, 248] on icon at bounding box center [861, 244] width 8 height 8
click at [184, 327] on icon at bounding box center [188, 335] width 17 height 17
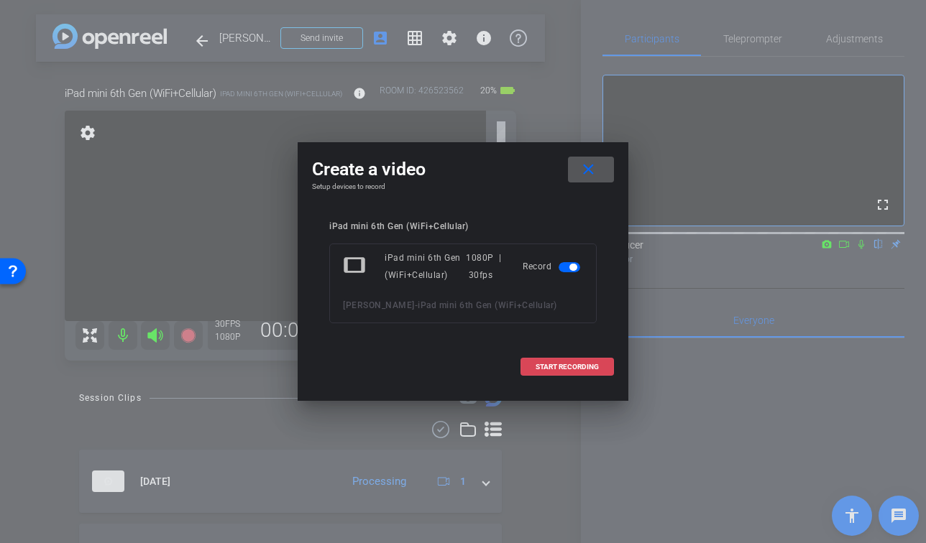
click at [583, 368] on span "START RECORDING" at bounding box center [566, 367] width 63 height 7
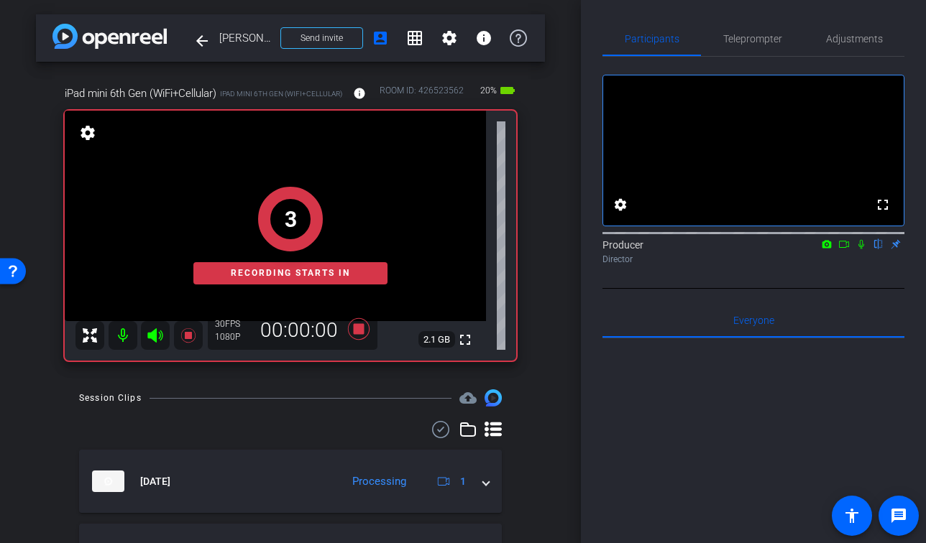
click at [862, 249] on icon at bounding box center [861, 244] width 6 height 9
click at [845, 248] on icon at bounding box center [844, 244] width 10 height 7
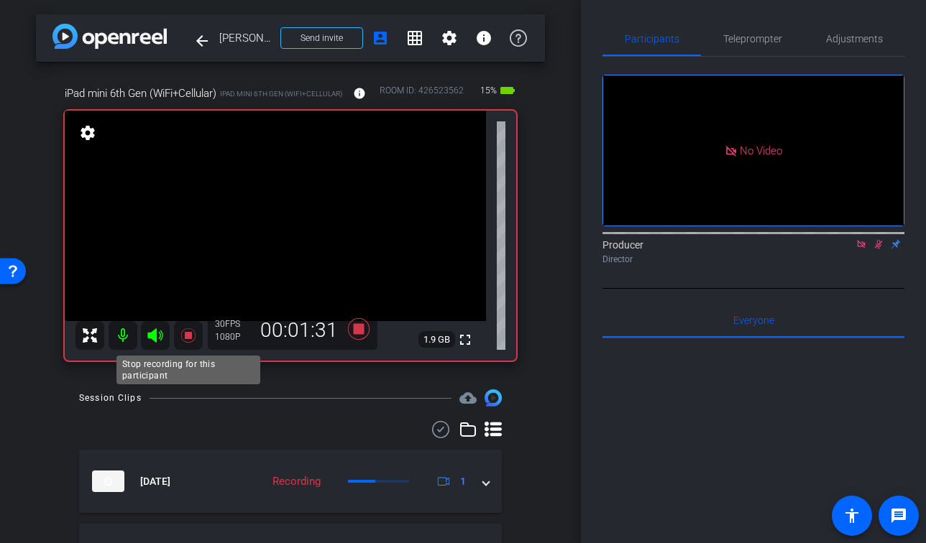
click at [183, 333] on icon at bounding box center [188, 335] width 17 height 17
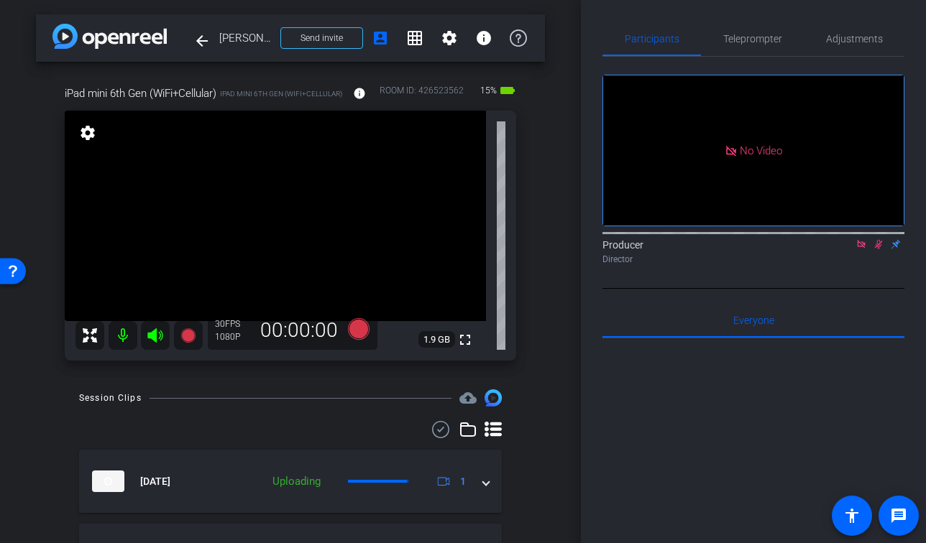
click at [876, 249] on icon at bounding box center [879, 244] width 12 height 10
click at [863, 248] on icon at bounding box center [861, 244] width 8 height 8
click at [185, 334] on icon at bounding box center [187, 335] width 14 height 14
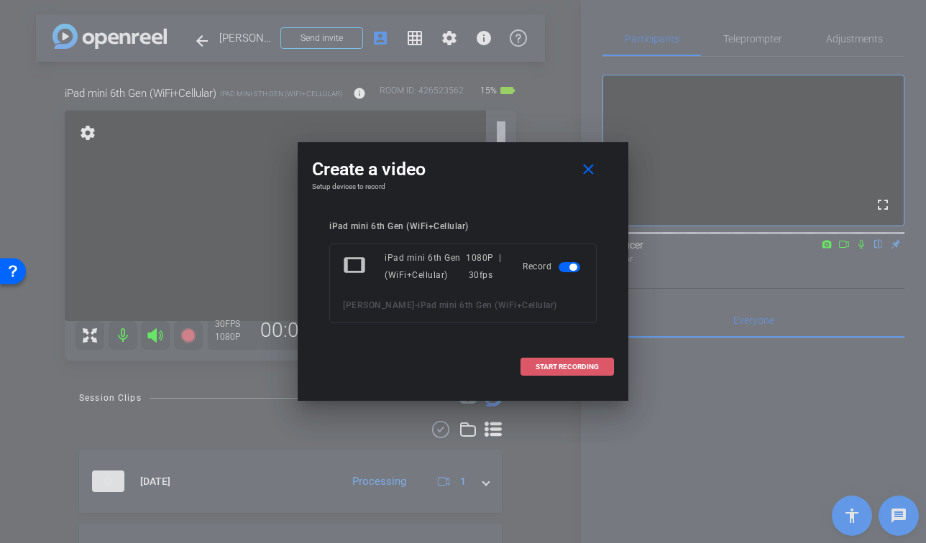
click at [567, 372] on span at bounding box center [567, 367] width 92 height 35
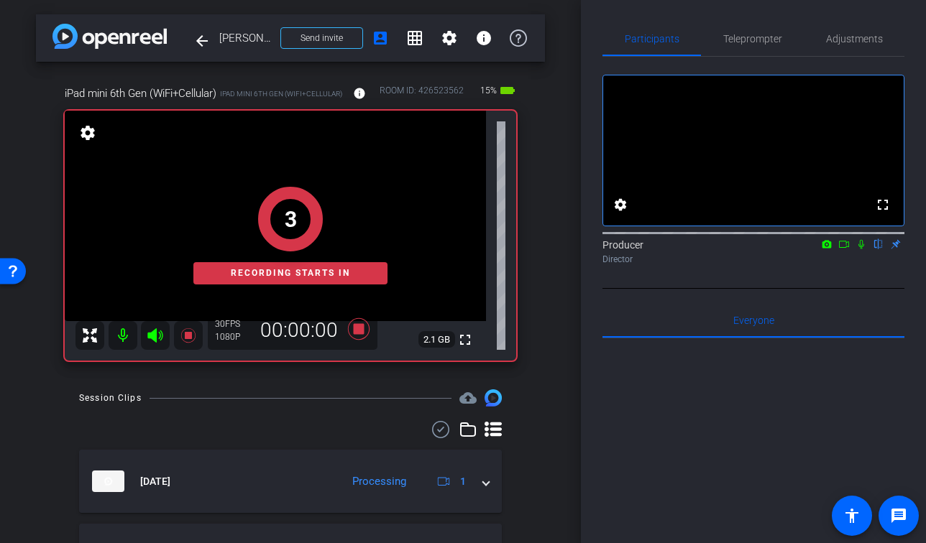
click at [859, 266] on div "Producer flip Director" at bounding box center [753, 252] width 302 height 28
click at [848, 248] on icon at bounding box center [844, 244] width 10 height 7
click at [873, 249] on icon at bounding box center [879, 244] width 12 height 10
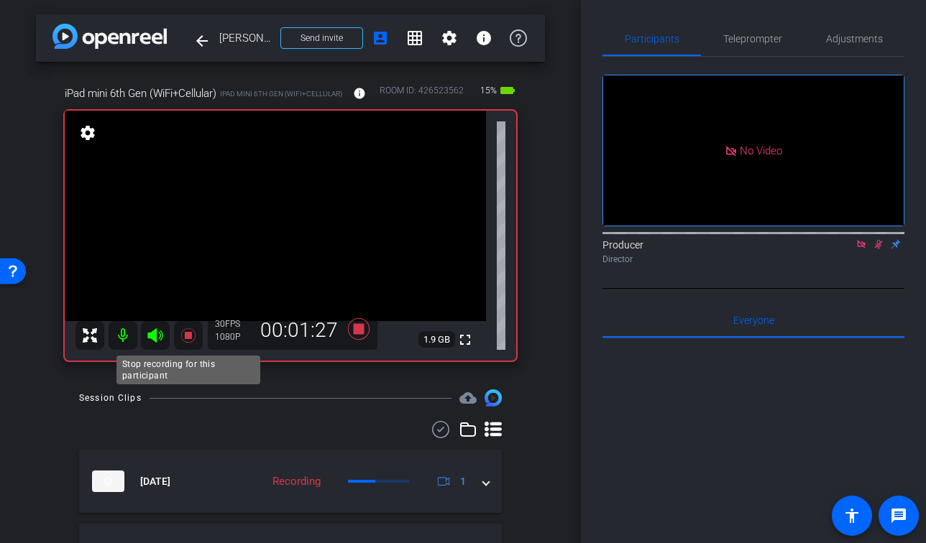
click at [185, 330] on icon at bounding box center [188, 335] width 17 height 17
click at [873, 249] on icon at bounding box center [879, 244] width 12 height 10
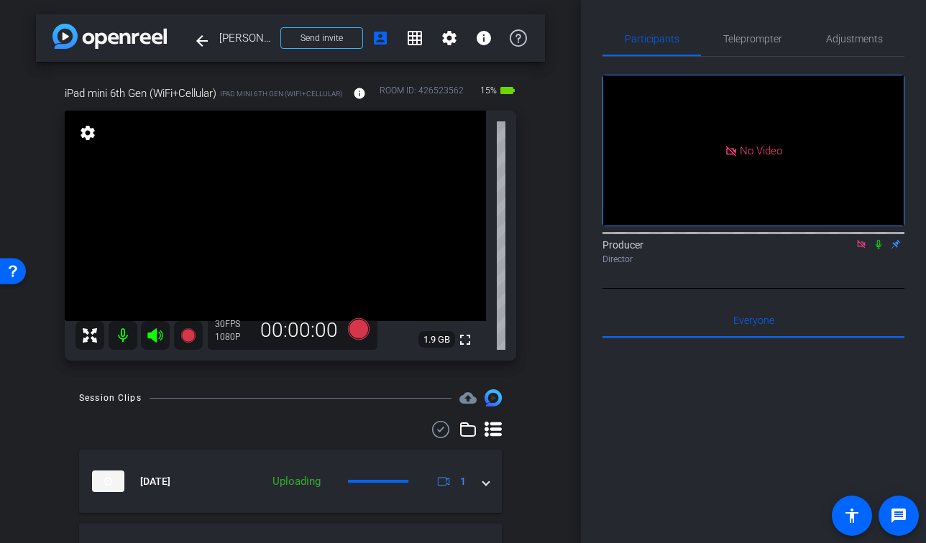
click at [862, 249] on icon at bounding box center [861, 244] width 12 height 10
click at [469, 337] on mat-icon "fullscreen" at bounding box center [464, 339] width 17 height 17
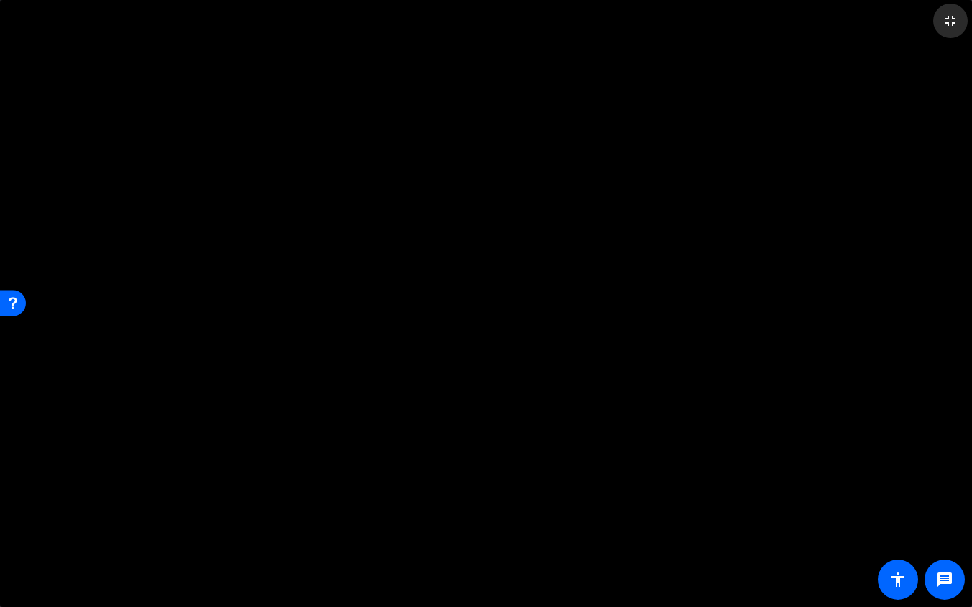
click at [948, 28] on mat-icon "fullscreen_exit" at bounding box center [950, 20] width 17 height 17
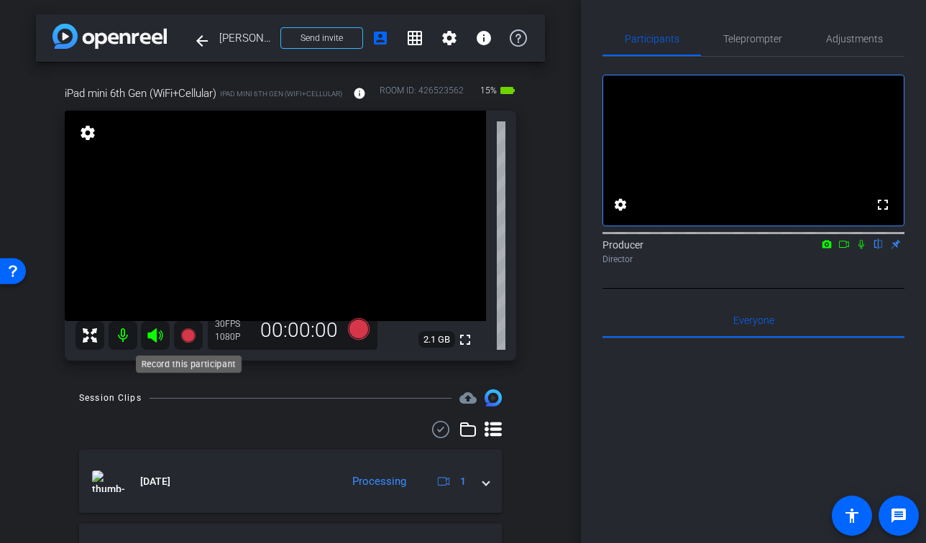
click at [182, 335] on icon at bounding box center [187, 335] width 14 height 14
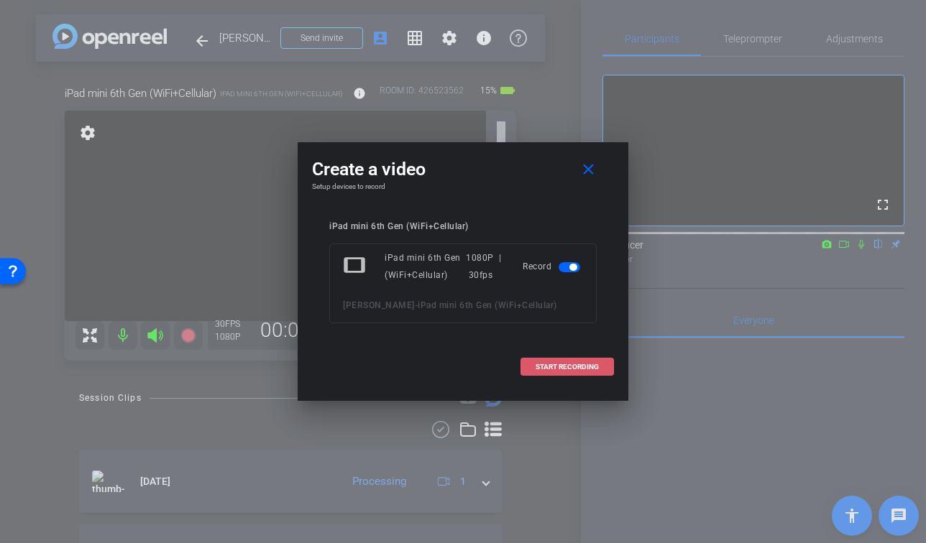
click at [560, 371] on span at bounding box center [567, 367] width 92 height 35
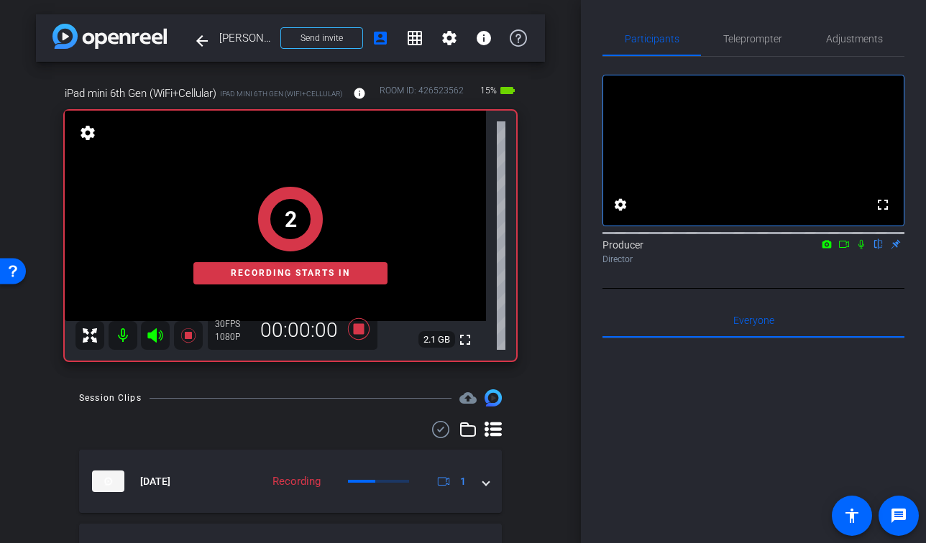
click at [860, 249] on icon at bounding box center [861, 244] width 6 height 9
click at [844, 249] on icon at bounding box center [844, 244] width 12 height 10
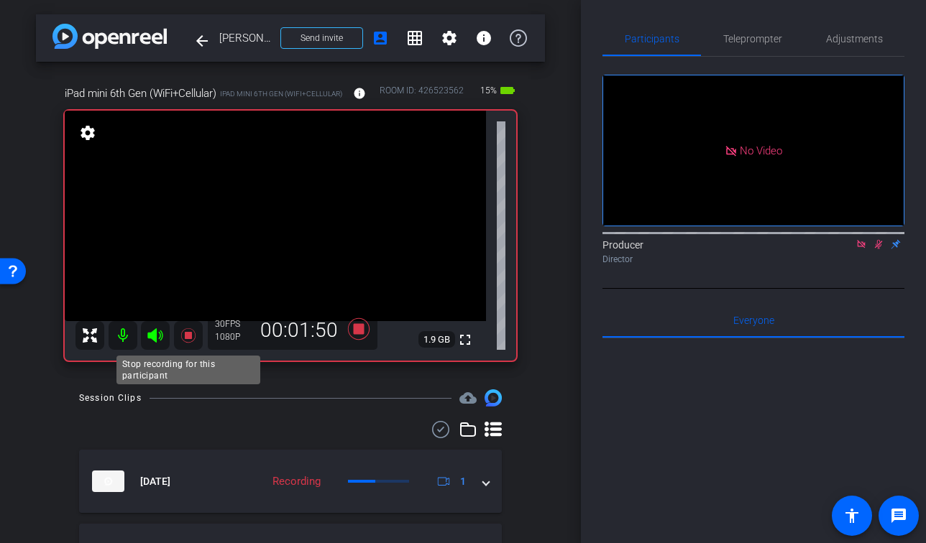
click at [175, 339] on mat-icon at bounding box center [188, 335] width 29 height 29
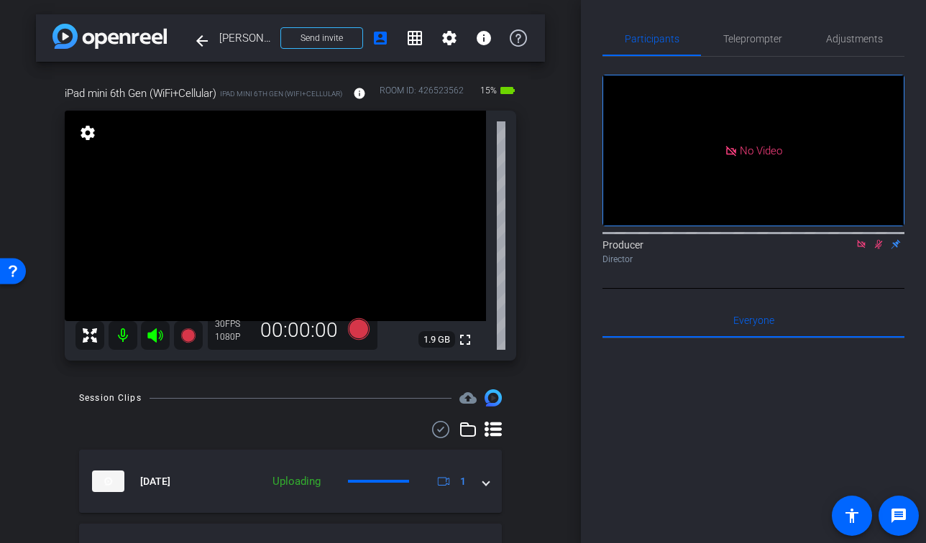
click at [880, 249] on icon at bounding box center [879, 244] width 12 height 10
click at [864, 249] on icon at bounding box center [861, 244] width 12 height 10
click at [558, 336] on div "arrow_back [PERSON_NAME] Back to project Send invite account_box grid_on settin…" at bounding box center [290, 271] width 581 height 543
click at [413, 392] on div "Session Clips cloud_upload" at bounding box center [290, 398] width 423 height 17
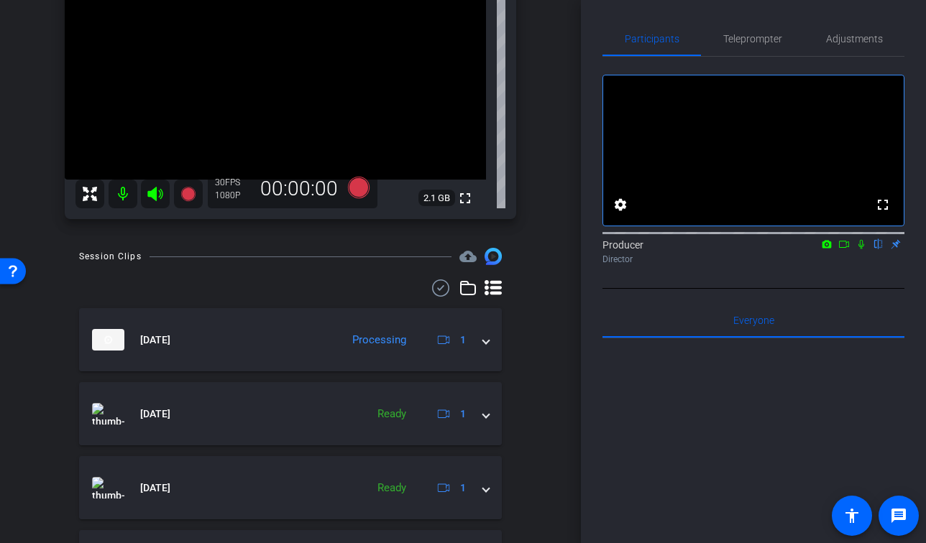
scroll to position [143, 0]
click at [556, 285] on div "arrow_back [PERSON_NAME] Back to project Send invite account_box grid_on settin…" at bounding box center [290, 128] width 581 height 543
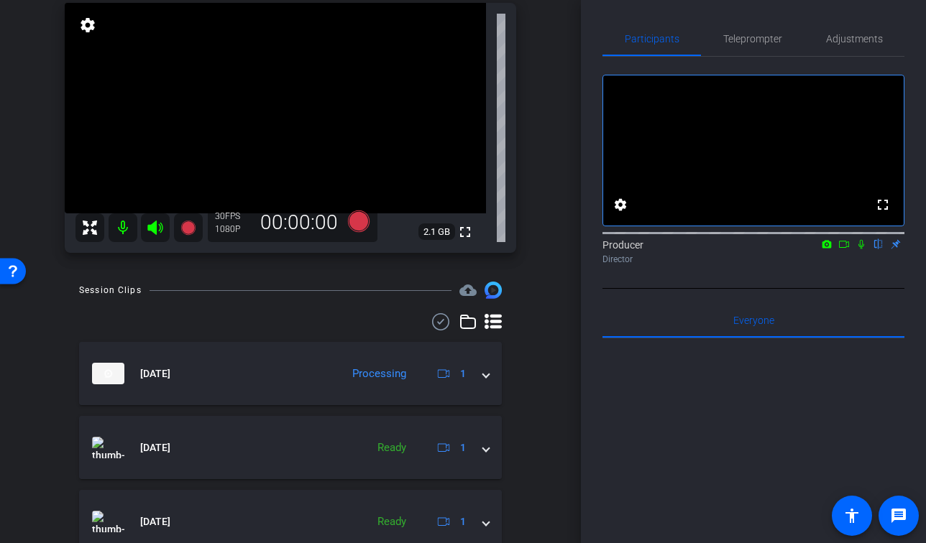
scroll to position [0, 0]
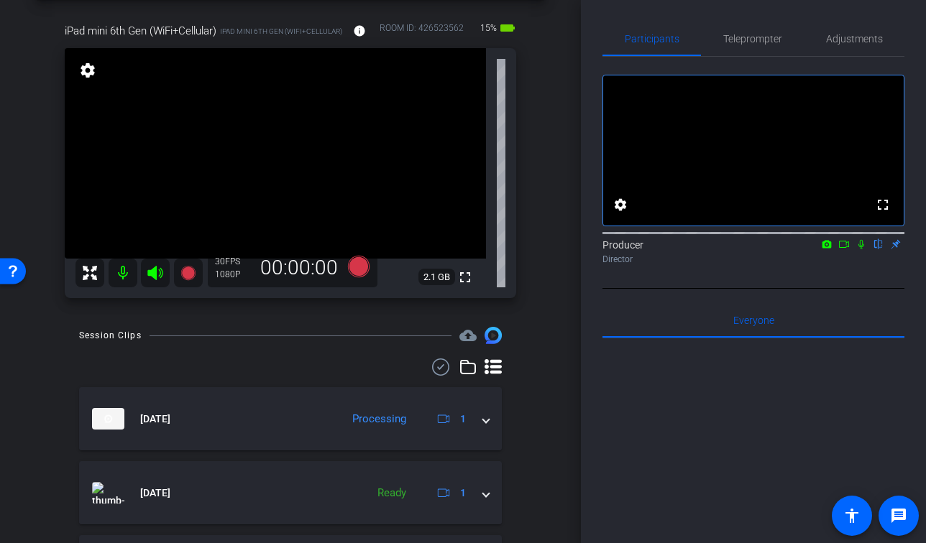
scroll to position [67, 0]
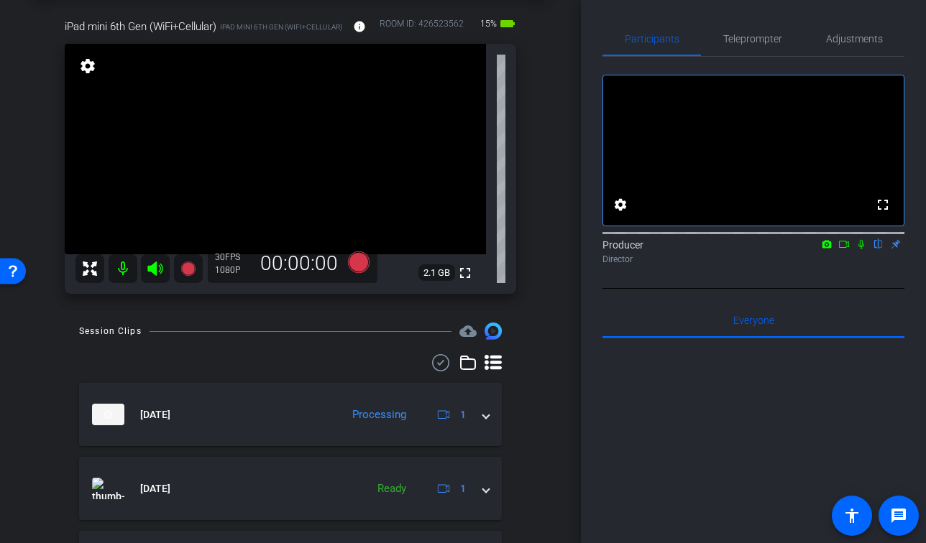
click at [863, 249] on icon at bounding box center [861, 244] width 12 height 10
click at [845, 249] on icon at bounding box center [844, 244] width 12 height 10
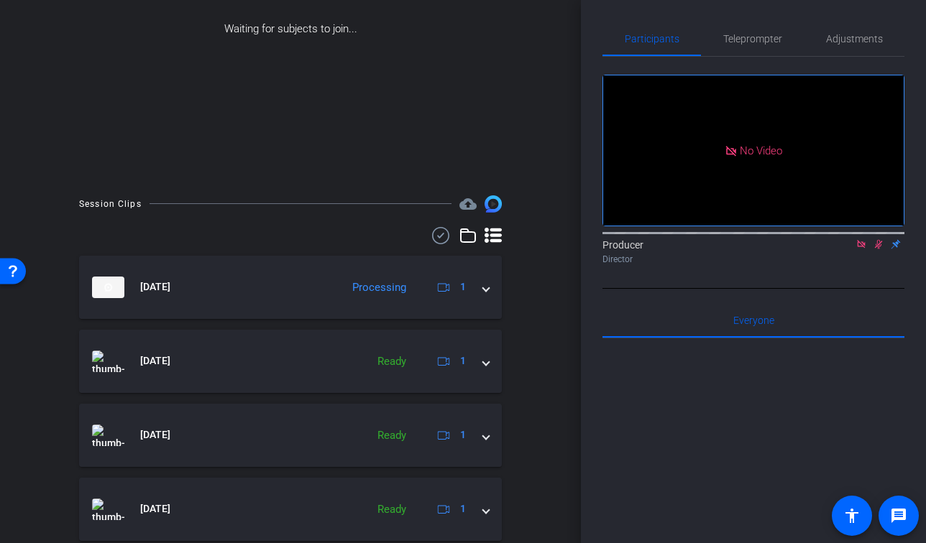
scroll to position [249, 0]
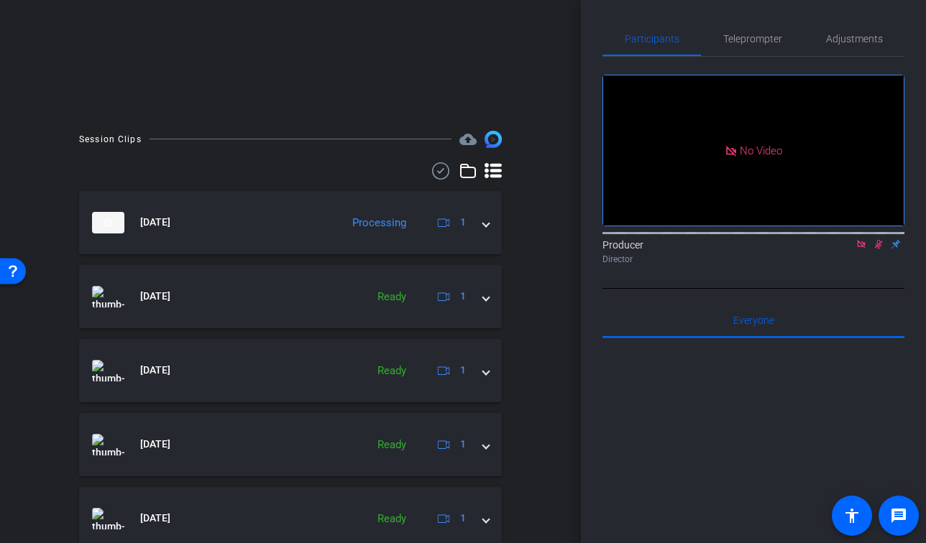
click at [436, 175] on icon at bounding box center [441, 170] width 22 height 17
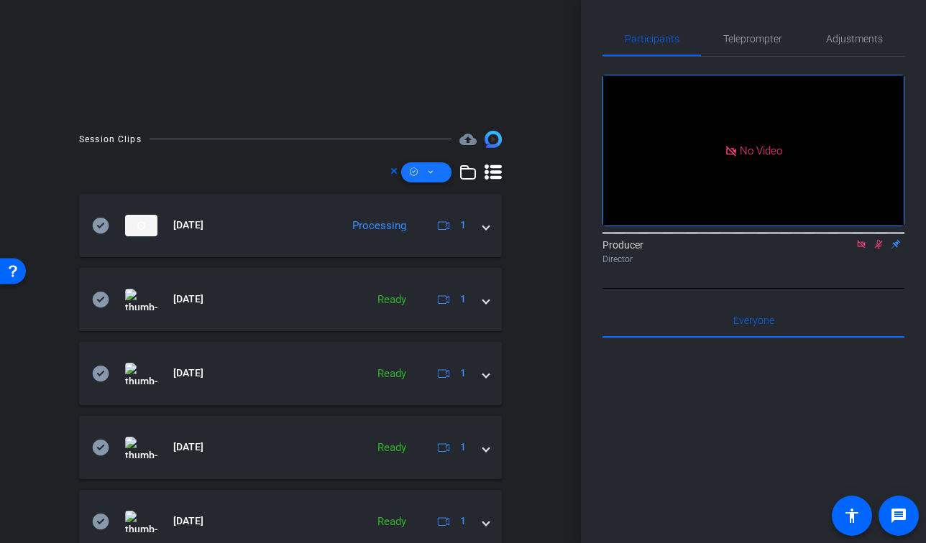
click at [423, 171] on span at bounding box center [426, 172] width 50 height 35
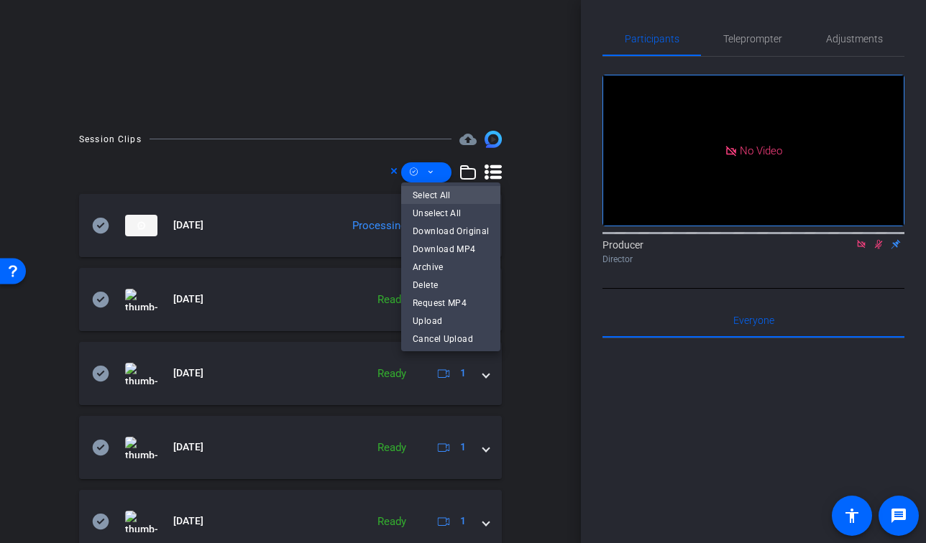
click at [427, 193] on span "Select All" at bounding box center [451, 194] width 76 height 17
click at [300, 176] on div at bounding box center [463, 271] width 926 height 543
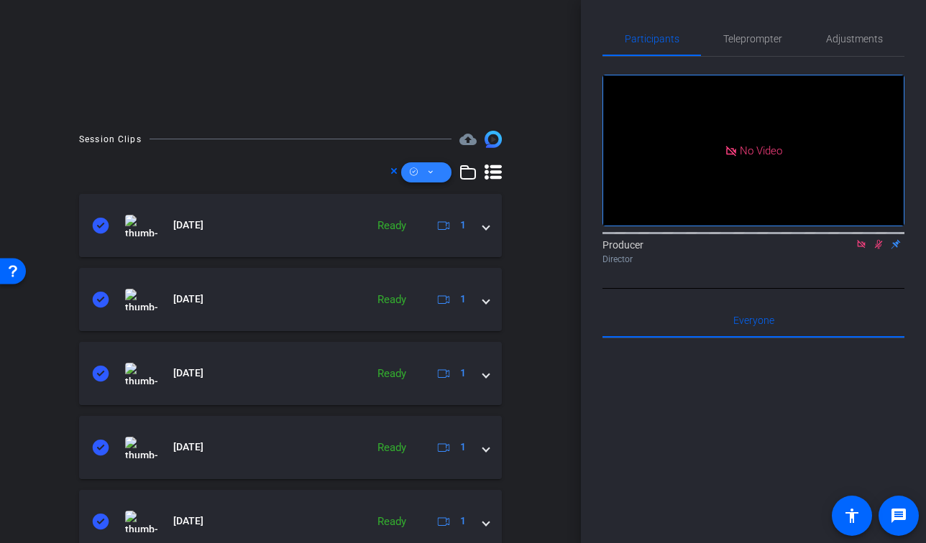
click at [418, 164] on span at bounding box center [426, 172] width 50 height 35
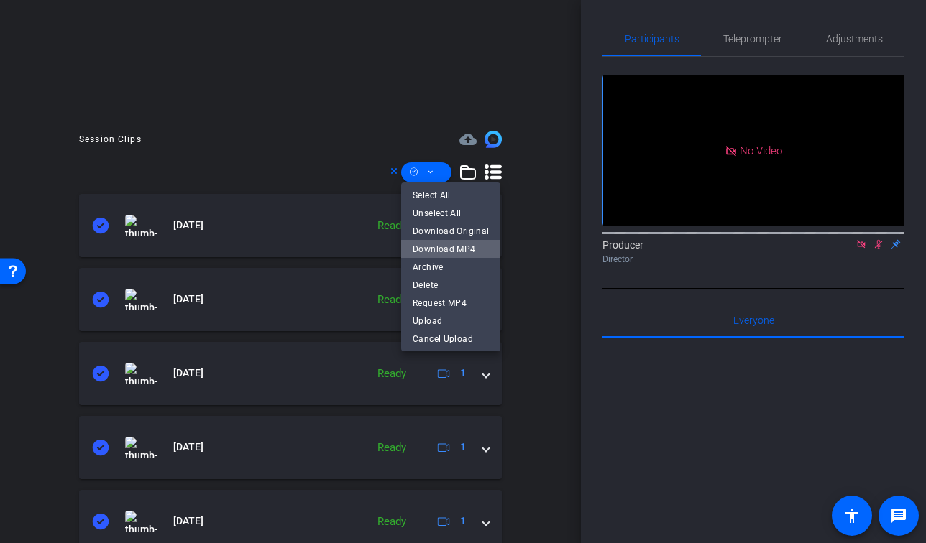
click at [456, 251] on span "Download MP4" at bounding box center [451, 248] width 76 height 17
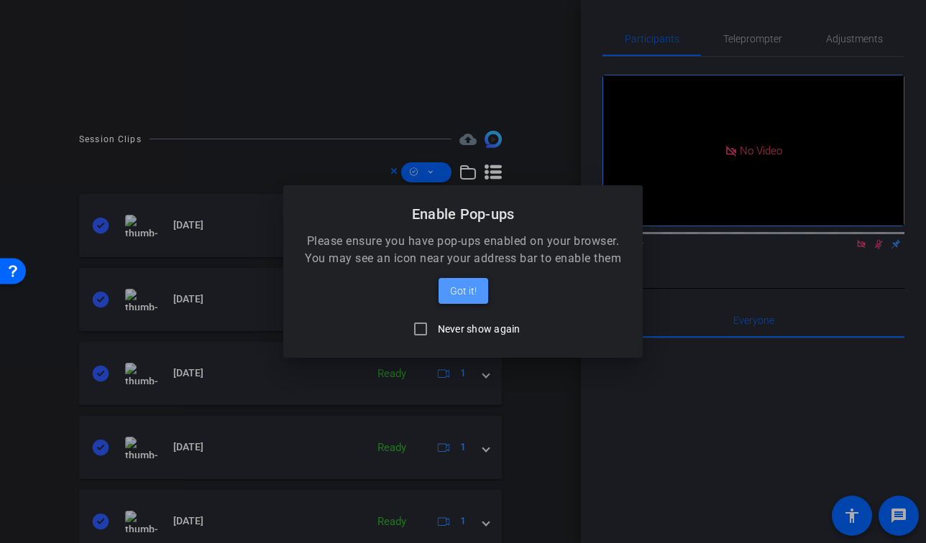
click at [457, 283] on span "Got it!" at bounding box center [463, 290] width 27 height 17
